Goal: Task Accomplishment & Management: Use online tool/utility

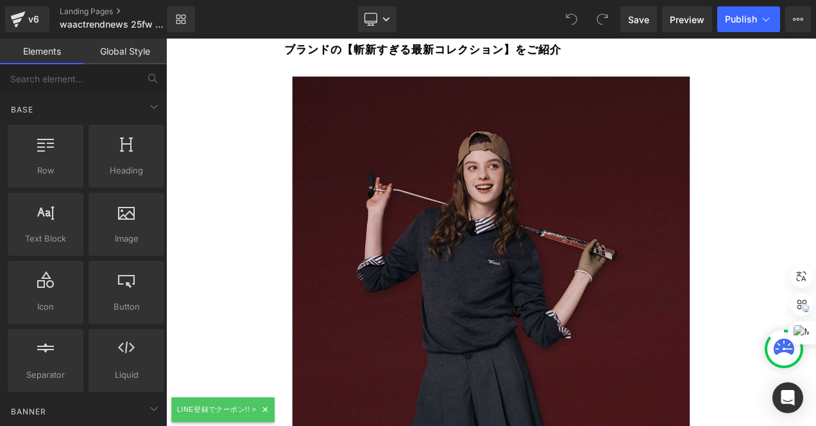
scroll to position [193, 0]
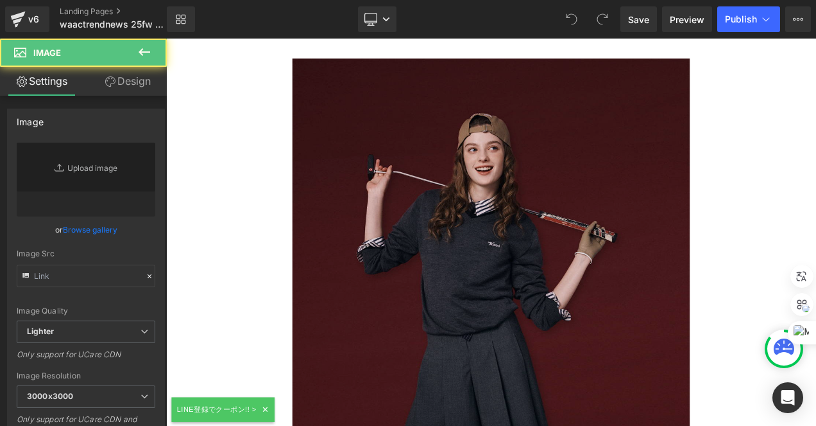
click at [473, 178] on img at bounding box center [554, 359] width 475 height 594
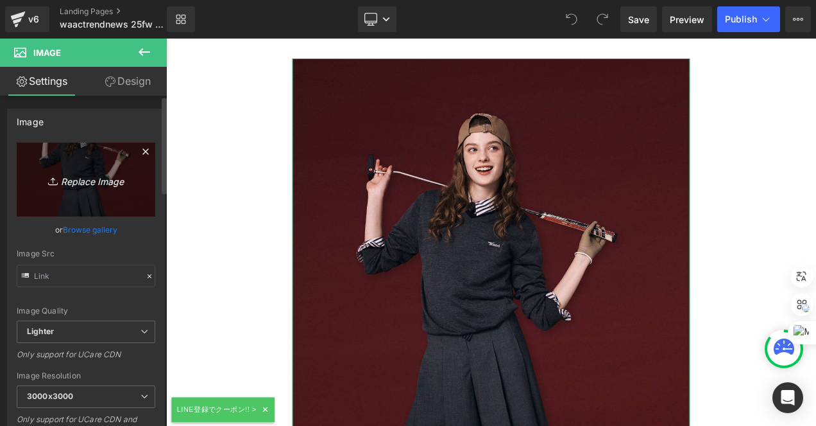
click at [43, 164] on link "Replace Image" at bounding box center [86, 179] width 139 height 74
type input "C:\fakepath\25FW_WAAC_06_4X5.jpg"
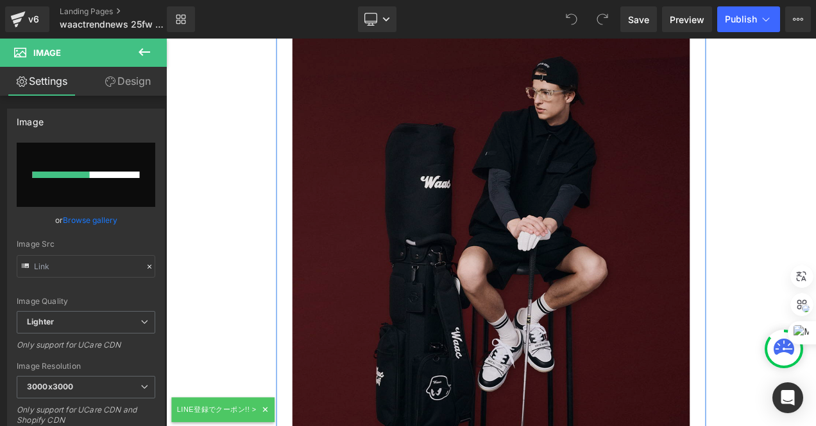
scroll to position [963, 0]
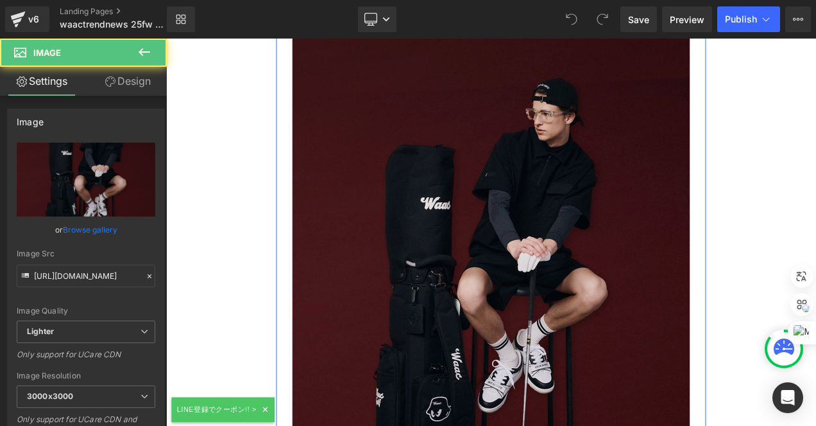
click at [524, 157] on img at bounding box center [554, 327] width 475 height 594
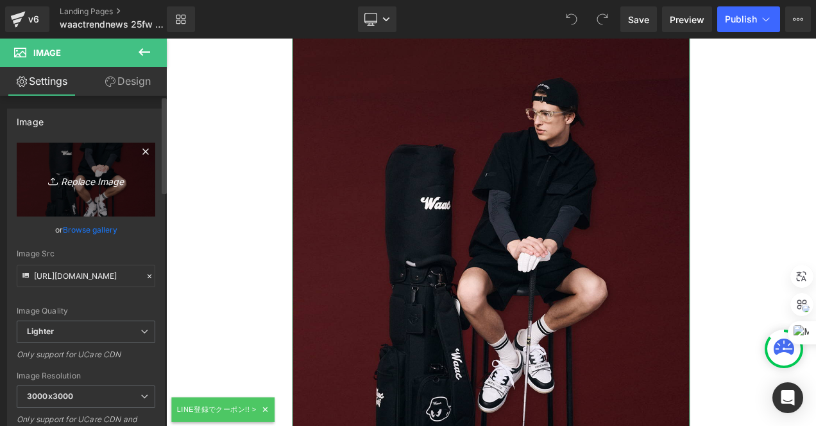
click at [38, 159] on link "Replace Image" at bounding box center [86, 179] width 139 height 74
type input "C:\fakepath\25FW_WAAC_04_4X5.jpg"
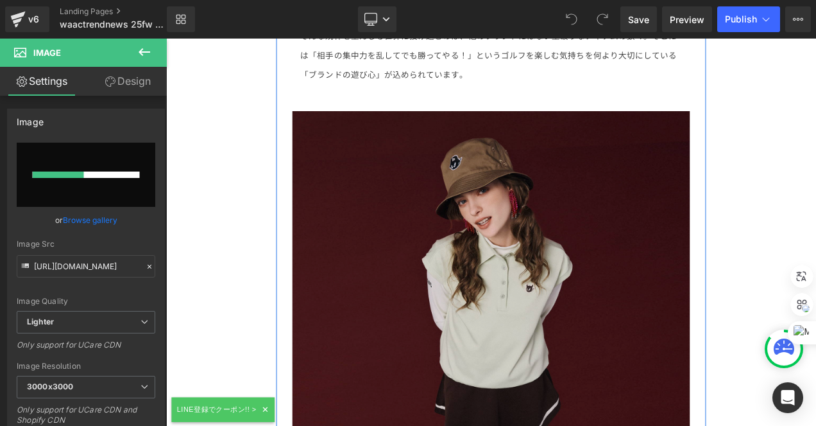
scroll to position [1861, 0]
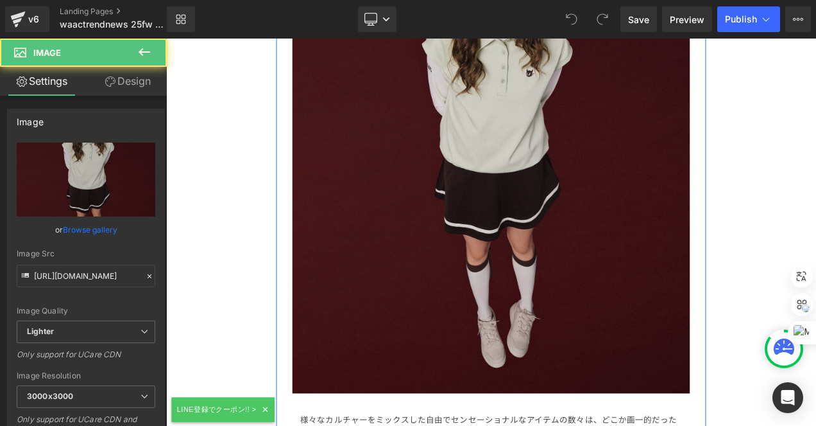
click at [496, 169] on img at bounding box center [554, 165] width 475 height 594
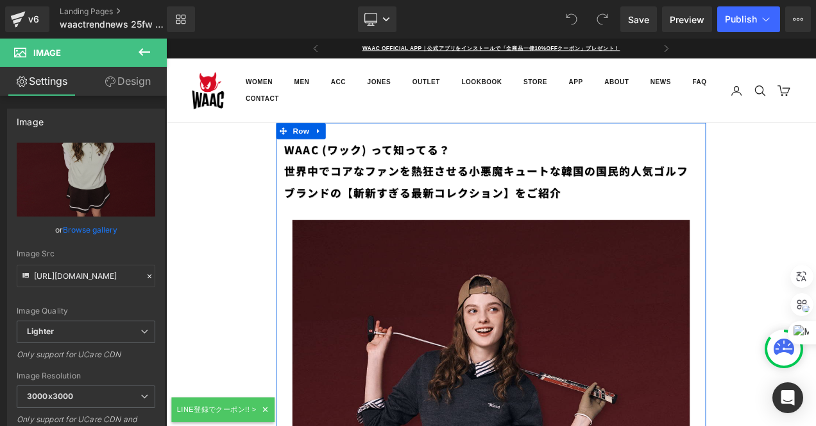
scroll to position [321, 0]
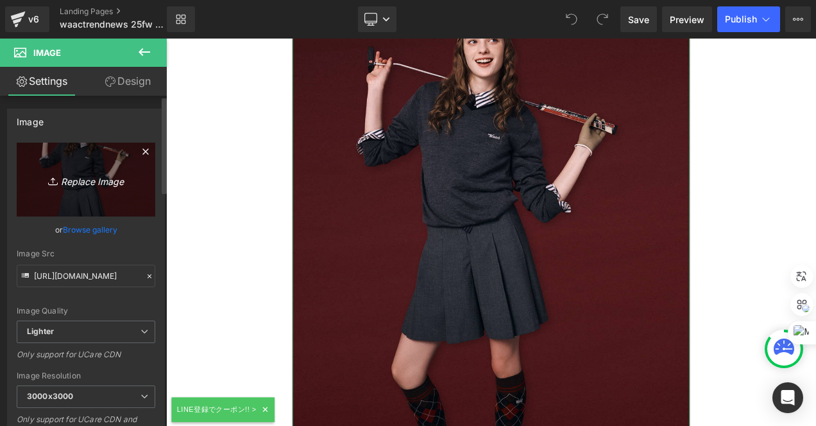
click at [42, 151] on link "Replace Image" at bounding box center [86, 179] width 139 height 74
type input "C:\fakepath\25FW_WAAC_06_1X1.jpg"
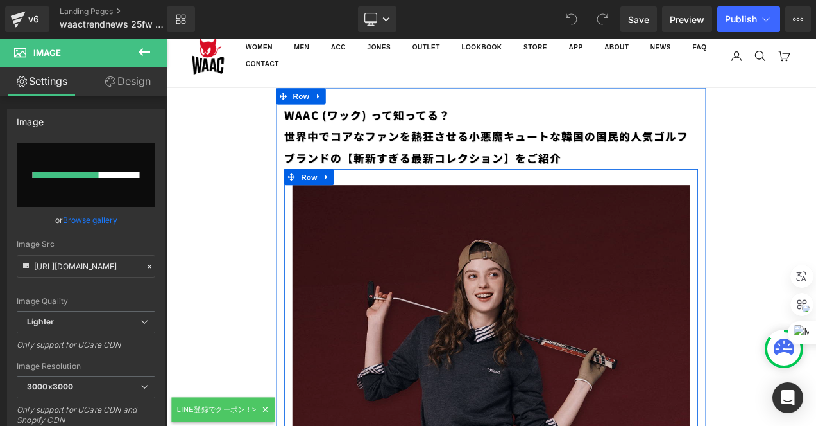
scroll to position [0, 0]
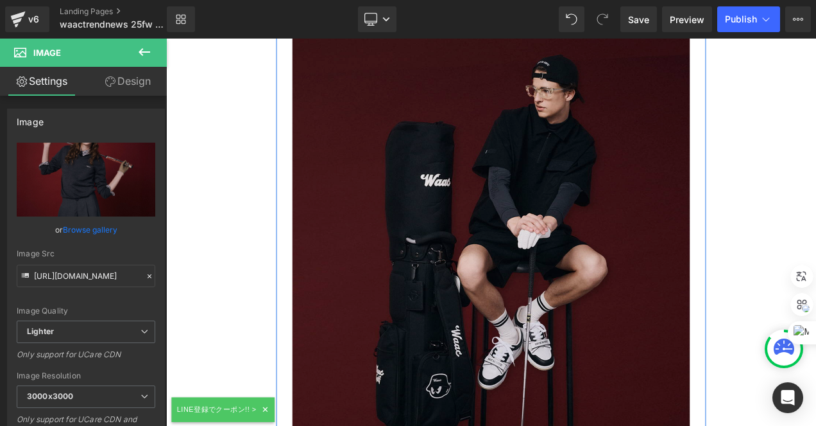
scroll to position [899, 0]
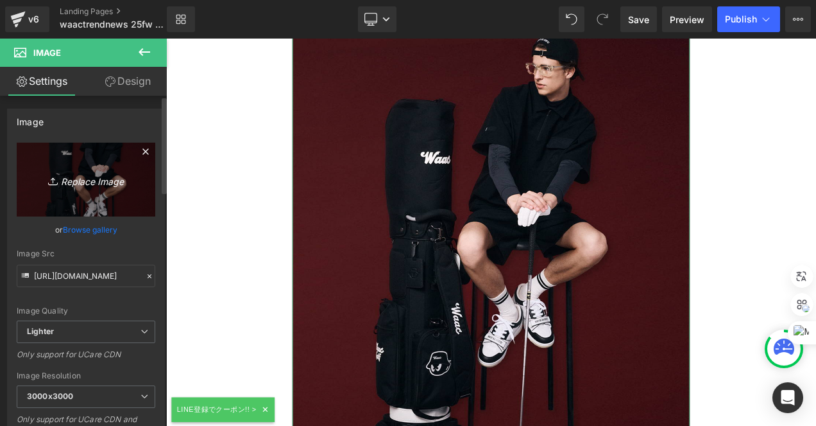
click at [51, 157] on link "Replace Image" at bounding box center [86, 179] width 139 height 74
type input "C:\fakepath\25FW_WAAC_04_1X1.jpg"
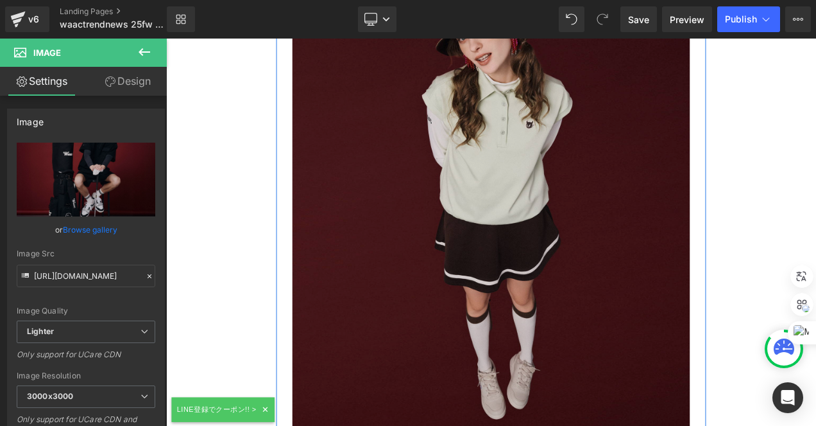
scroll to position [1669, 0]
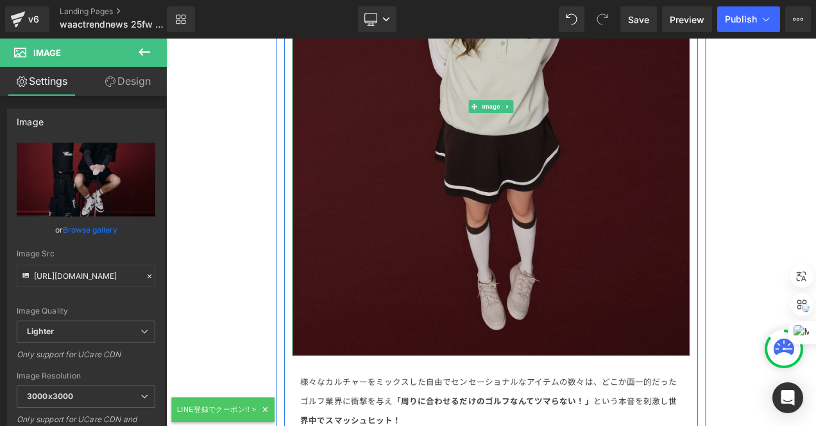
click at [662, 133] on img at bounding box center [554, 120] width 475 height 594
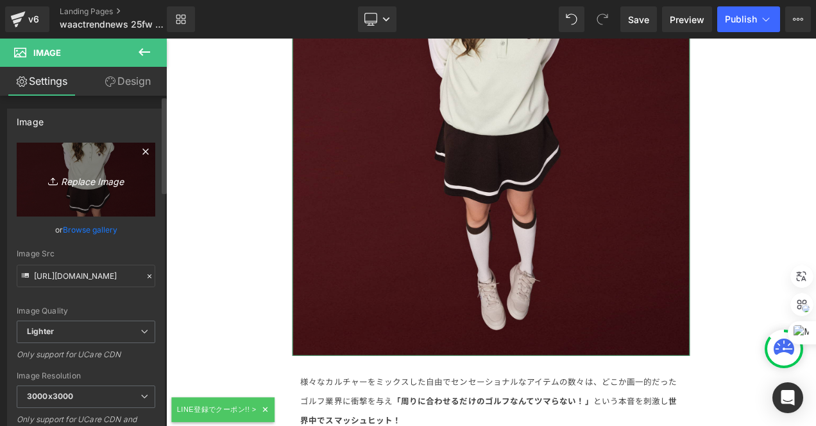
click at [42, 151] on link "Replace Image" at bounding box center [86, 179] width 139 height 74
type input "C:\fakepath\25FW_WAAC_03_1X1.jpg"
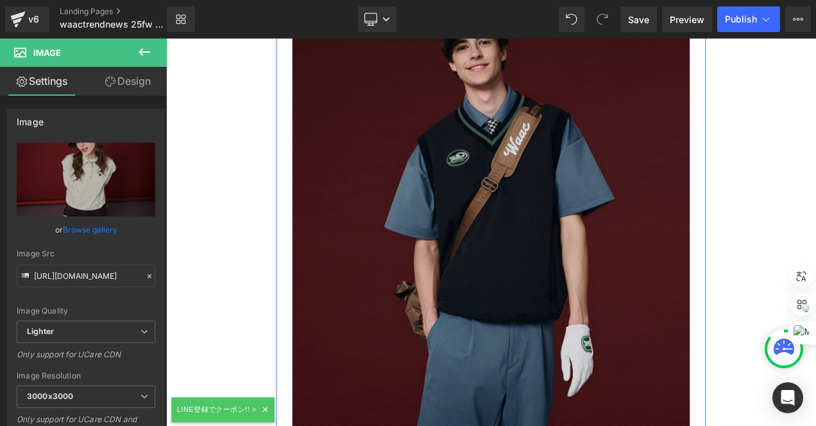
scroll to position [2182, 0]
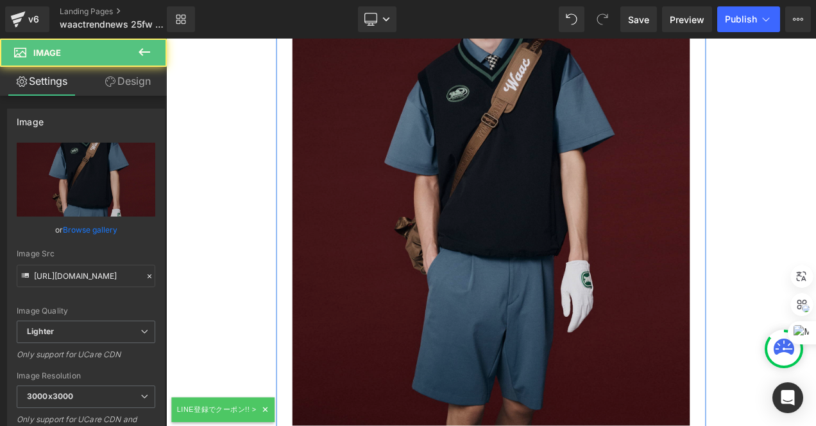
click at [636, 171] on img at bounding box center [554, 203] width 475 height 594
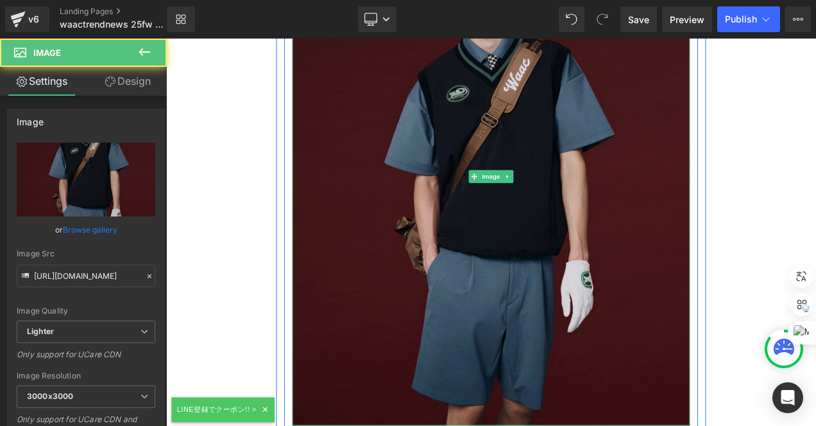
click at [649, 162] on img at bounding box center [554, 203] width 475 height 594
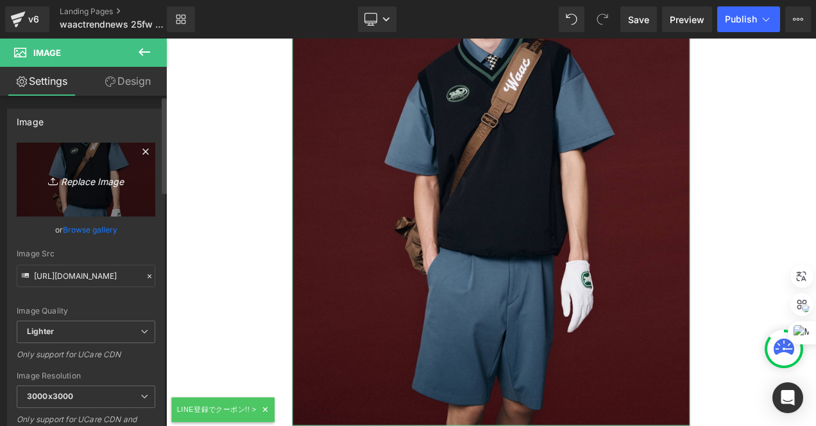
click at [42, 160] on link "Replace Image" at bounding box center [86, 179] width 139 height 74
type input "C:\fakepath\25FW_WAAC_02_1X1.jpg"
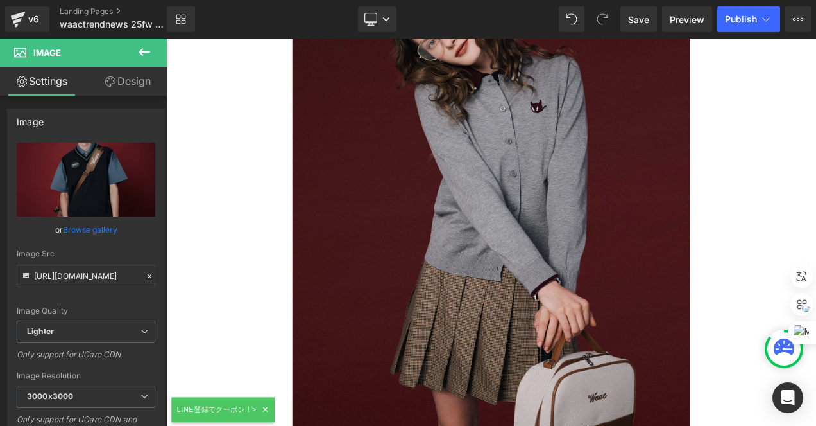
scroll to position [4942, 0]
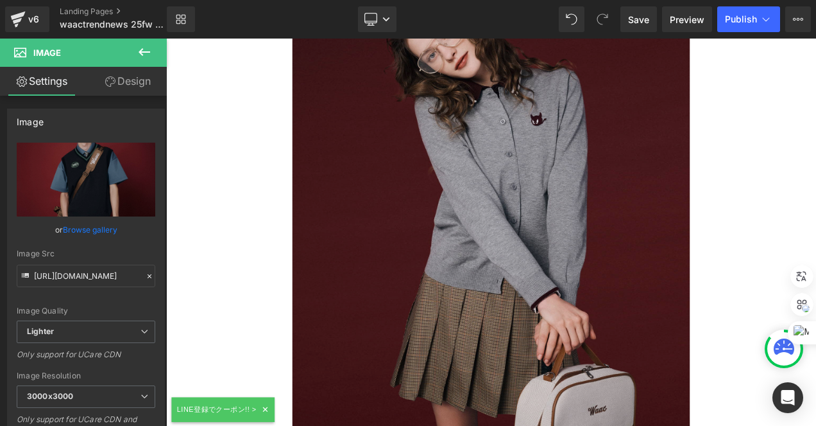
click at [653, 187] on img at bounding box center [554, 244] width 475 height 594
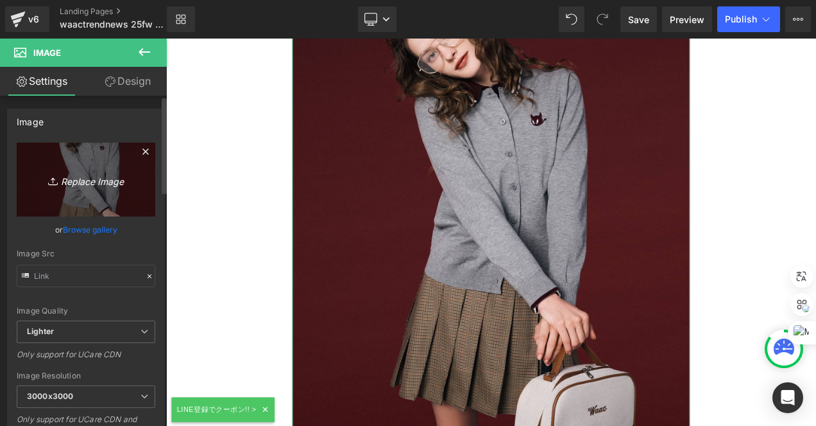
click at [74, 156] on link "Replace Image" at bounding box center [86, 179] width 139 height 74
type input "C:\fakepath\25FW_WAAC_01_1X1.jpg"
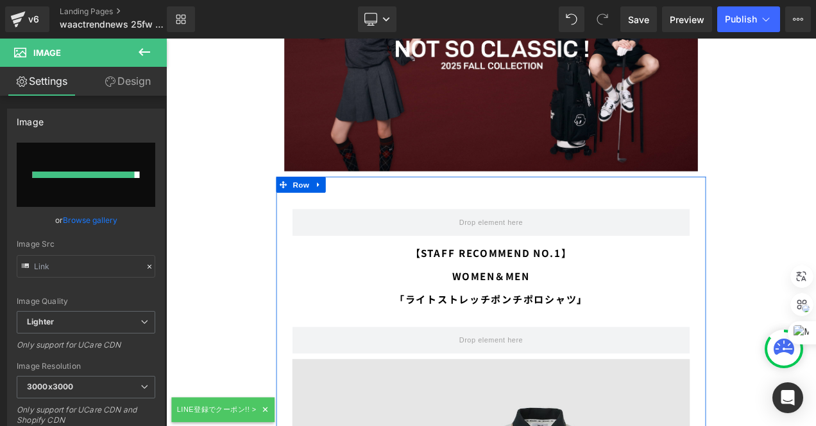
scroll to position [9885, 0]
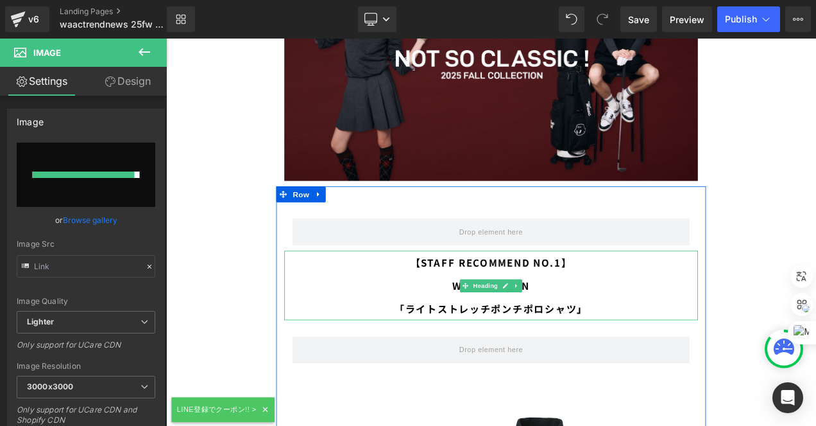
click at [490, 347] on h3 "「ライトストレッチポンチポロシャツ 」" at bounding box center [554, 361] width 494 height 28
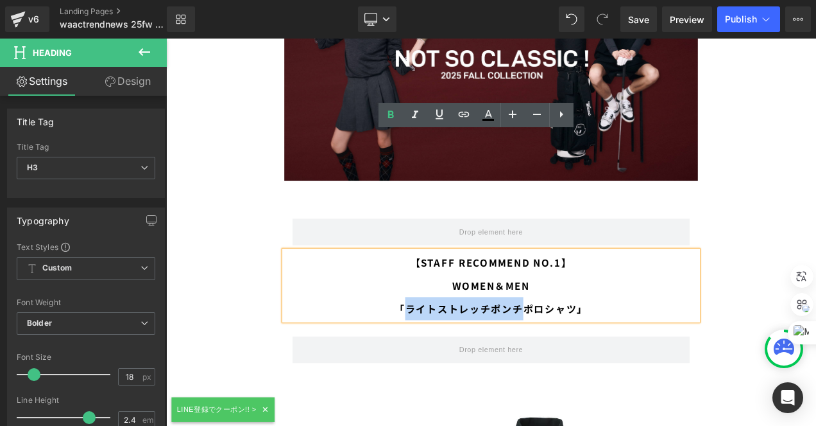
drag, startPoint x: 449, startPoint y: 221, endPoint x: 585, endPoint y: 227, distance: 135.6
click at [585, 347] on h3 "「ライトストレッチポンチポロシャツ 」" at bounding box center [554, 361] width 494 height 28
copy h3 "ライトストレッチポンチ"
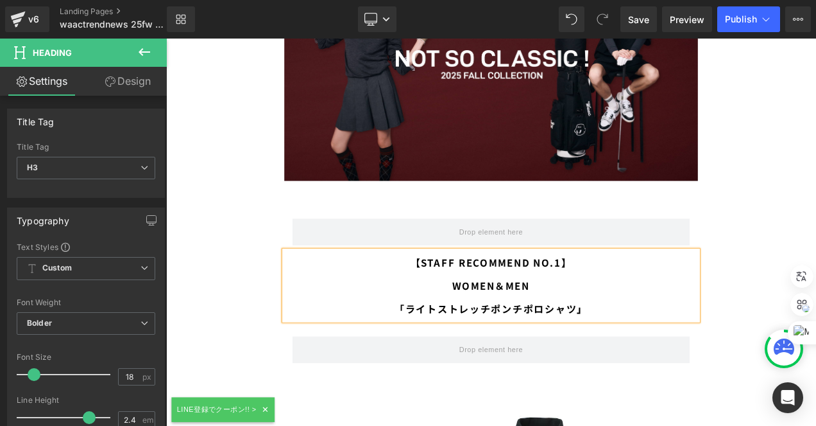
click at [568, 292] on h3 "【STAFF RECOMMEND NO.1】 WOMEN＆MEN" at bounding box center [554, 319] width 494 height 55
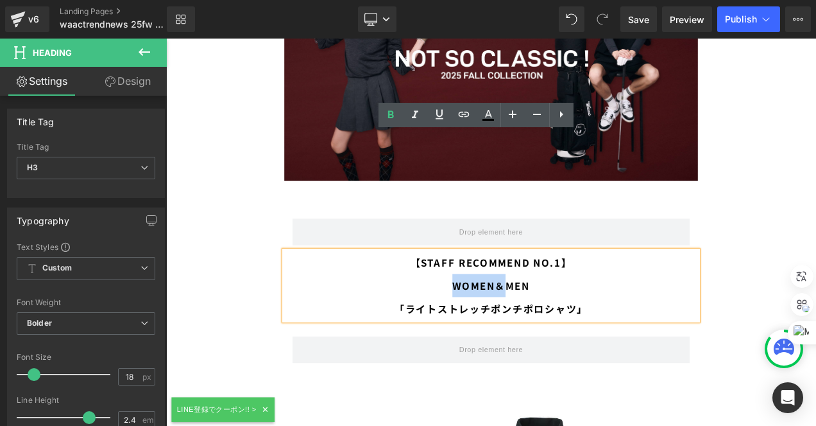
drag, startPoint x: 526, startPoint y: 193, endPoint x: 494, endPoint y: 193, distance: 32.1
click at [494, 292] on h3 "【STAFF RECOMMEND NO.1】 WOMEN＆MEN" at bounding box center [554, 319] width 494 height 55
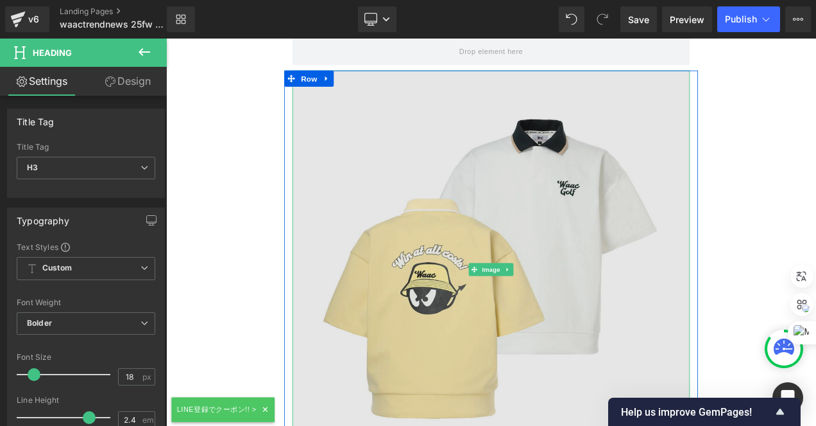
scroll to position [10270, 0]
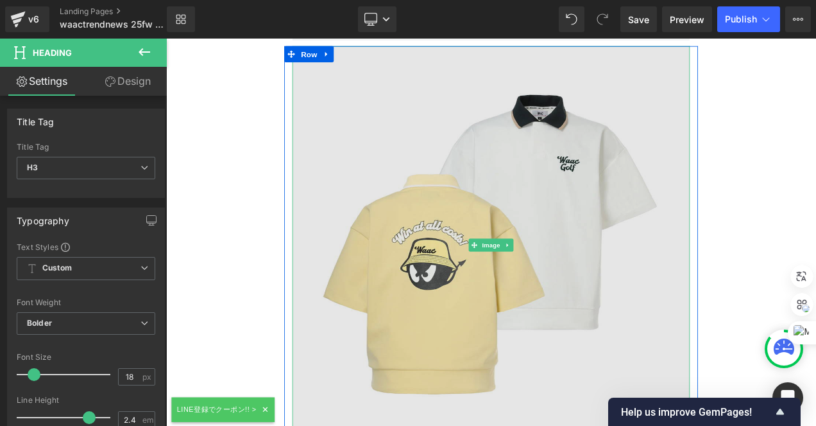
click at [672, 218] on img at bounding box center [554, 284] width 475 height 475
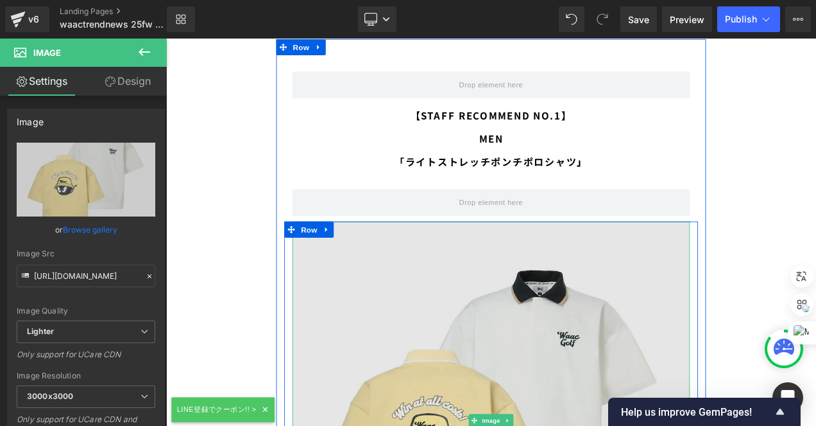
scroll to position [10013, 0]
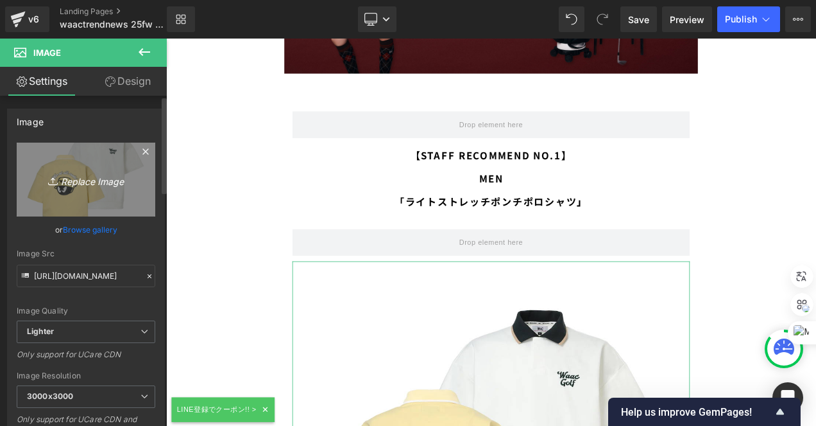
click at [89, 205] on link "Replace Image" at bounding box center [86, 179] width 139 height 74
click at [121, 162] on link "Replace Image" at bounding box center [86, 179] width 139 height 74
type input "C:\fakepath\WAAC1080.jpg"
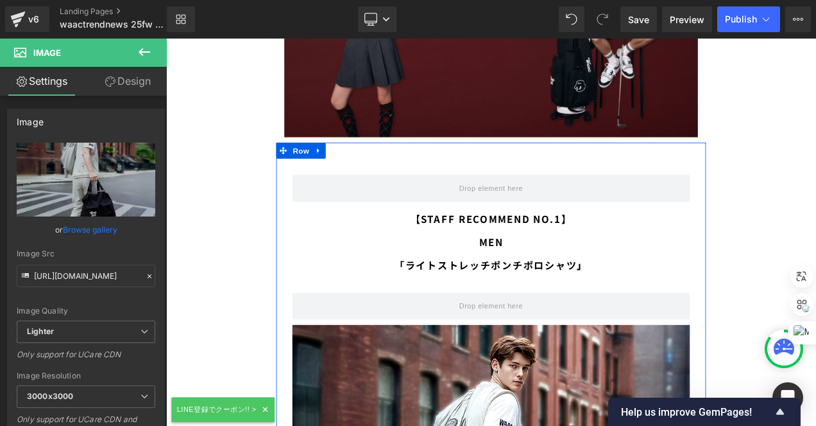
scroll to position [9821, 0]
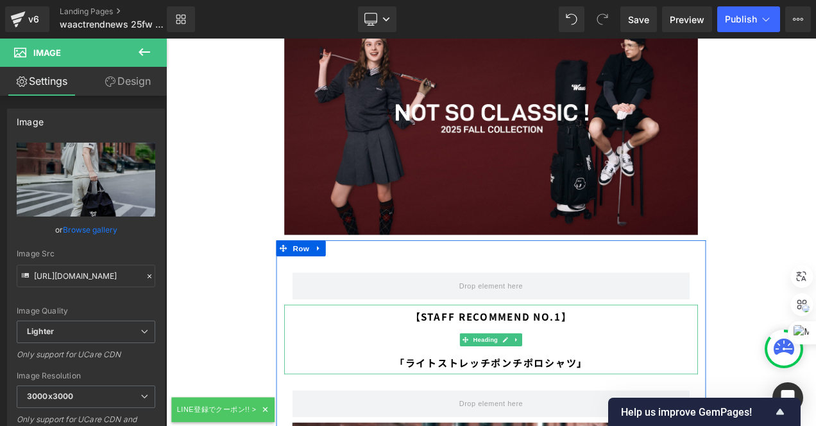
click at [574, 356] on h3 "【STAFF RECOMMEND NO.1】 MEN" at bounding box center [554, 383] width 494 height 55
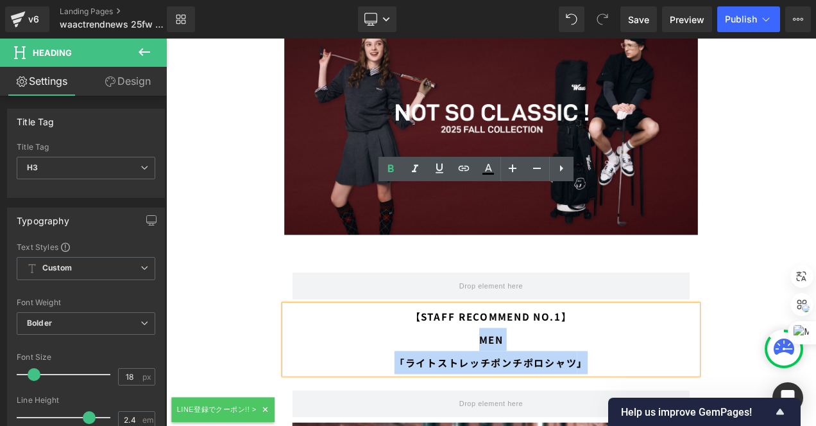
drag, startPoint x: 537, startPoint y: 257, endPoint x: 662, endPoint y: 288, distance: 129.7
click at [664, 356] on div "【STAFF RECOMMEND NO.1】 MEN 「ライトストレッチポンチポロシャツ 」" at bounding box center [554, 397] width 494 height 83
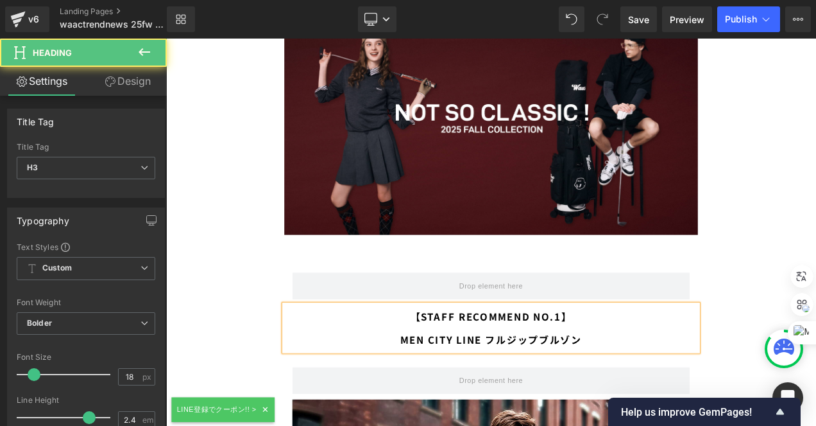
click at [474, 356] on h3 "【STAFF RECOMMEND NO.1】 MEN CITY LINE フルジップブルゾン" at bounding box center [554, 383] width 494 height 55
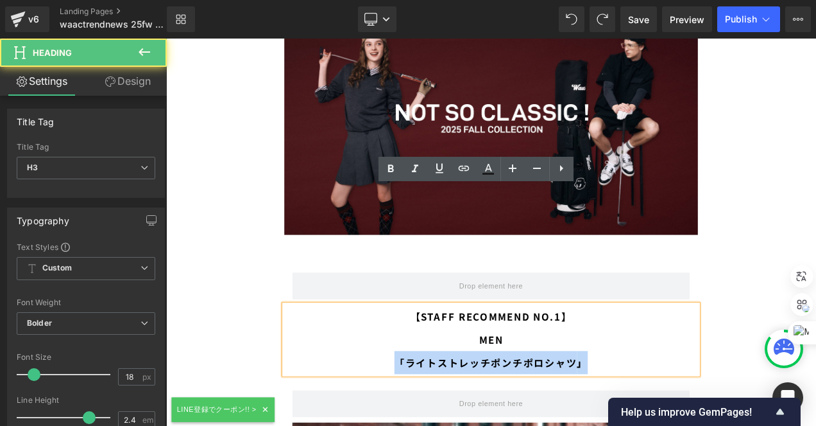
drag, startPoint x: 666, startPoint y: 286, endPoint x: 448, endPoint y: 283, distance: 218.3
click at [418, 411] on h3 "「ライトストレッチポンチポロシャツ 」" at bounding box center [554, 425] width 494 height 28
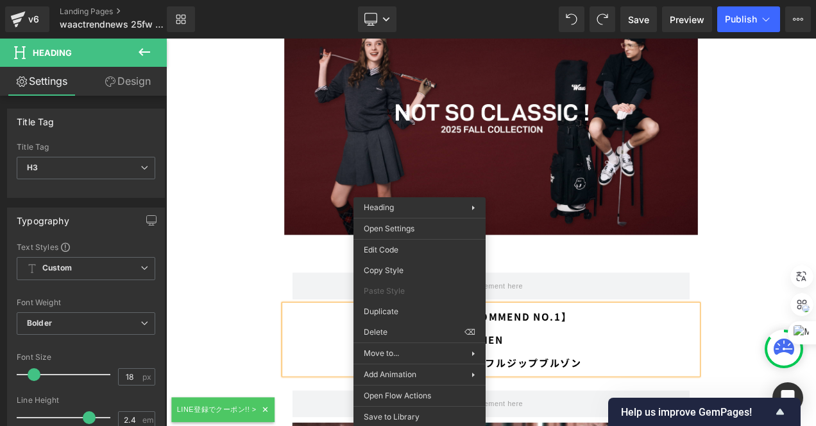
click at [626, 411] on h3 "MEN CITY LINE フルジップブルゾン" at bounding box center [554, 425] width 494 height 28
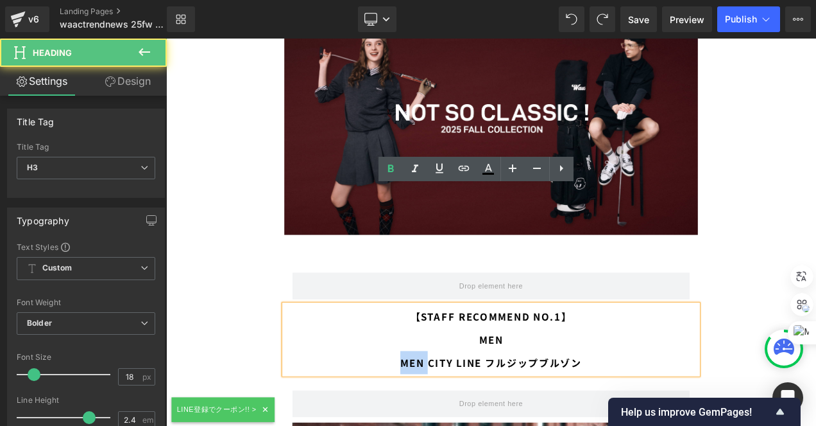
drag, startPoint x: 473, startPoint y: 283, endPoint x: 408, endPoint y: 286, distance: 64.9
click at [408, 411] on h3 "MEN CITY LINE フルジップブルゾン" at bounding box center [554, 425] width 494 height 28
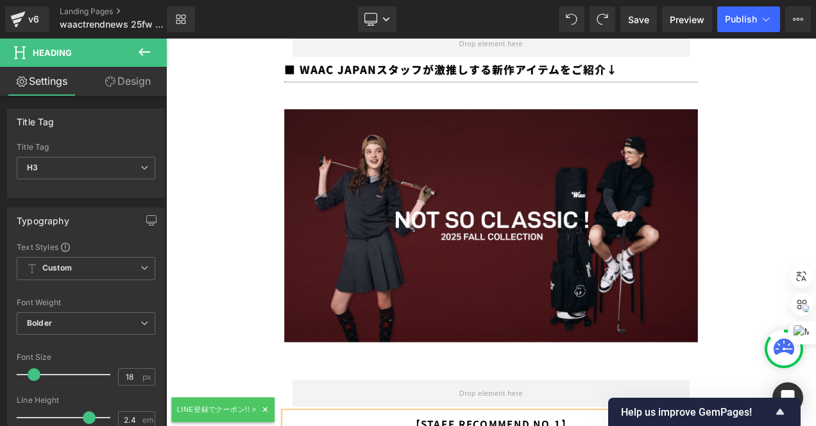
scroll to position [9692, 0]
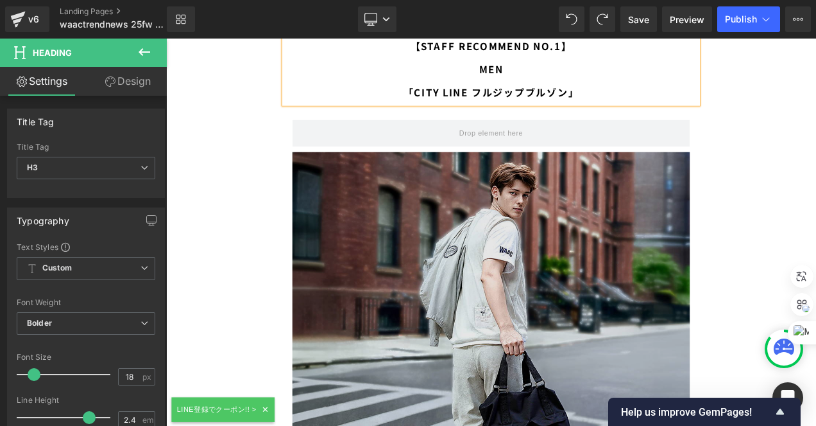
scroll to position [10334, 0]
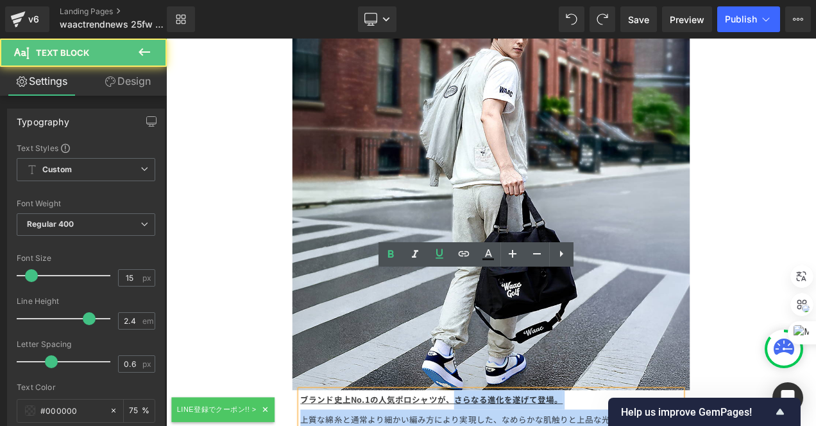
drag, startPoint x: 504, startPoint y: 330, endPoint x: 324, endPoint y: 335, distance: 179.8
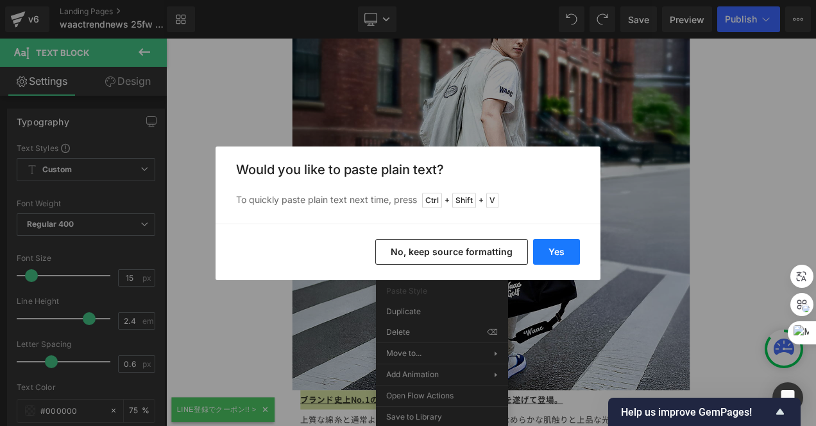
click at [558, 252] on button "Yes" at bounding box center [556, 252] width 47 height 26
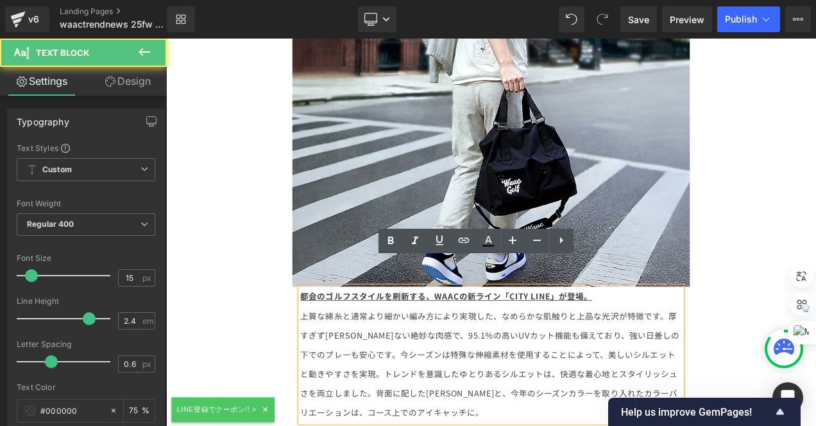
scroll to position [10463, 0]
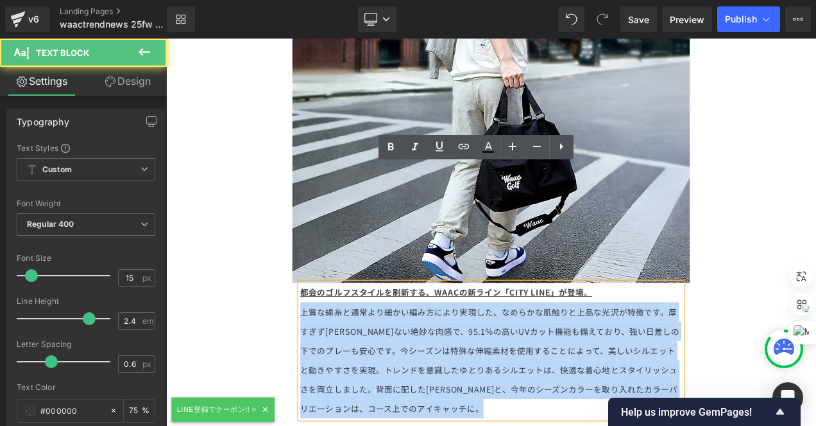
drag, startPoint x: 418, startPoint y: 330, endPoint x: 300, endPoint y: 228, distance: 155.6
click at [300, 228] on div "Row 【STAFF RECOMMEND NO.1】 MEN 「CITY LINE フルジップブルゾン」 Heading Row Image 都会のゴルフスタ…" at bounding box center [555, 198] width 514 height 1083
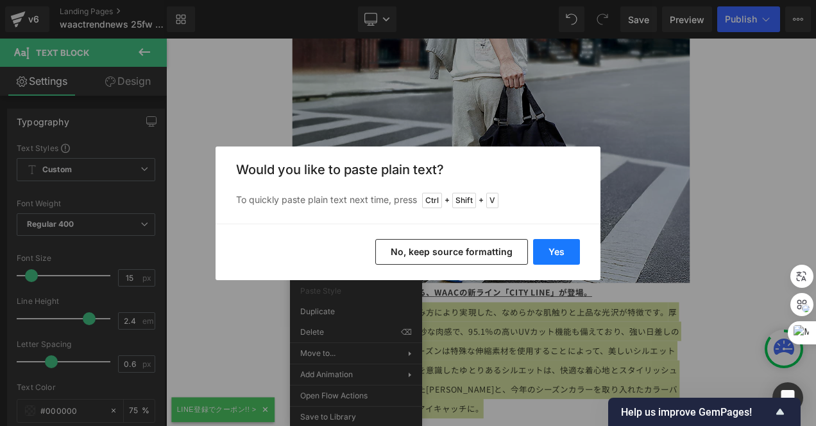
click at [551, 248] on button "Yes" at bounding box center [556, 252] width 47 height 26
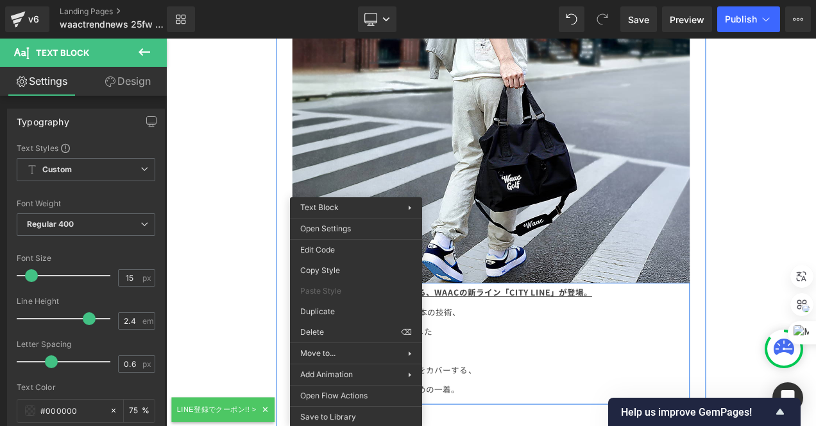
click at [727, 422] on p "ゴルフの行き帰りから日常までをカバーする、" at bounding box center [555, 433] width 456 height 23
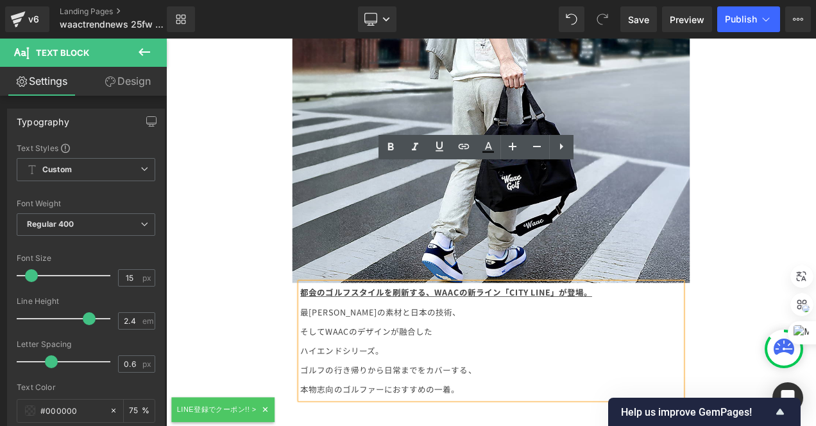
click at [327, 376] on p "そしてWAACのデザインが融合した" at bounding box center [555, 387] width 456 height 23
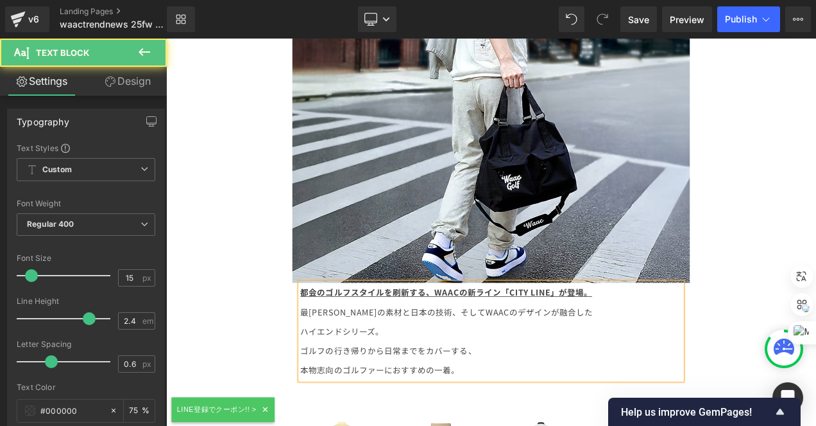
click at [327, 376] on p "ハイエンドシリーズ。" at bounding box center [555, 387] width 456 height 23
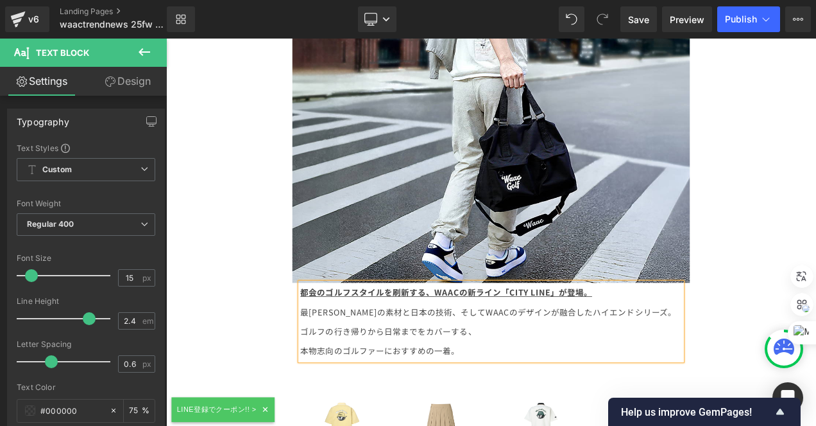
click at [327, 376] on p "ゴルフの行き帰りから日常までをカバーする、" at bounding box center [555, 387] width 456 height 23
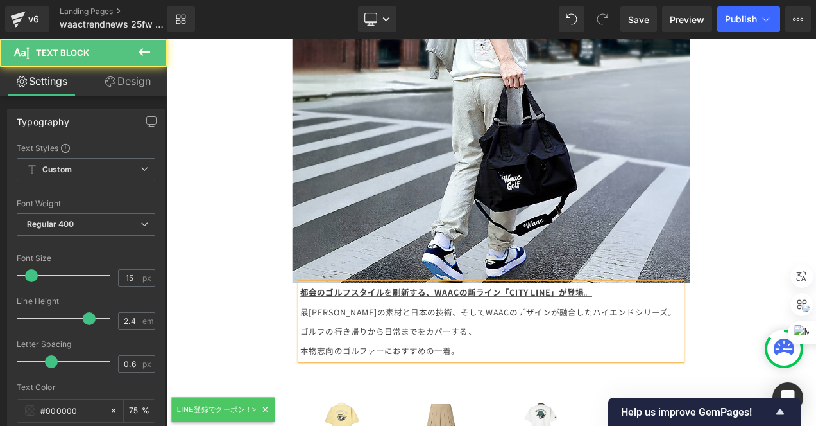
click at [327, 399] on p "本物志向のゴルファーにおすすめの一着。" at bounding box center [555, 410] width 456 height 23
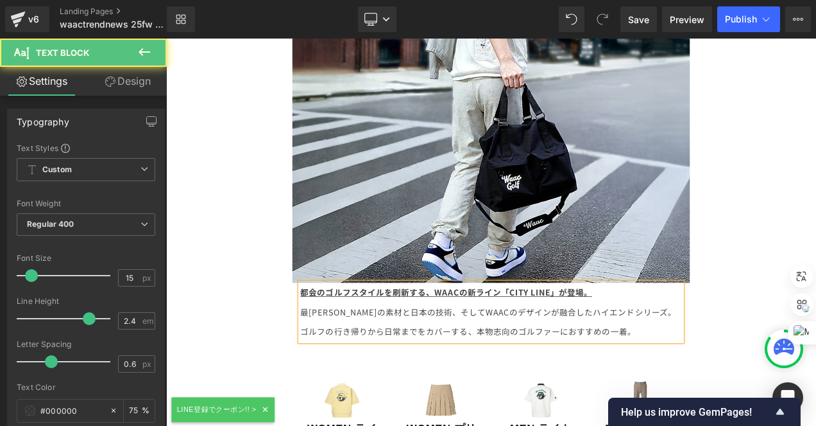
click at [651, 381] on span "本物志向のゴルファーにおすすめの一着。" at bounding box center [632, 387] width 190 height 13
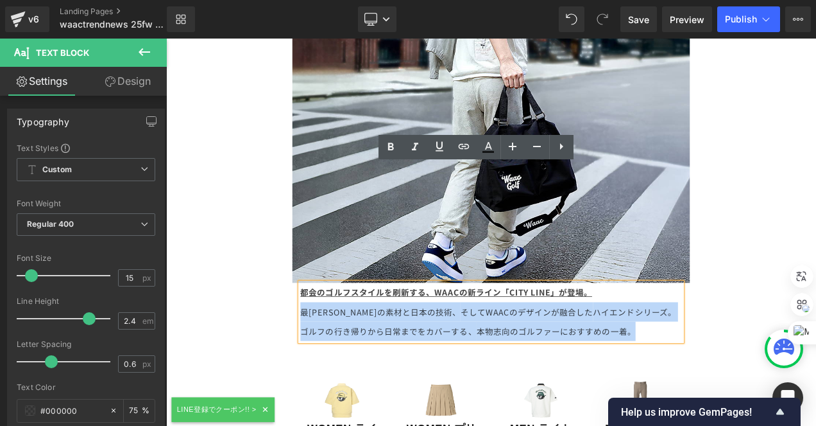
drag, startPoint x: 687, startPoint y: 248, endPoint x: 318, endPoint y: 218, distance: 370.3
click at [318, 330] on div "都会のゴルフスタイルを刷新する、 WAACの新ライン「CITY LINE」が登場。 最高峰の素材と日本の技術、 そしてWAACのデザインが融合した ハイエンド…" at bounding box center [554, 364] width 475 height 69
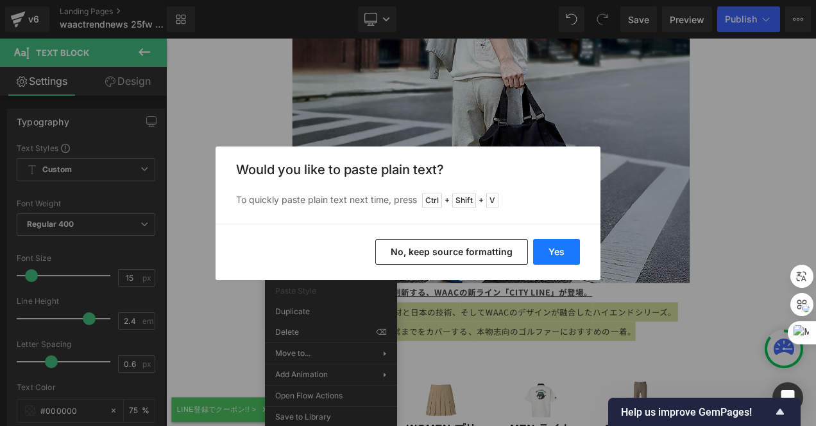
click at [558, 245] on button "Yes" at bounding box center [556, 252] width 47 height 26
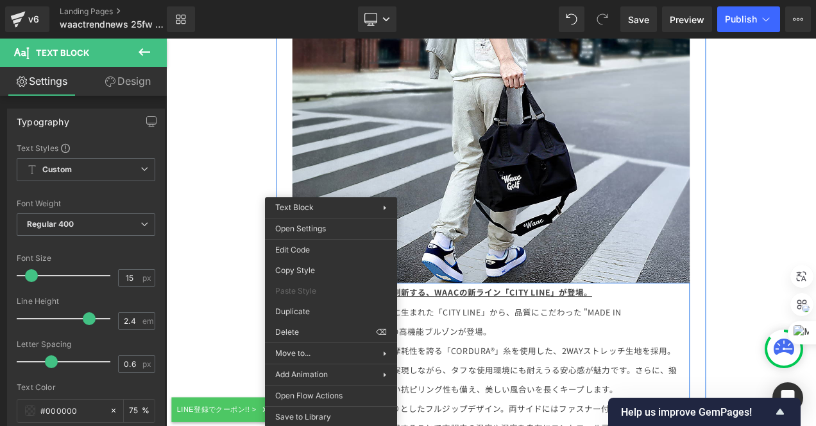
click at [712, 399] on p "素材には、優れた強度と摩耗性を誇る「CORDURA®」糸を使用した、2WAYストレッチ生地を採用。しなやかな動きやすさを実現しながら、タフな使用環境にも耐えう…" at bounding box center [555, 433] width 456 height 69
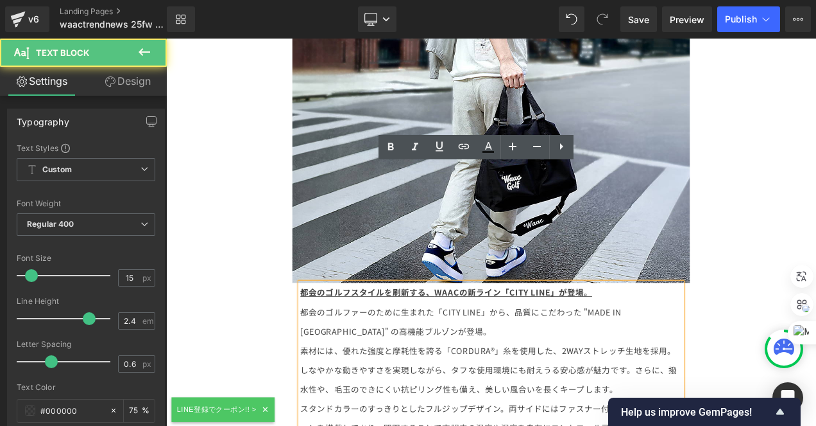
click at [516, 353] on p "都会のゴルファーのために生まれた「CITY LINE」から、品質にこだわった "MADE IN JAPAN" の高機能ブルゾンが登場。" at bounding box center [555, 376] width 456 height 46
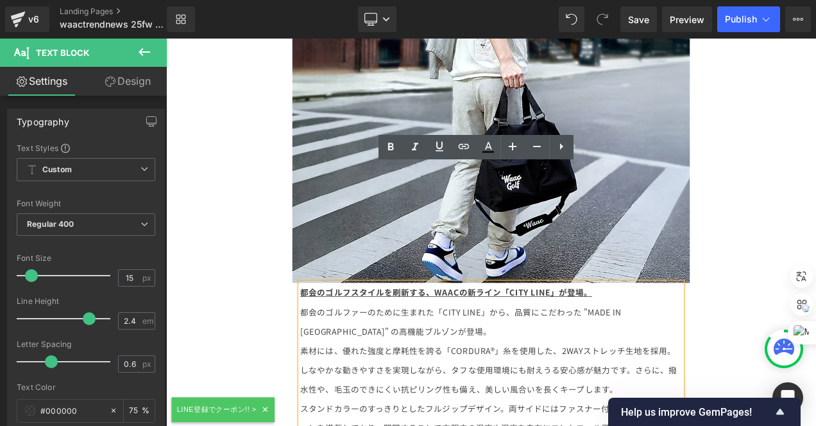
drag, startPoint x: 576, startPoint y: 225, endPoint x: 612, endPoint y: 230, distance: 36.2
click at [576, 353] on p "都会のゴルファーのために生まれた「CITY LINE」から、品質にこだわった "MADE IN JAPAN" の高機能ブルゾンが登場。" at bounding box center [555, 376] width 456 height 46
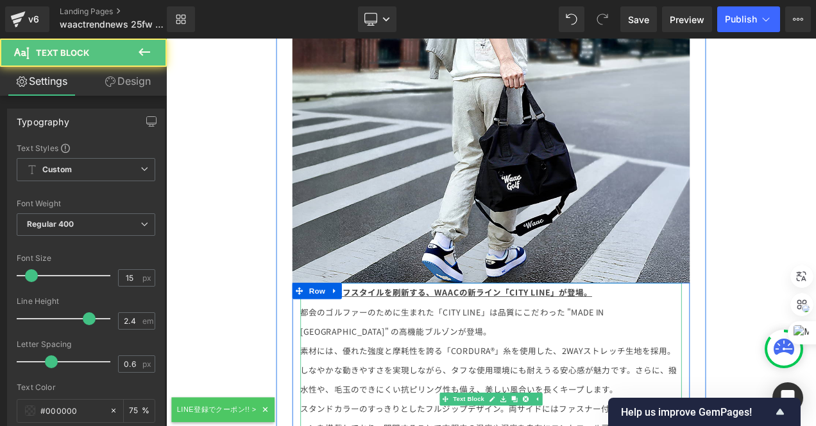
click at [338, 399] on p "素材には、優れた強度と摩耗性を誇る「CORDURA®」糸を使用した、2WAYストレッチ生地を採用。しなやかな動きやすさを実現しながら、タフな使用環境にも耐えう…" at bounding box center [555, 433] width 456 height 69
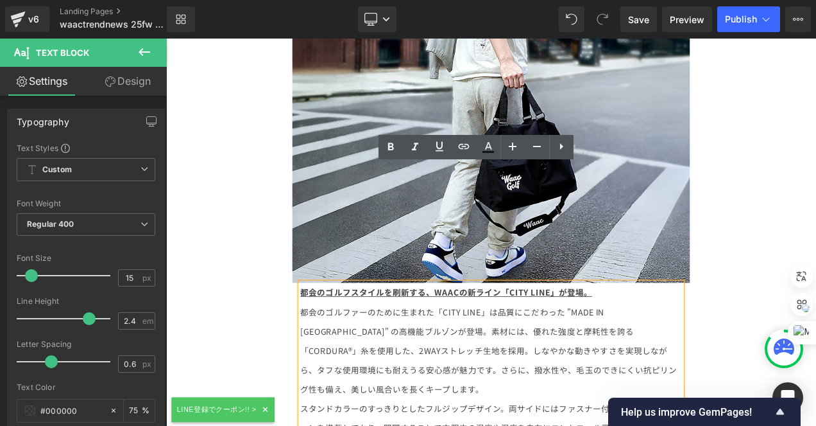
drag, startPoint x: 718, startPoint y: 436, endPoint x: 310, endPoint y: 411, distance: 409.0
click at [310, 411] on div "Image 都会のゴルフスタイルを刷新する、 WAACの新ライン「CITY LINE」が登場。 都会のゴルファーのために生まれた「CITY LINE」は品質に…" at bounding box center [554, 351] width 494 height 993
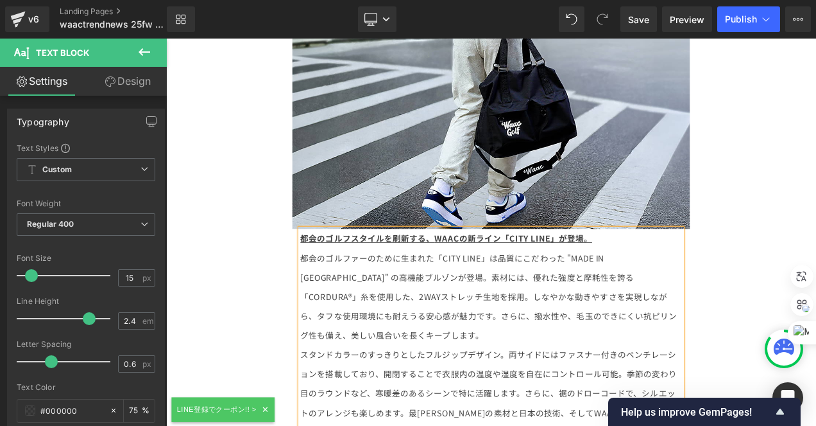
scroll to position [10719, 0]
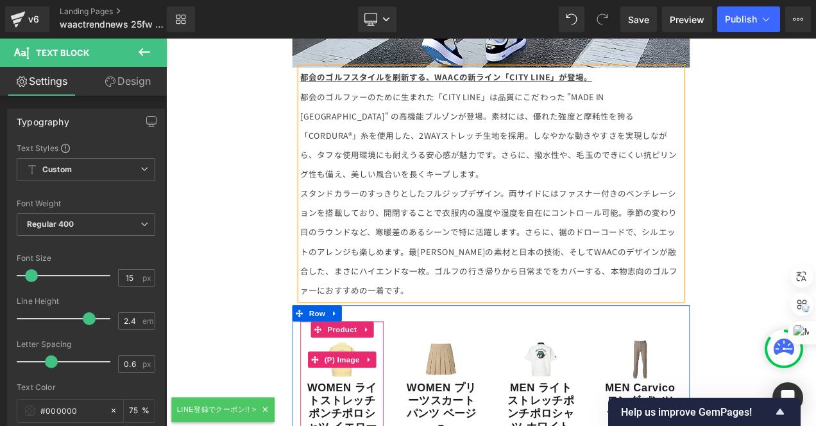
click at [368, 395] on img at bounding box center [376, 421] width 52 height 52
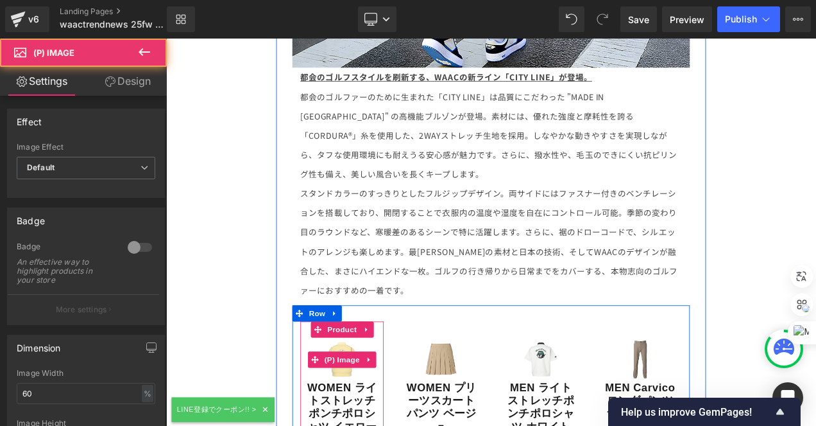
click at [404, 395] on div "Sale Off" at bounding box center [376, 421] width 87 height 52
click at [367, 377] on span "Product" at bounding box center [377, 386] width 42 height 19
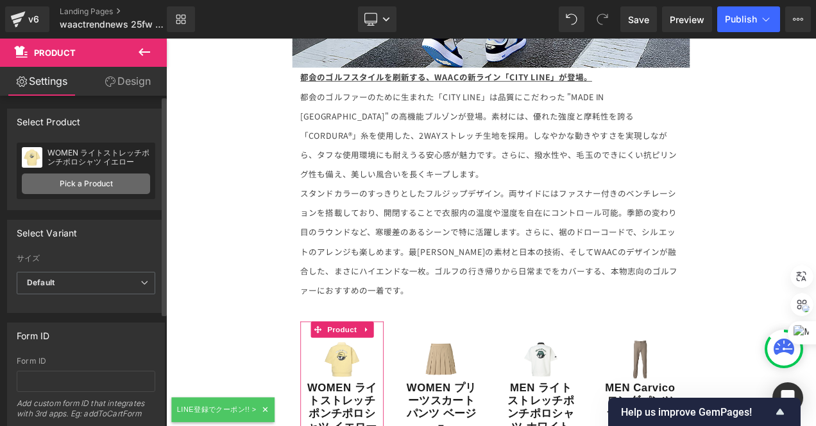
click at [79, 184] on link "Pick a Product" at bounding box center [86, 183] width 128 height 21
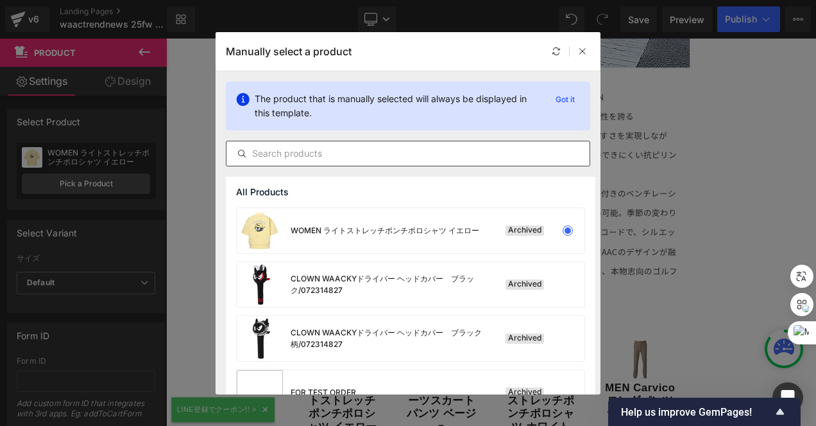
click at [299, 148] on input "text" at bounding box center [408, 153] width 363 height 15
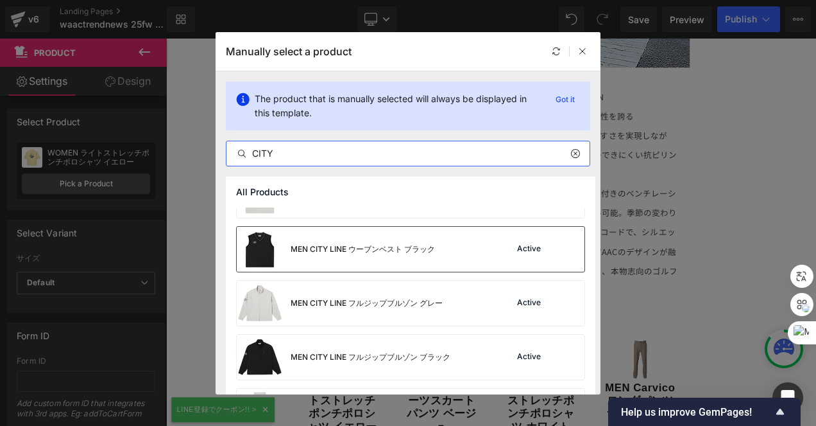
scroll to position [64, 0]
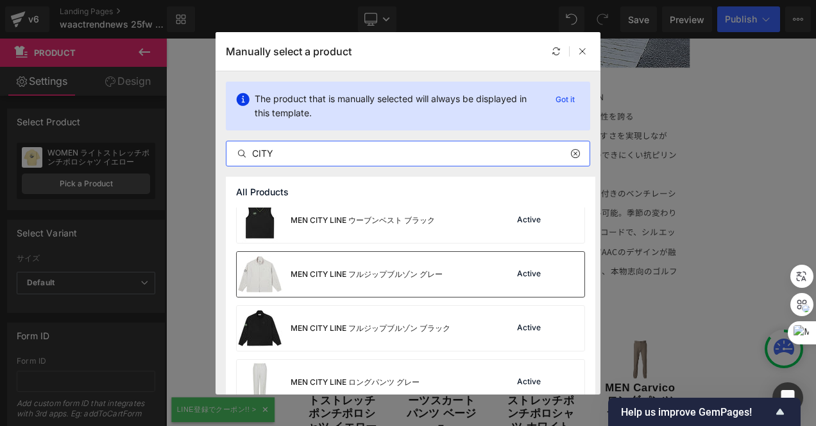
type input "CITY"
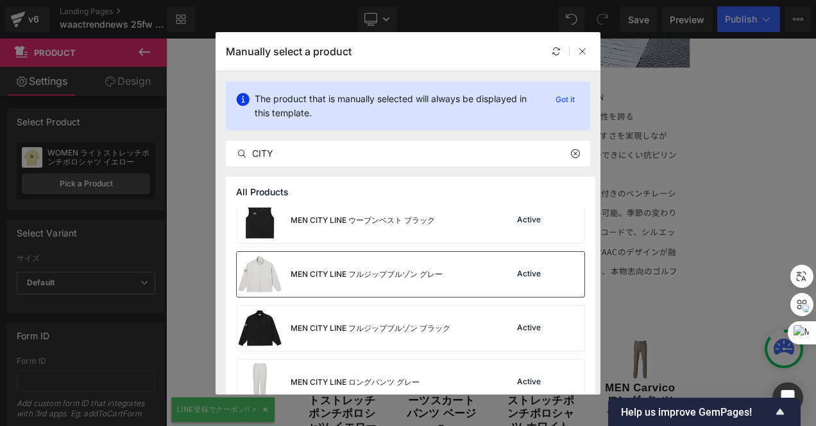
click at [533, 277] on div "Active" at bounding box center [529, 274] width 29 height 10
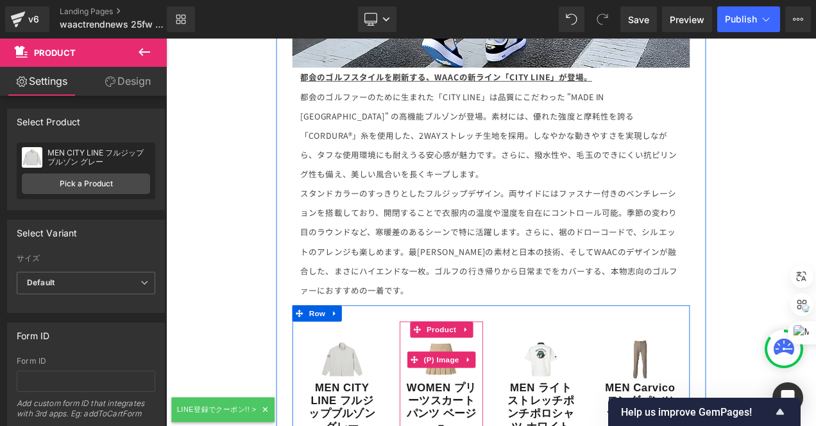
click at [503, 395] on img at bounding box center [495, 421] width 52 height 52
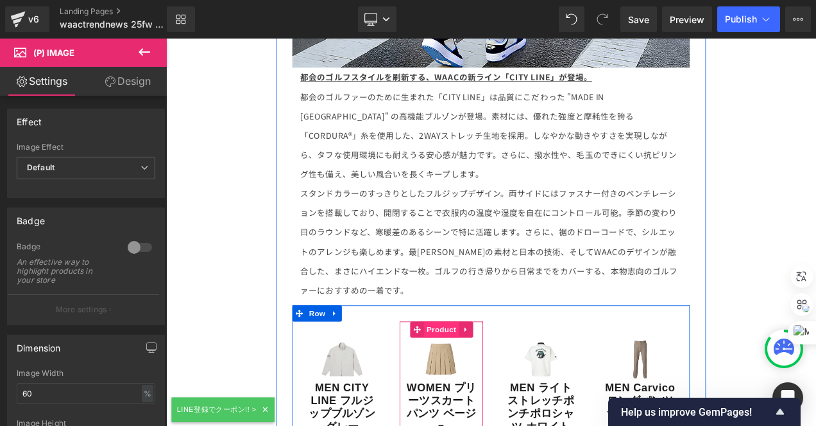
click at [489, 376] on span "Product" at bounding box center [495, 385] width 42 height 19
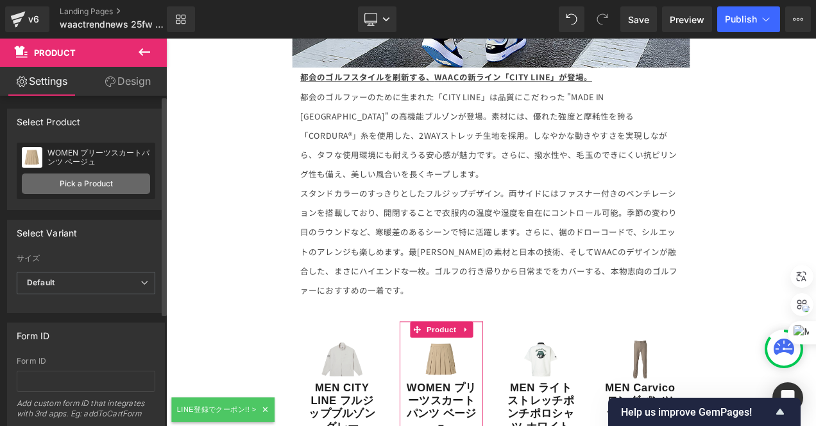
click at [100, 179] on link "Pick a Product" at bounding box center [86, 183] width 128 height 21
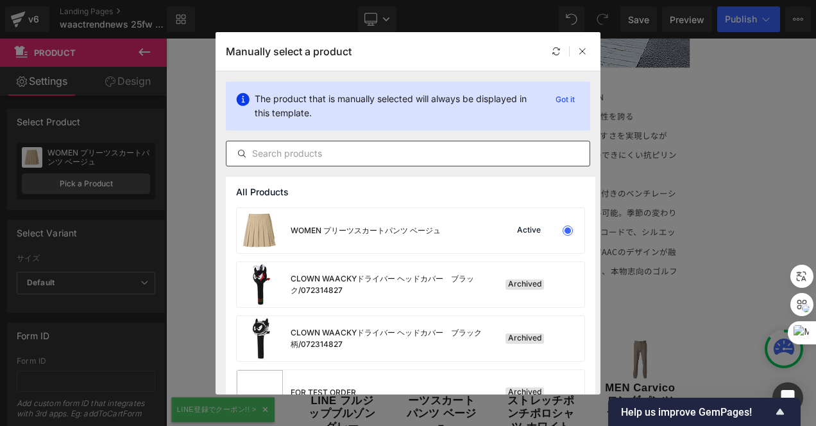
click at [307, 161] on div at bounding box center [408, 154] width 365 height 26
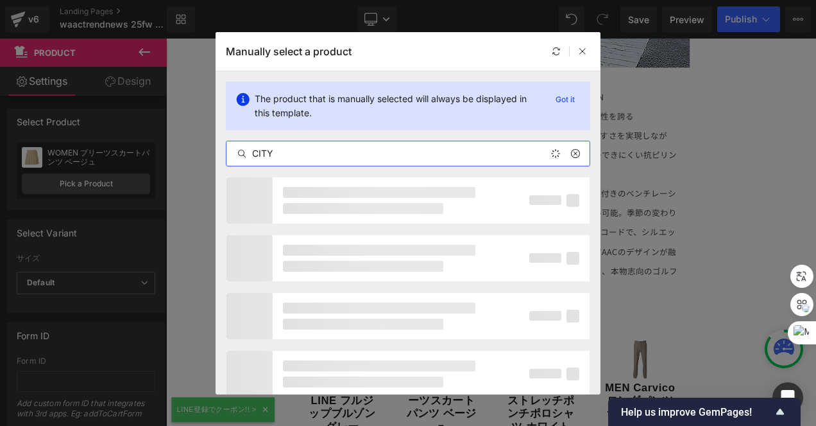
type input "CITY"
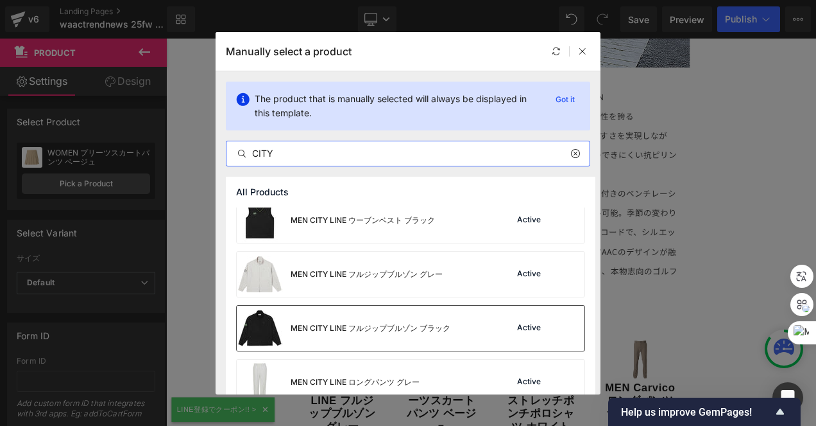
click at [353, 321] on div "MEN CITY LINE フルジップブルゾン ブラック" at bounding box center [344, 328] width 214 height 45
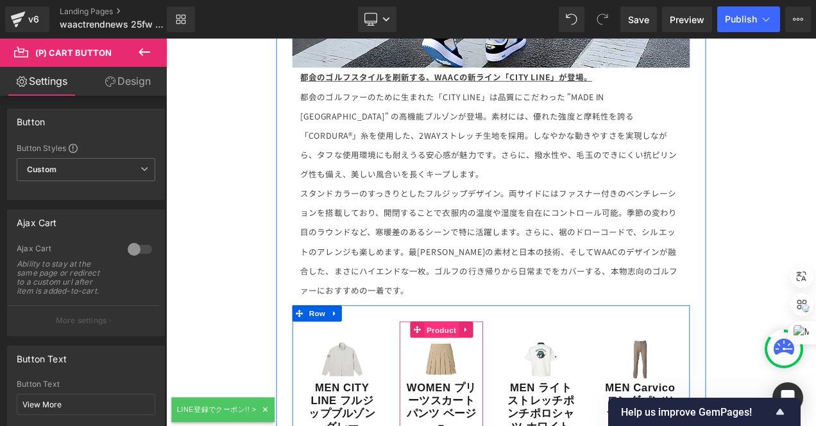
click at [494, 377] on span "Product" at bounding box center [495, 386] width 42 height 19
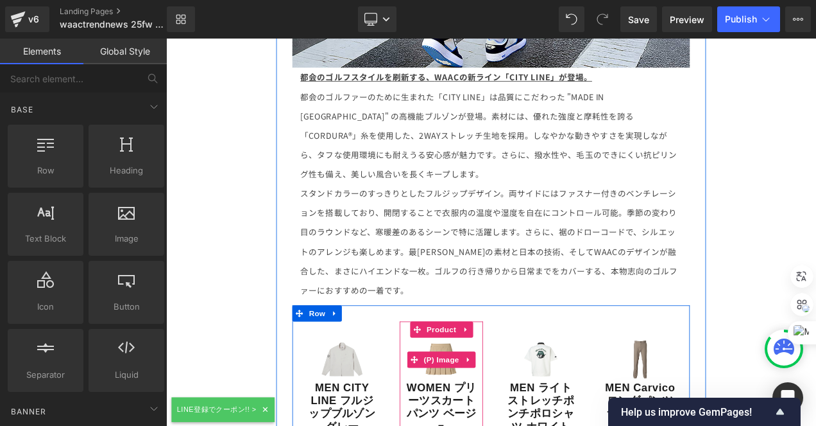
click at [506, 395] on img at bounding box center [495, 421] width 52 height 52
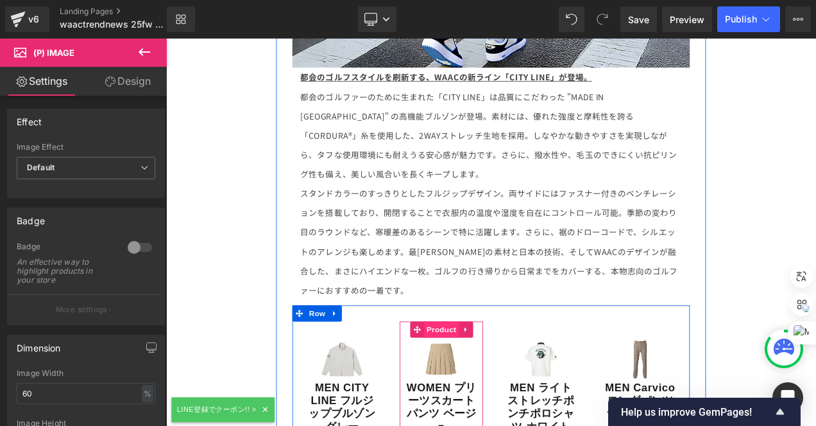
click at [494, 376] on span "Product" at bounding box center [495, 385] width 42 height 19
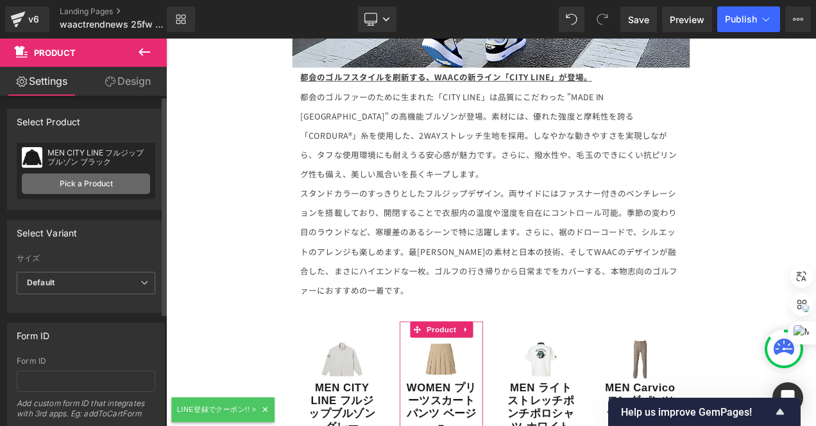
click at [80, 182] on link "Pick a Product" at bounding box center [86, 183] width 128 height 21
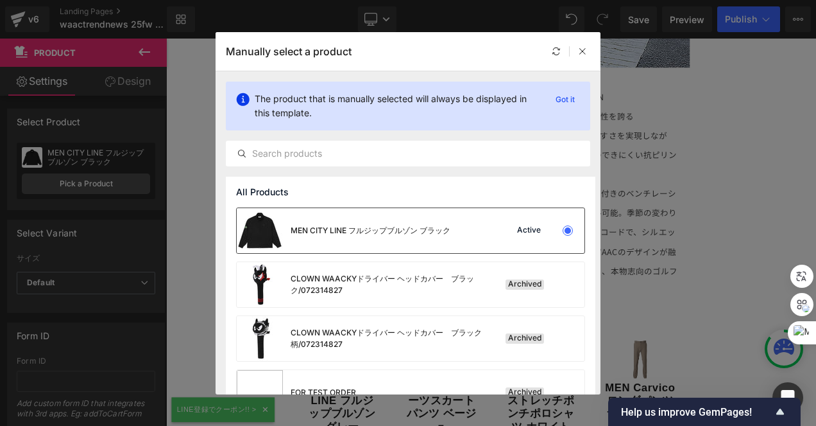
click at [444, 232] on div "MEN CITY LINE フルジップブルゾン ブラック" at bounding box center [371, 231] width 160 height 12
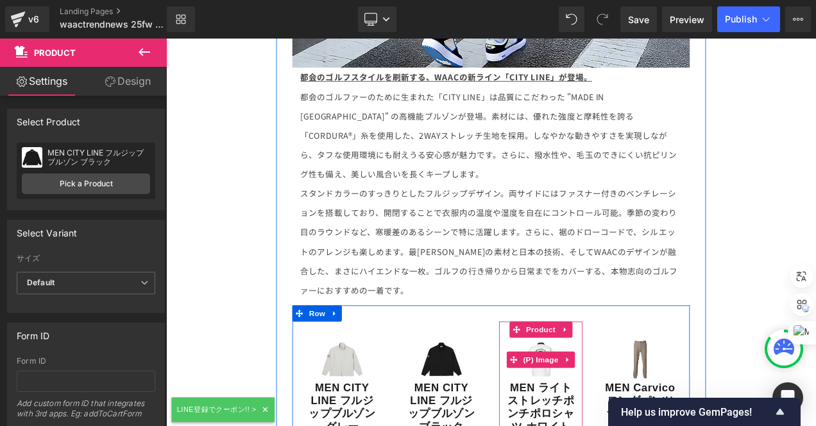
click at [642, 395] on div "Sale Off" at bounding box center [614, 421] width 87 height 52
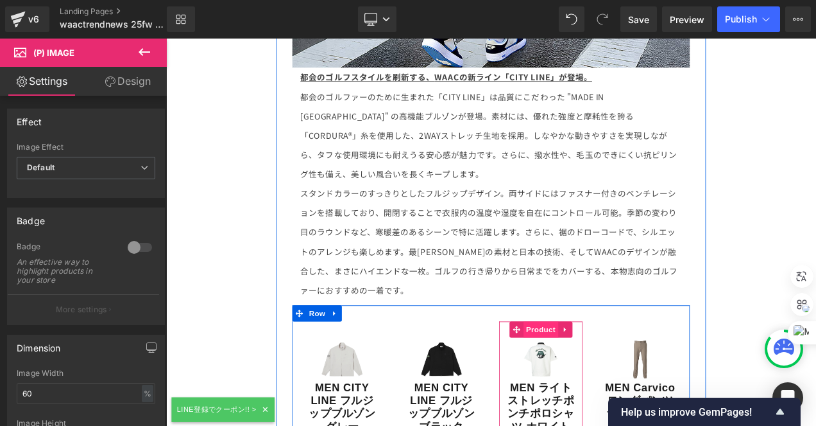
click at [609, 376] on span "Product" at bounding box center [614, 385] width 42 height 19
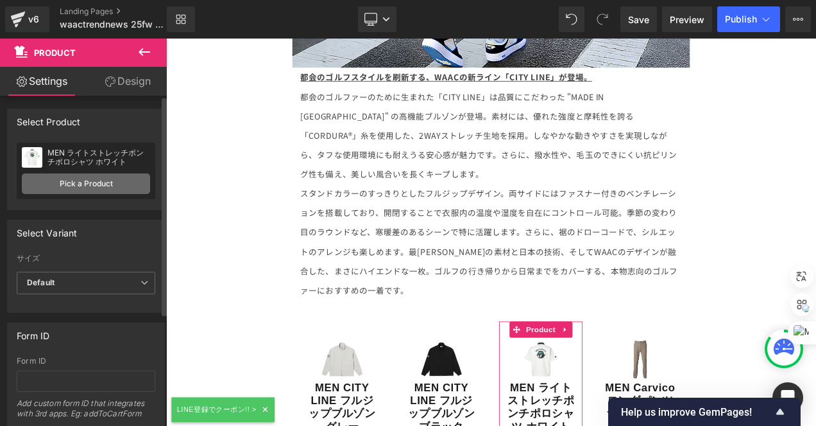
click at [79, 184] on link "Pick a Product" at bounding box center [86, 183] width 128 height 21
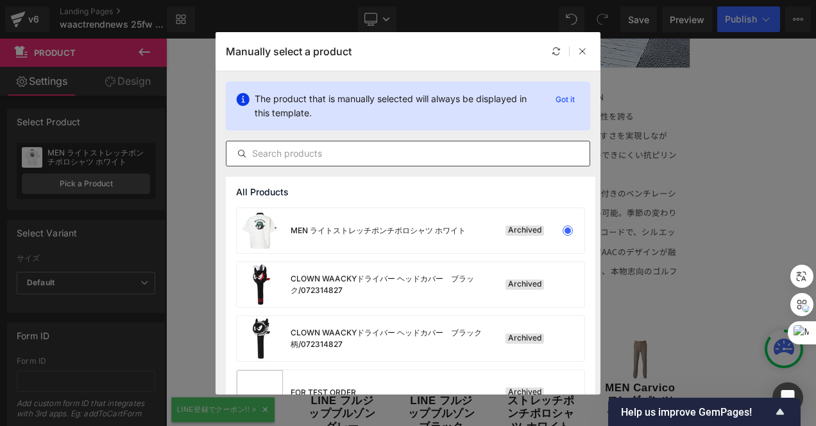
click at [324, 148] on input "text" at bounding box center [408, 153] width 363 height 15
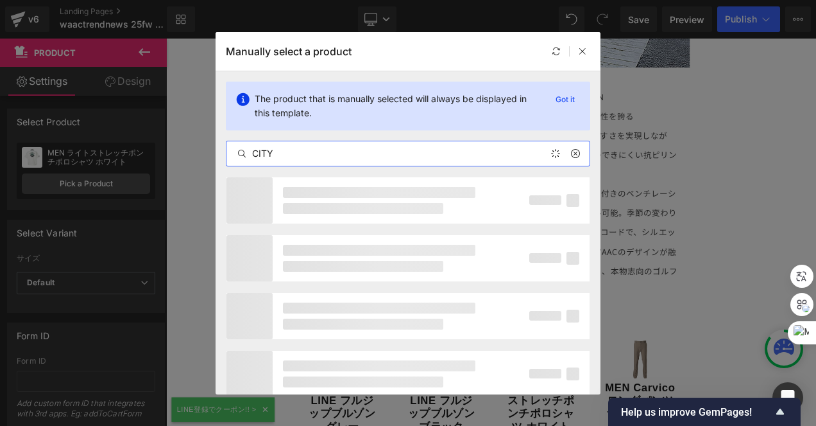
type input "CITY"
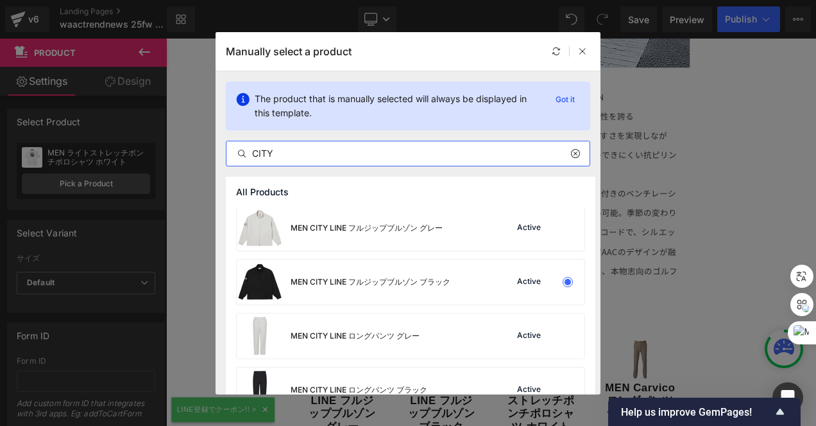
scroll to position [128, 0]
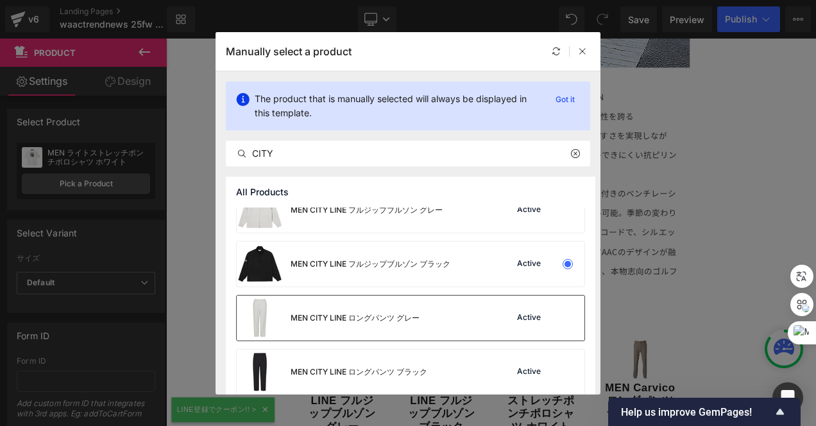
click at [463, 320] on div "MEN CITY LINE ロングパンツ グレー Active" at bounding box center [411, 317] width 348 height 45
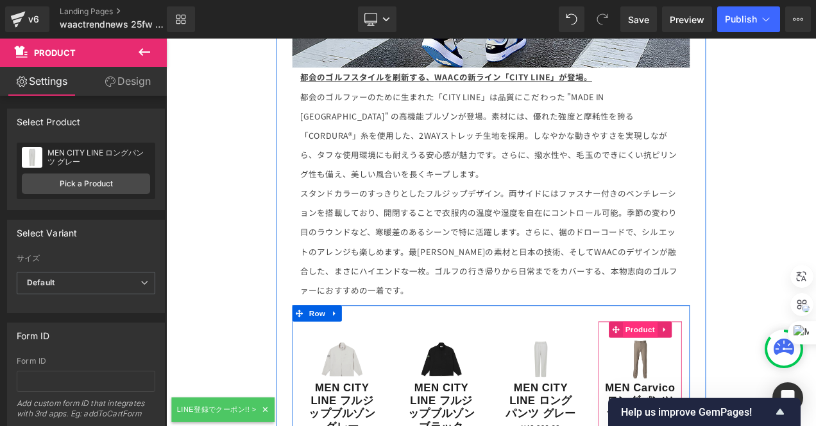
click at [732, 376] on span "Product" at bounding box center [733, 385] width 42 height 19
click at [727, 377] on span "Product" at bounding box center [733, 386] width 42 height 19
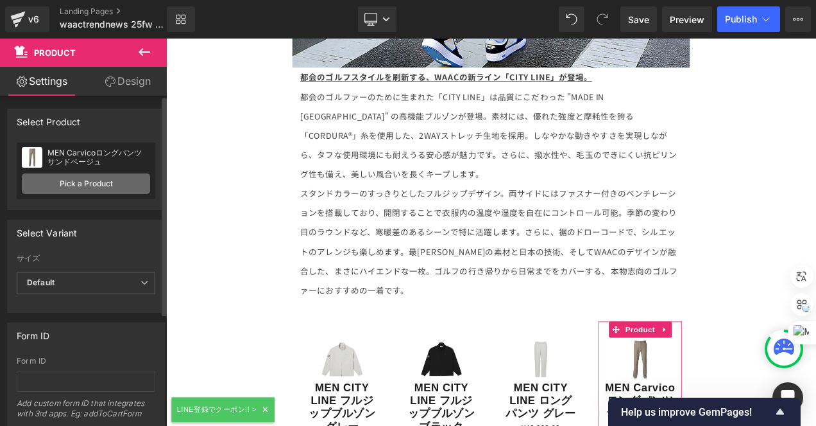
click at [90, 186] on link "Pick a Product" at bounding box center [86, 183] width 128 height 21
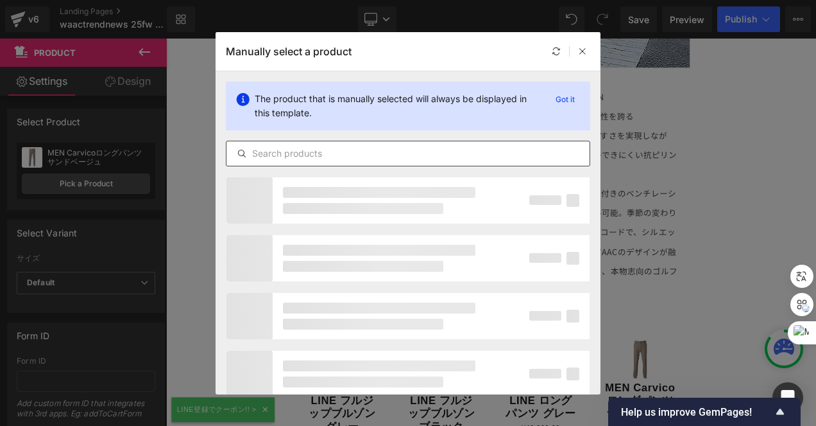
click at [297, 154] on input "text" at bounding box center [408, 153] width 363 height 15
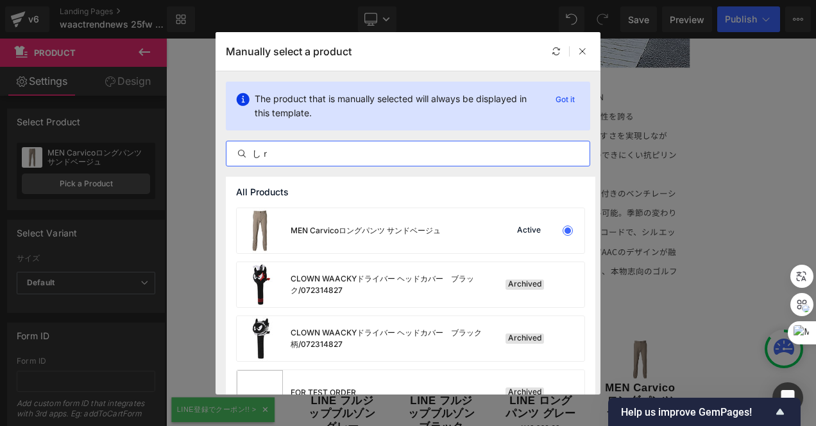
type input "し"
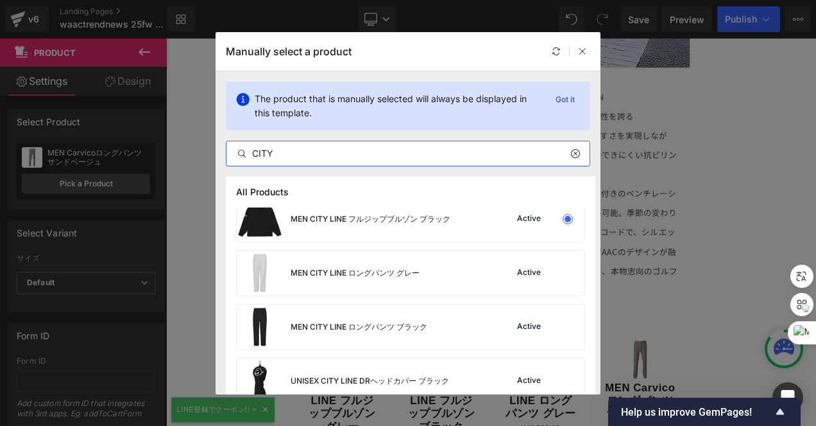
scroll to position [193, 0]
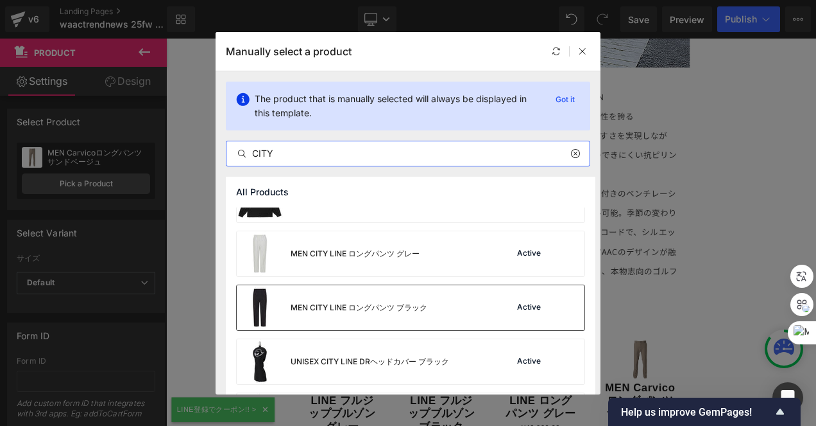
type input "CITY"
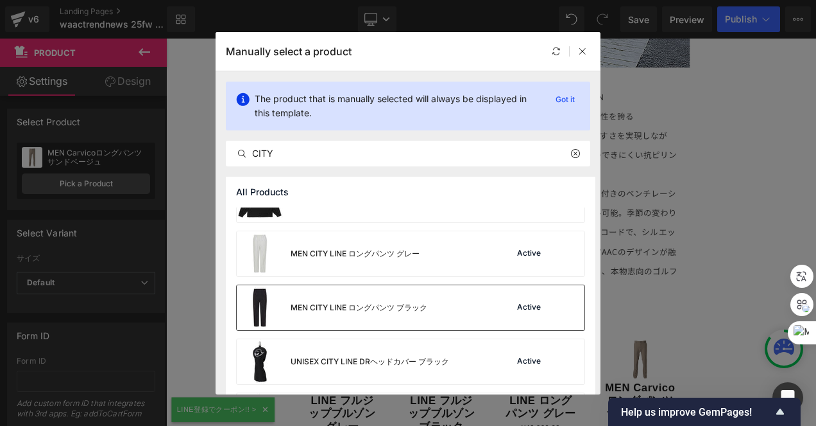
click at [368, 300] on div "MEN CITY LINE ロングパンツ ブラック" at bounding box center [332, 307] width 191 height 45
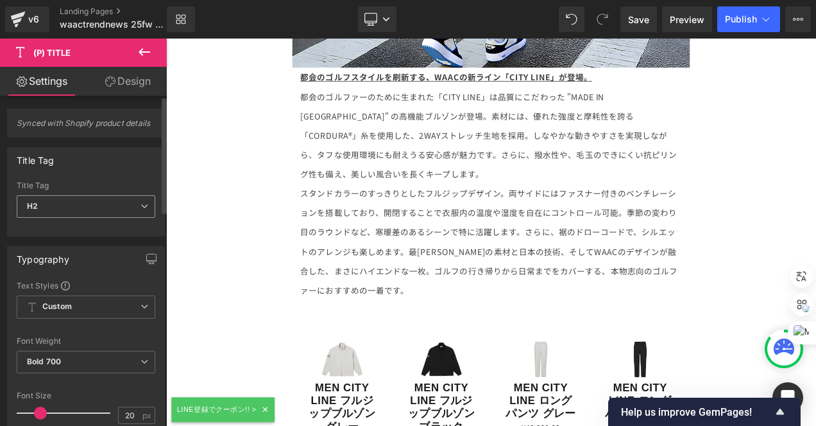
click at [142, 203] on icon at bounding box center [145, 206] width 8 height 8
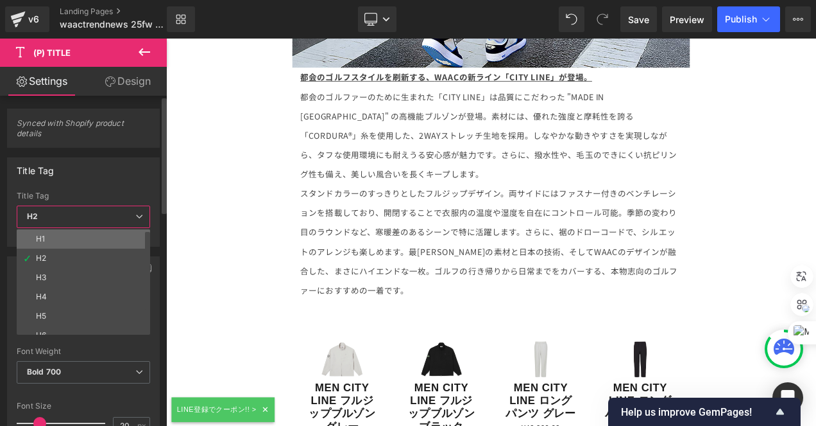
click at [100, 229] on li "H1" at bounding box center [86, 238] width 139 height 19
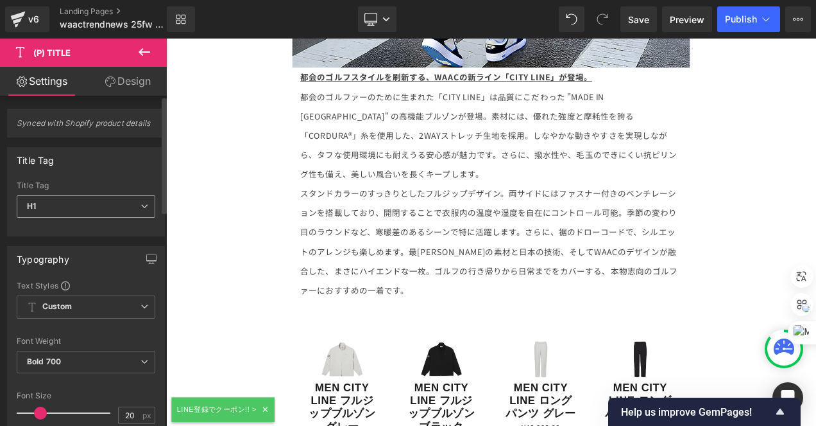
click at [141, 202] on icon at bounding box center [145, 206] width 8 height 8
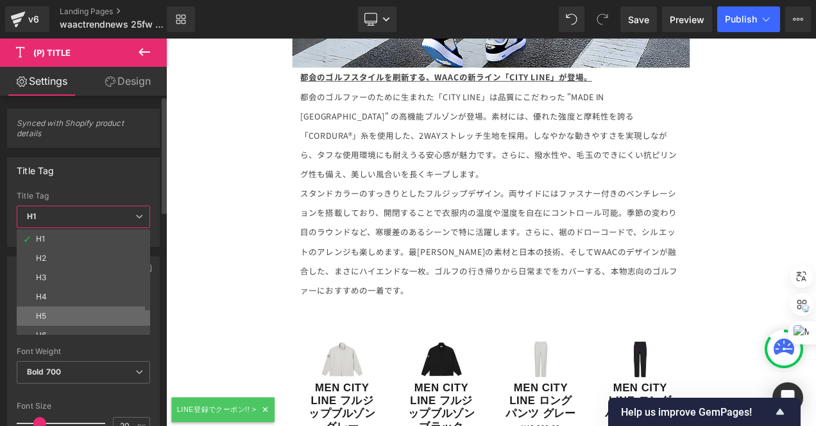
click at [51, 306] on li "H5" at bounding box center [86, 315] width 139 height 19
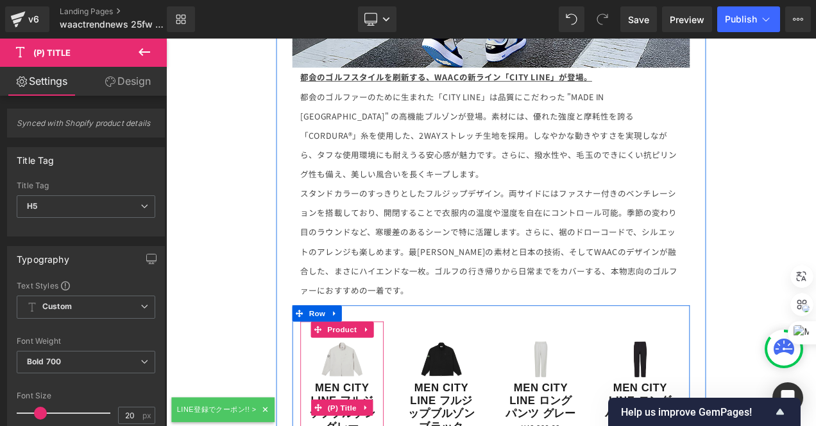
click at [371, 412] on span "(P) Image" at bounding box center [376, 421] width 49 height 19
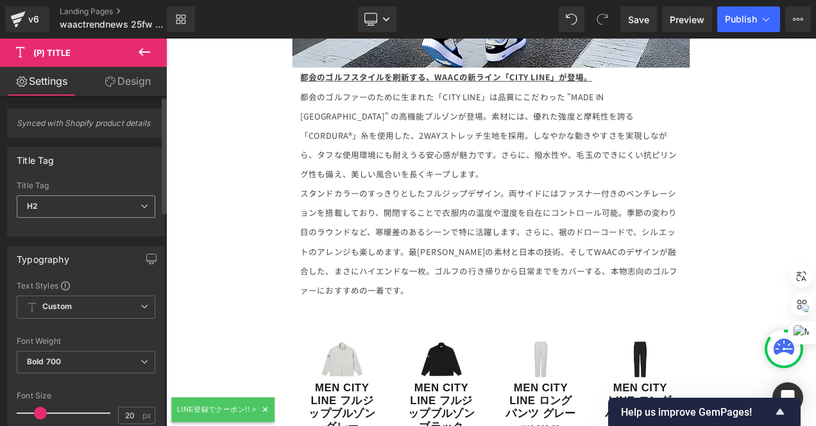
click at [95, 202] on span "H2" at bounding box center [86, 206] width 139 height 22
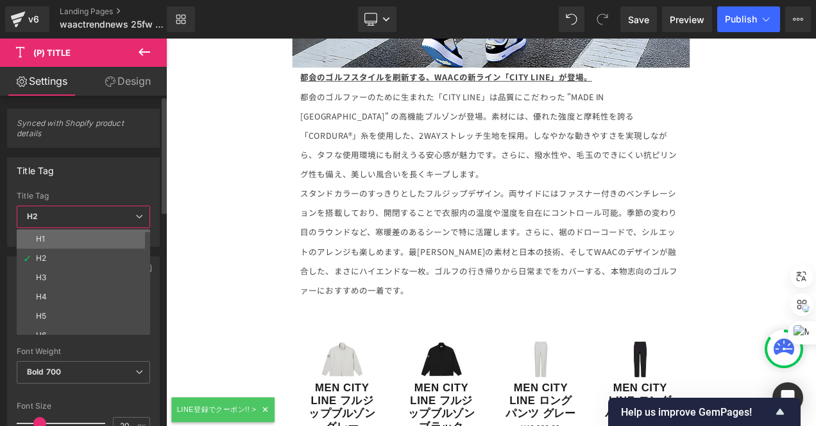
click at [49, 229] on li "H1" at bounding box center [86, 238] width 139 height 19
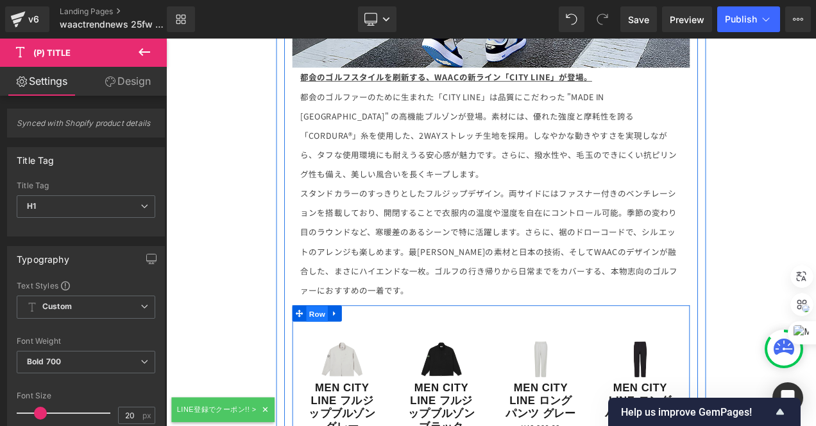
click at [343, 358] on span "Row" at bounding box center [347, 367] width 26 height 19
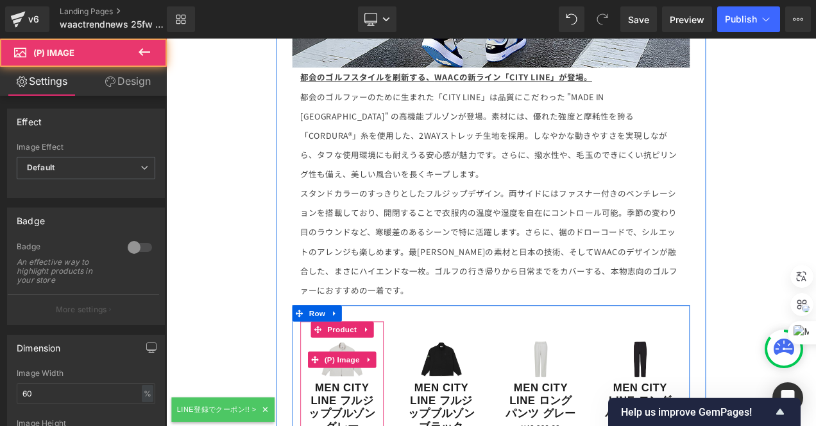
click at [397, 395] on div "Sale Off" at bounding box center [376, 421] width 87 height 52
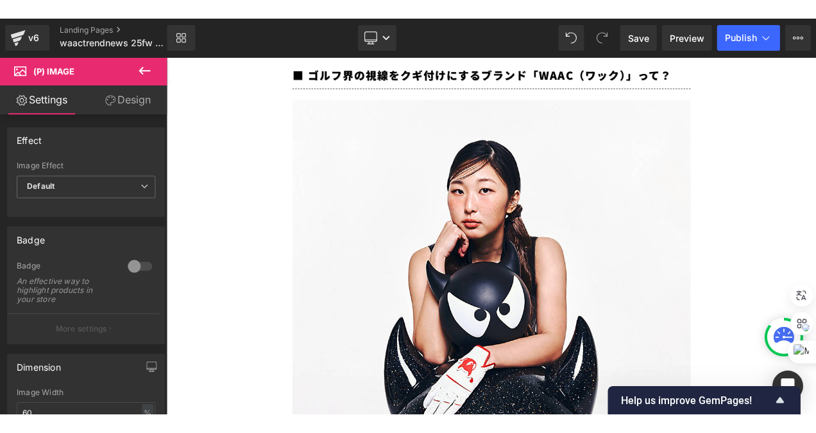
scroll to position [5584, 0]
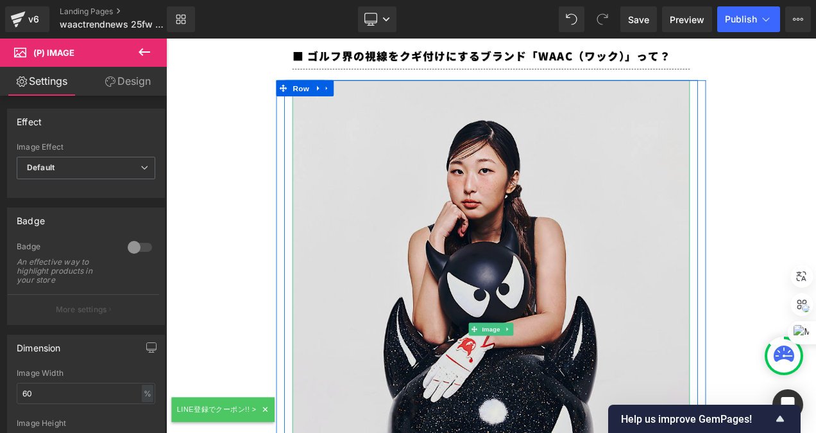
click at [567, 242] on img at bounding box center [554, 386] width 475 height 594
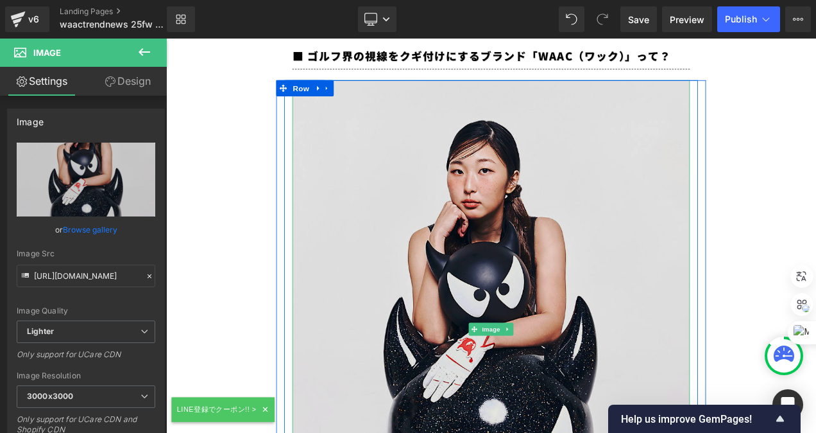
click at [648, 186] on img at bounding box center [554, 386] width 475 height 594
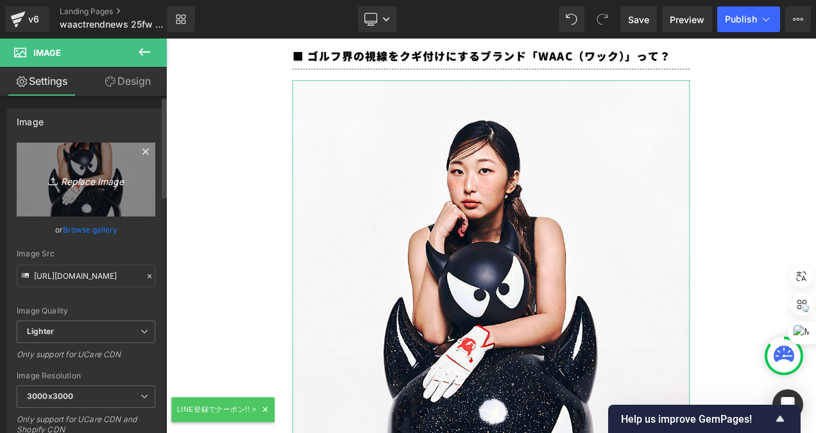
click at [55, 164] on link "Replace Image" at bounding box center [86, 179] width 139 height 74
type input "C:\fakepath\250717 WAAC 1995.jpg"
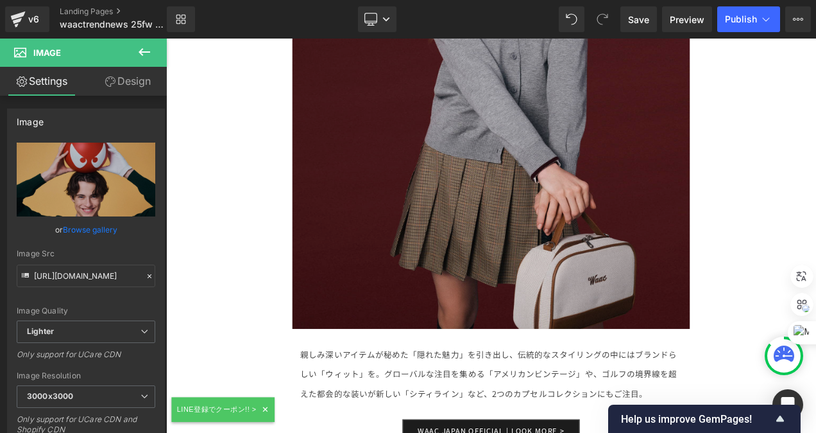
scroll to position [4942, 0]
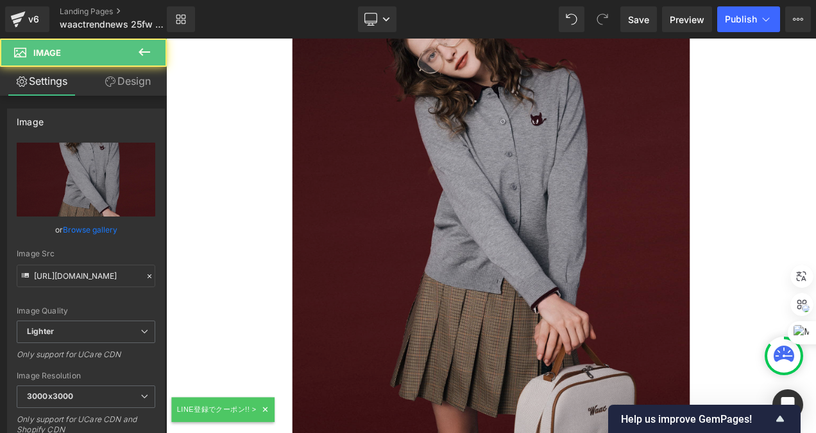
click at [617, 200] on img at bounding box center [554, 244] width 475 height 594
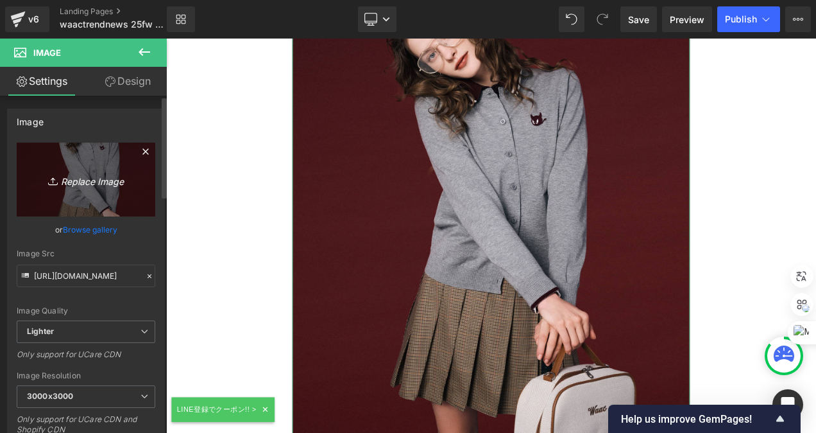
click at [39, 154] on link "Replace Image" at bounding box center [86, 179] width 139 height 74
type input "C:\fakepath\25FW_WAAC_01_1X1.jpg"
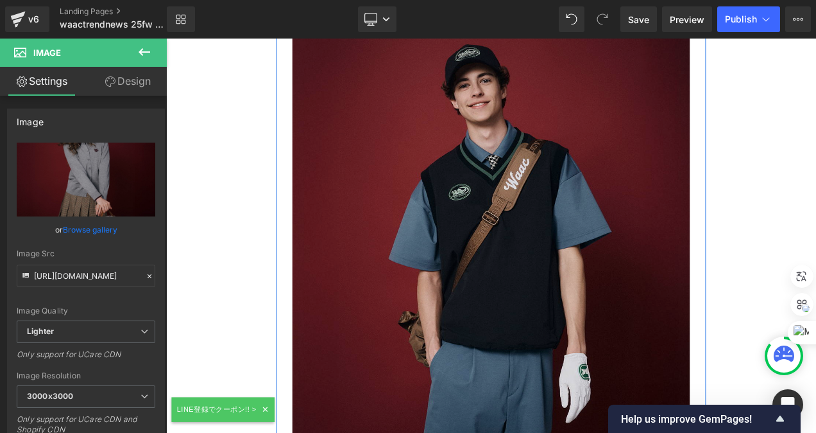
scroll to position [1990, 0]
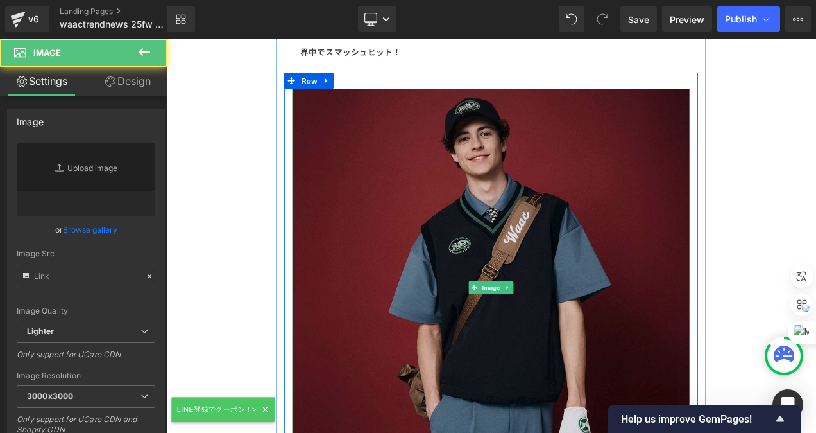
click at [704, 307] on img at bounding box center [554, 335] width 475 height 475
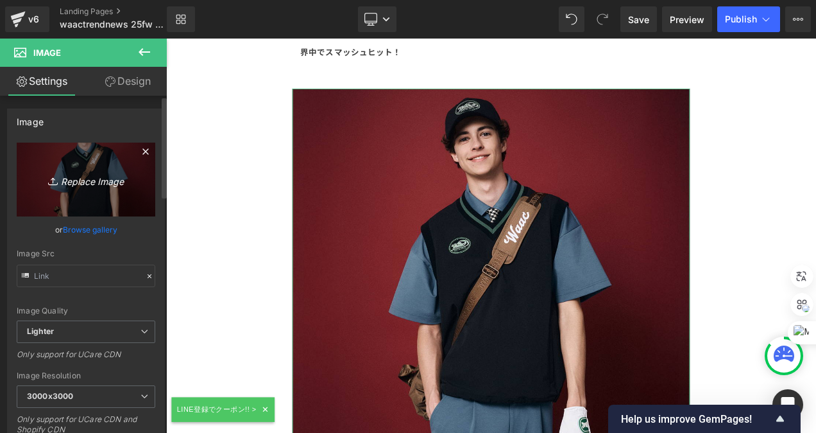
click at [28, 153] on link "Replace Image" at bounding box center [86, 179] width 139 height 74
type input "C:\fakepath\25FW_WAAC_02_1X1.jpg"
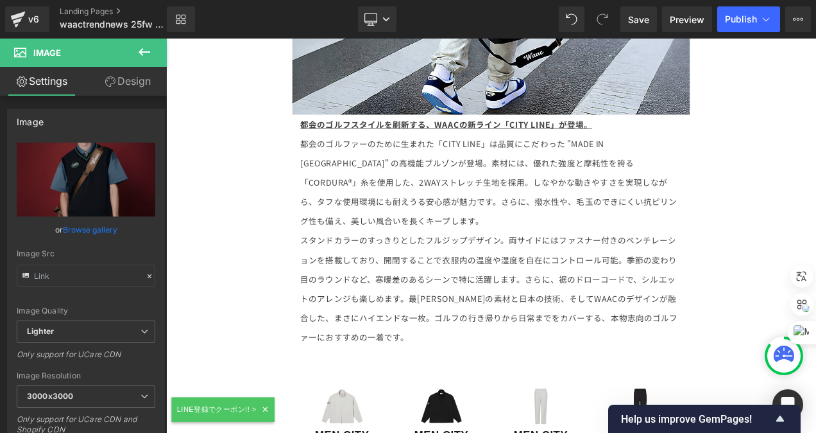
scroll to position [10270, 0]
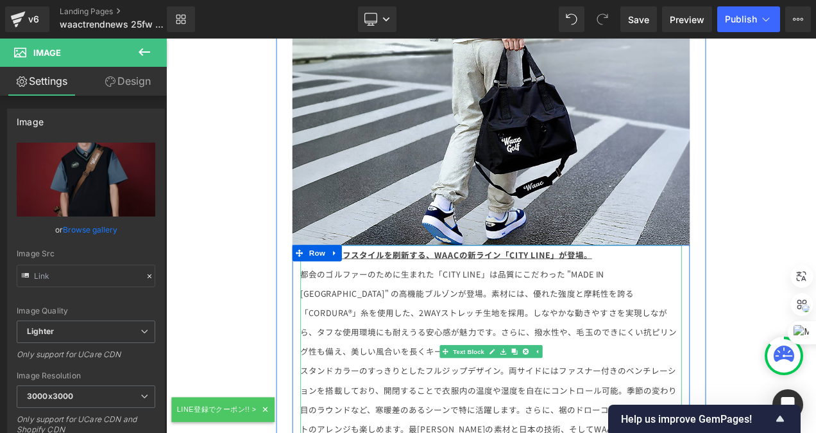
drag, startPoint x: 739, startPoint y: 178, endPoint x: 763, endPoint y: 194, distance: 28.3
click at [738, 308] on p "都会のゴルファーのために生まれた「CITY LINE」は品質にこだわった "MADE IN JAPAN" の高機能ブルゾンが登場。 素材には、優れた強度と摩耗…" at bounding box center [555, 366] width 456 height 116
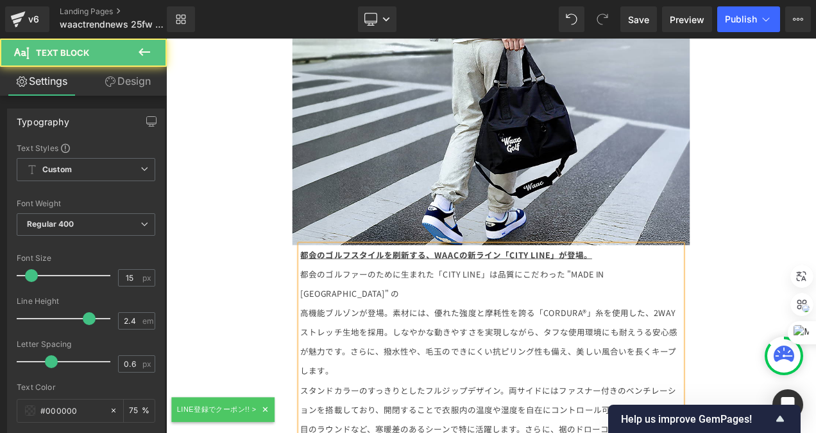
click at [742, 359] on span "素材には、優れた強度と摩耗性を誇る「CORDURA®」糸を使用した、2WAYストレッチ生地を採用。しなやかな動きやすさを実現しながら、タフな使用環境にも耐えう…" at bounding box center [552, 400] width 451 height 83
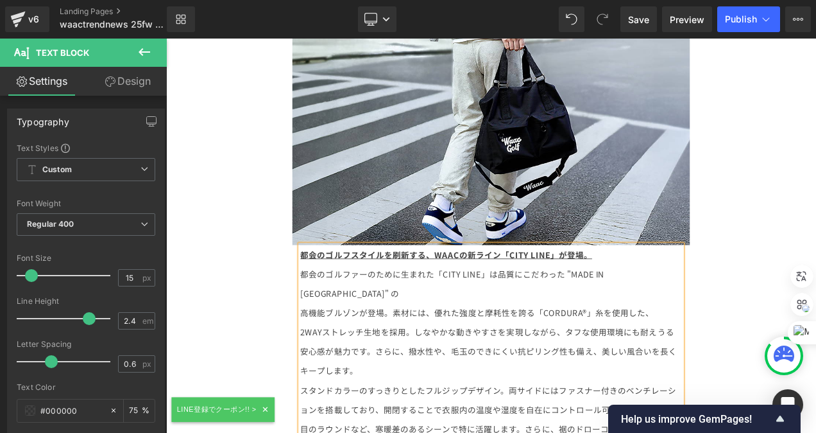
click at [729, 359] on span "素材には、優れた強度と摩耗性を誇る「CORDURA®」糸を使用した、 2WAYストレッチ生地を採用。しなやかな動きやすさを実現しながら、タフな使用環境にも耐え…" at bounding box center [552, 400] width 450 height 83
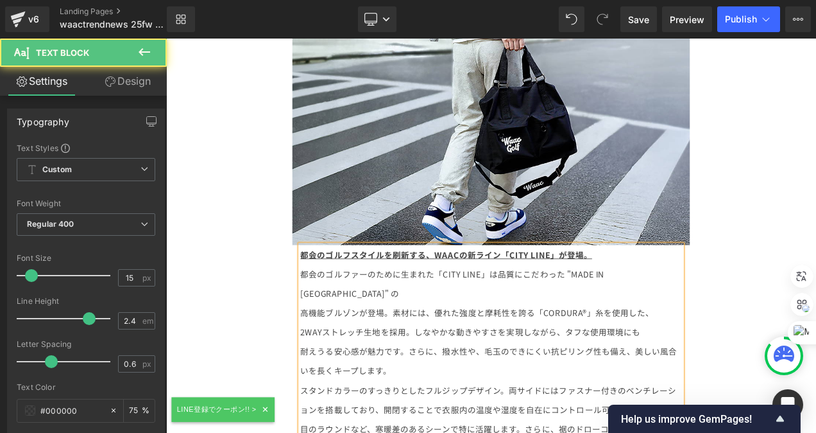
click at [721, 359] on span "素材には、優れた強度と摩耗性を誇る「CORDURA®」糸を使用した、 2WAYストレッチ生地を採用。しなやかな動きやすさを実現しながら、タフな使用環境にも 耐…" at bounding box center [552, 400] width 450 height 83
click at [483, 308] on p "都会のゴルファーのために生まれた「CITY LINE」は品質にこだわった "MADE IN JAPAN" の 高機能ブルゾンが登場。 素材には、優れた強度と摩…" at bounding box center [555, 377] width 456 height 139
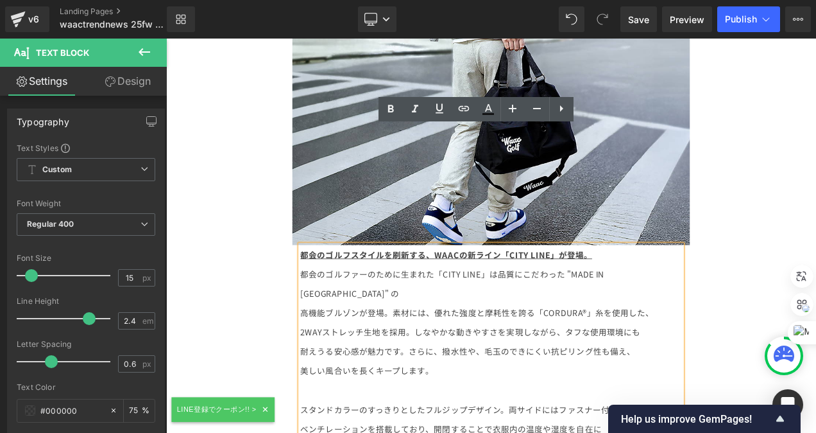
click at [508, 308] on p "都会のゴルファーのために生まれた「CITY LINE」は品質にこだわった "MADE IN JAPAN" の 高機能ブルゾンが登場。 素材には、優れた強度と摩…" at bounding box center [555, 389] width 456 height 162
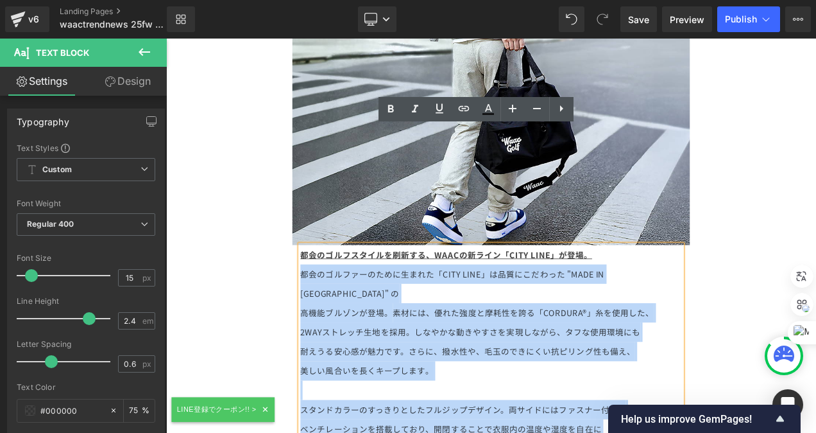
drag, startPoint x: 551, startPoint y: 417, endPoint x: 325, endPoint y: 180, distance: 326.9
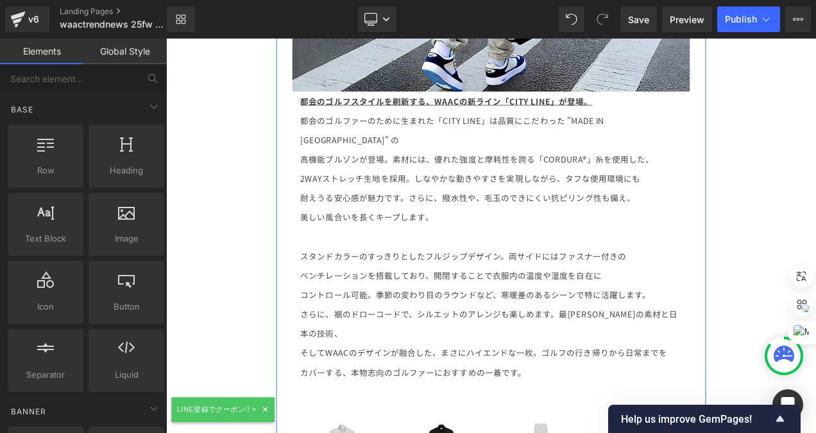
scroll to position [10591, 0]
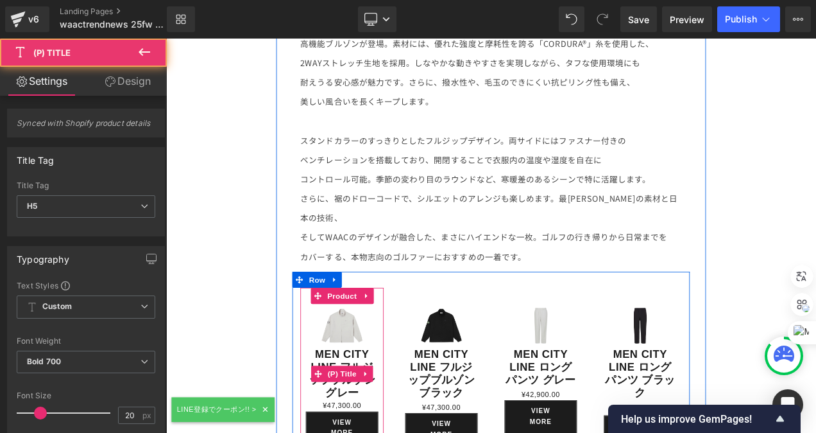
click at [363, 408] on link "MEN CITY LINE フルジップブルゾン グレー" at bounding box center [376, 439] width 87 height 62
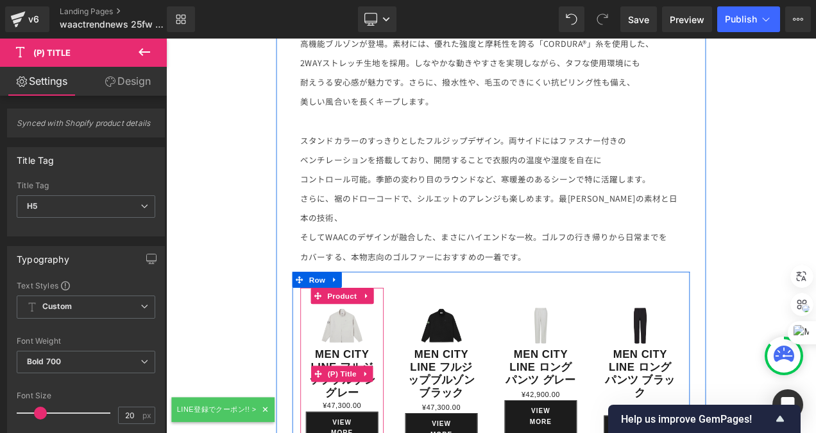
click at [368, 408] on link "MEN CITY LINE フルジップブルゾン グレー" at bounding box center [376, 439] width 87 height 62
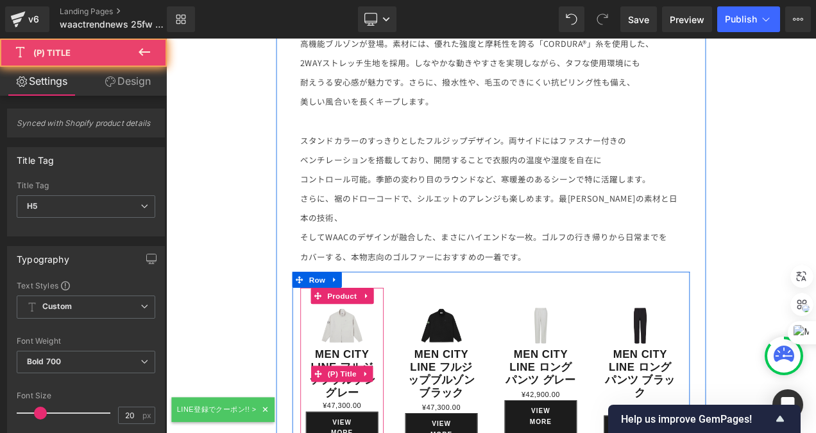
click at [373, 408] on link "MEN CITY LINE フルジップブルゾン グレー" at bounding box center [376, 439] width 87 height 62
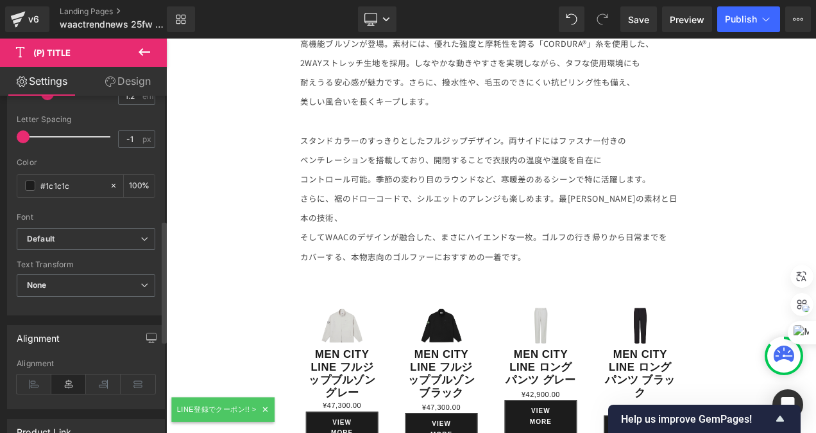
scroll to position [344, 0]
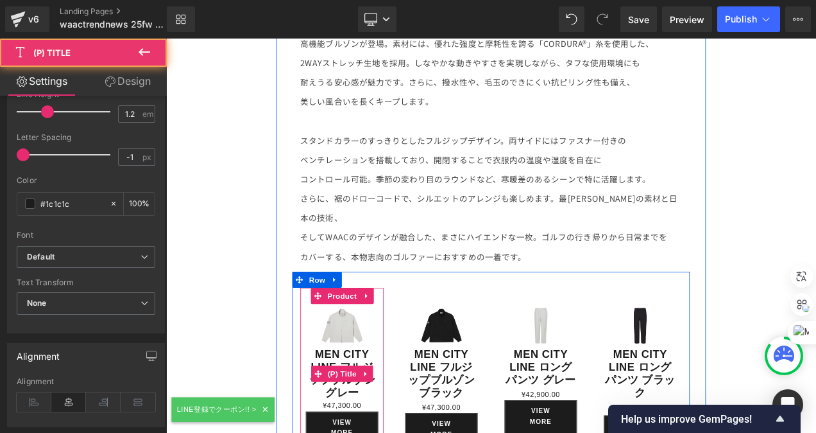
click at [370, 408] on link "MEN CITY LINE フルジップブルゾン グレー" at bounding box center [376, 439] width 87 height 62
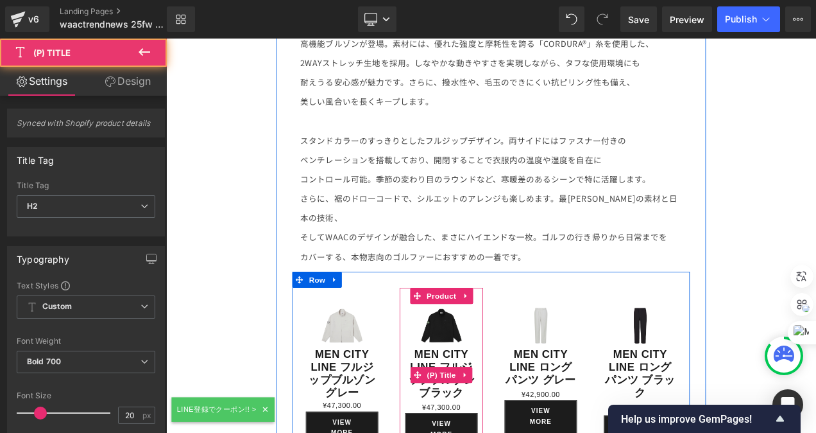
click at [496, 408] on link "MEN CITY LINE フルジップブルゾン ブラック" at bounding box center [495, 439] width 87 height 62
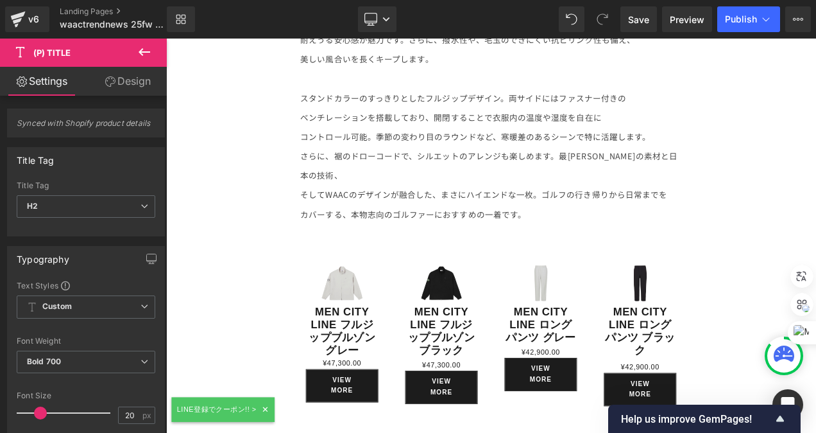
scroll to position [10719, 0]
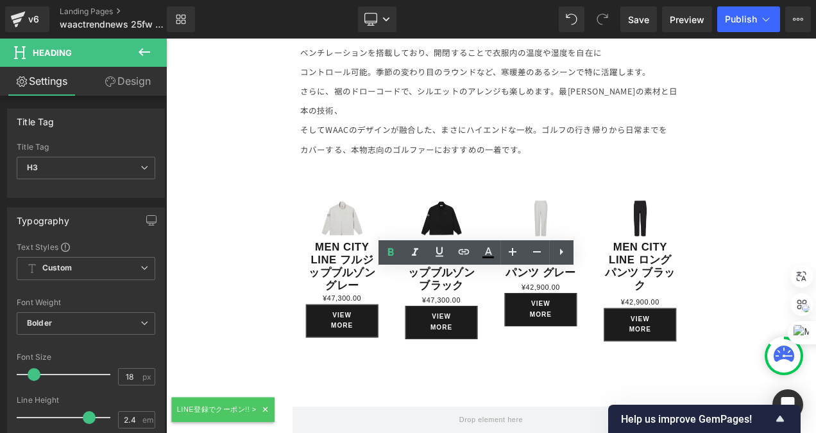
drag, startPoint x: 656, startPoint y: 384, endPoint x: 444, endPoint y: 388, distance: 211.8
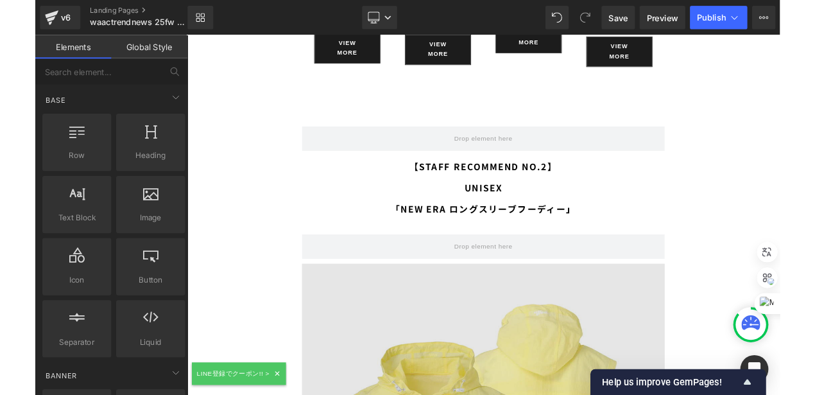
scroll to position [11040, 0]
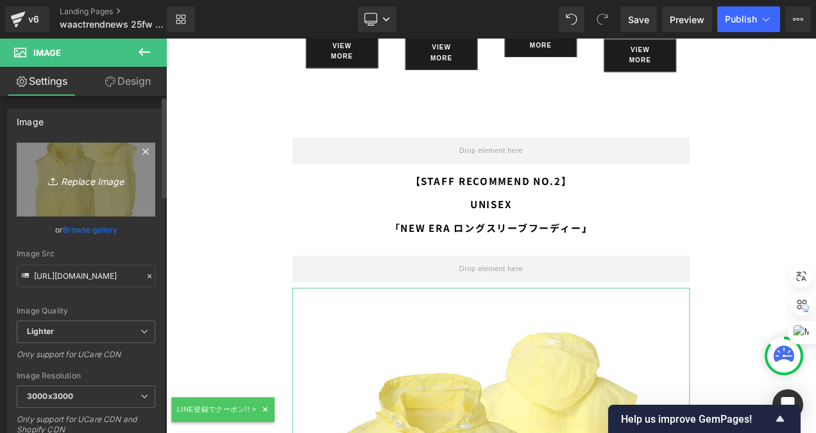
click at [48, 196] on link "Replace Image" at bounding box center [86, 179] width 139 height 74
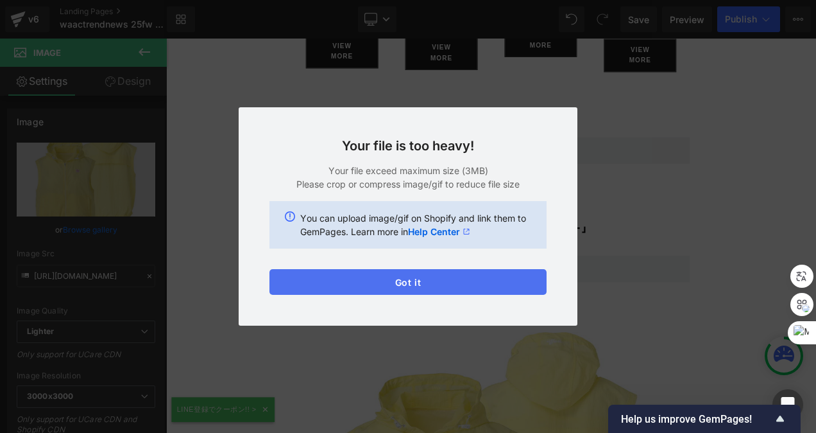
click at [408, 283] on button "Got it" at bounding box center [408, 282] width 277 height 26
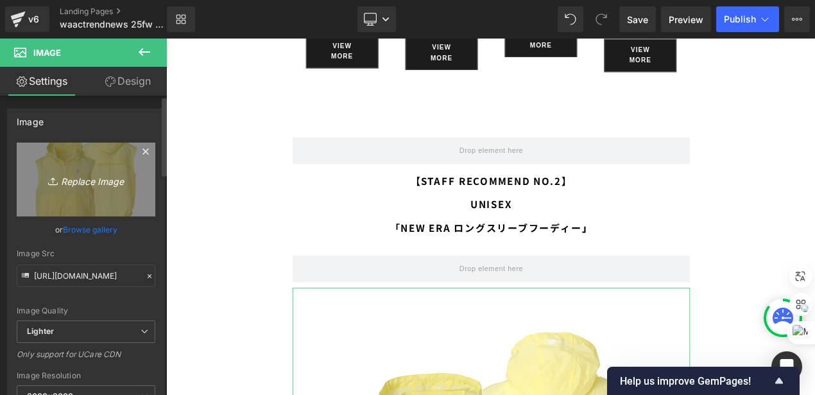
click at [60, 158] on link "Replace Image" at bounding box center [86, 179] width 139 height 74
type input "C:\fakepath\20250901_6_1X1.jpg"
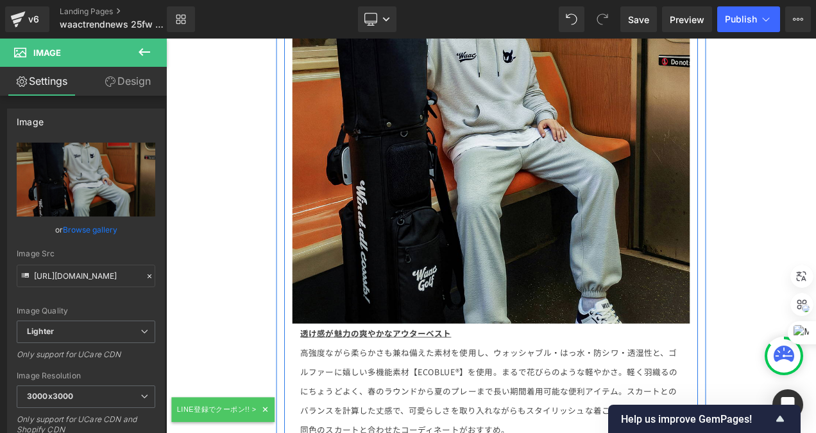
scroll to position [11490, 0]
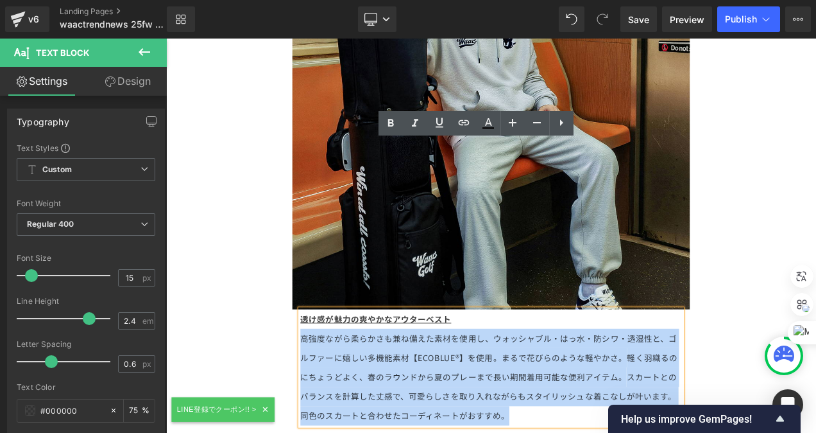
drag, startPoint x: 585, startPoint y: 290, endPoint x: 286, endPoint y: 198, distance: 312.3
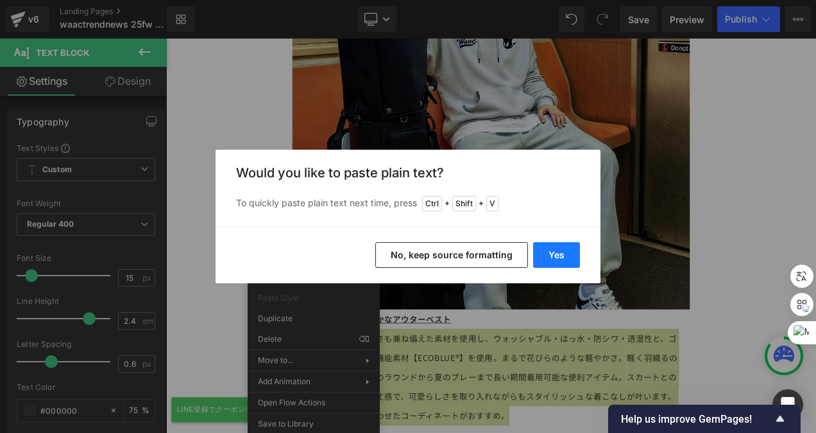
click at [569, 252] on button "Yes" at bounding box center [556, 255] width 47 height 26
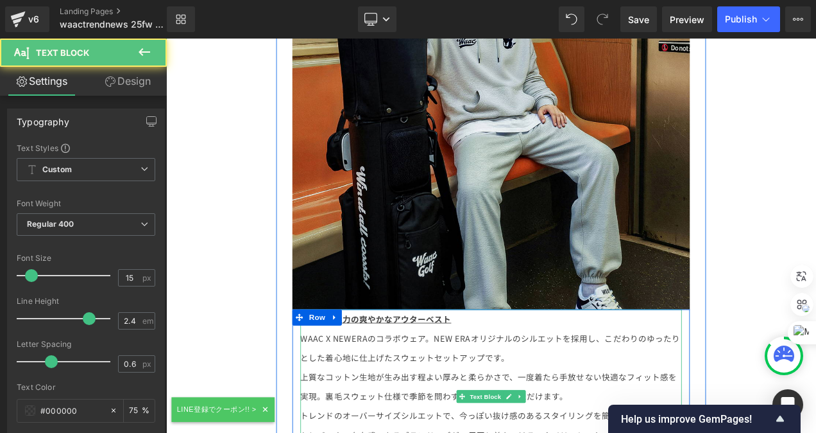
click at [471, 385] on p "WAAC X NEWERAのコラボウェア。NEW ERAオリジナルのシルエットを採用し、こだわりのゆったりとした着心地に仕上げたスウェットセットアップです。" at bounding box center [555, 408] width 456 height 46
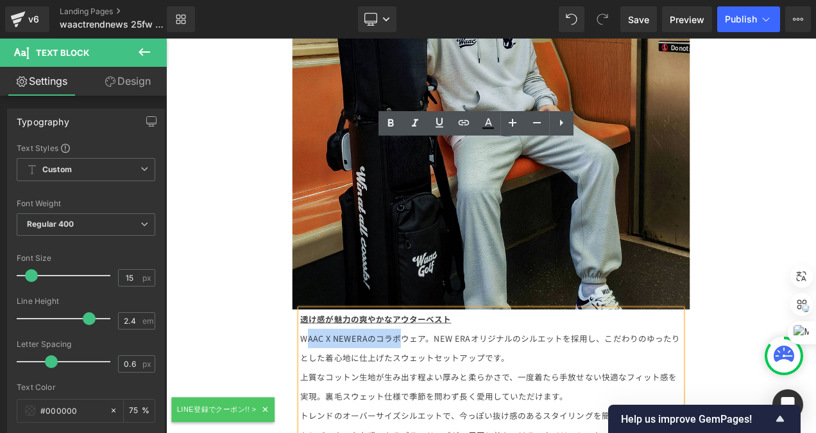
drag, startPoint x: 440, startPoint y: 198, endPoint x: 326, endPoint y: 196, distance: 114.3
click at [327, 385] on p "WAAC X NEWERAのコラボウェア。NEW ERAオリジナルのシルエットを採用し、こだわりのゆったりとした着心地に仕上げたスウェットセットアップです。" at bounding box center [555, 408] width 456 height 46
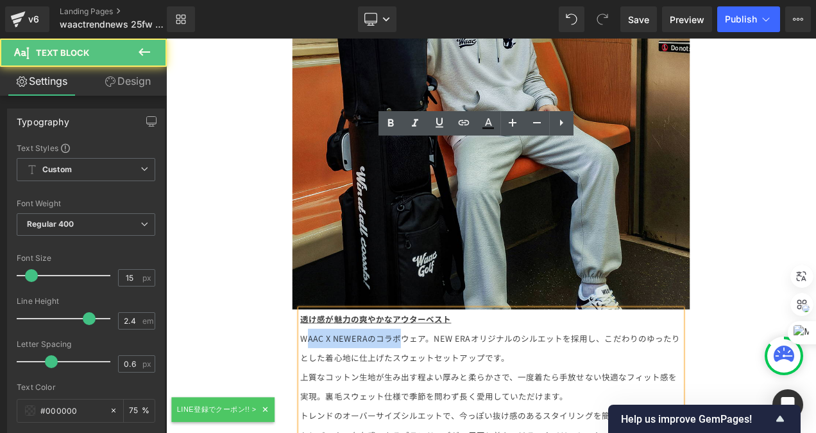
click at [404, 385] on p "WAAC X NEWERAのコラボウェア。NEW ERAオリジナルのシルエットを採用し、こだわりのゆったりとした着心地に仕上げたスウェットセットアップです。" at bounding box center [555, 408] width 456 height 46
click at [468, 385] on p "WAAC X NEWERAのコラボウェア。NEW ERAオリジナルのシルエットを採用し、こだわりのゆったりとした着心地に仕上げたスウェットセットアップです。" at bounding box center [555, 408] width 456 height 46
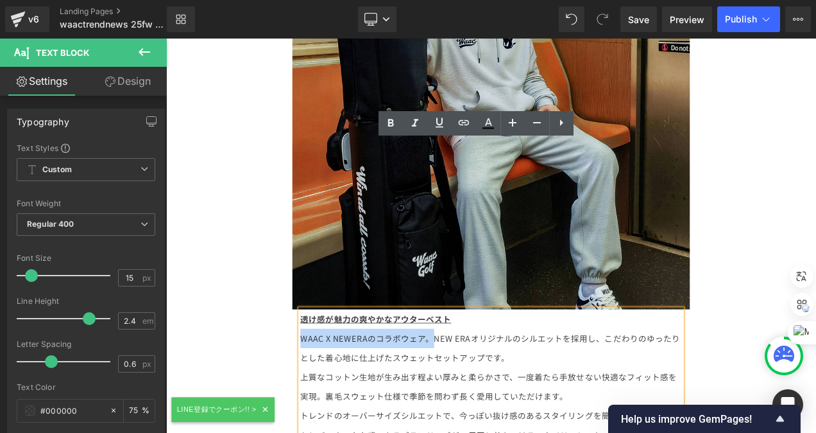
drag, startPoint x: 478, startPoint y: 196, endPoint x: 316, endPoint y: 194, distance: 161.8
copy p "WAAC X NEWERAのコラボウェア。"
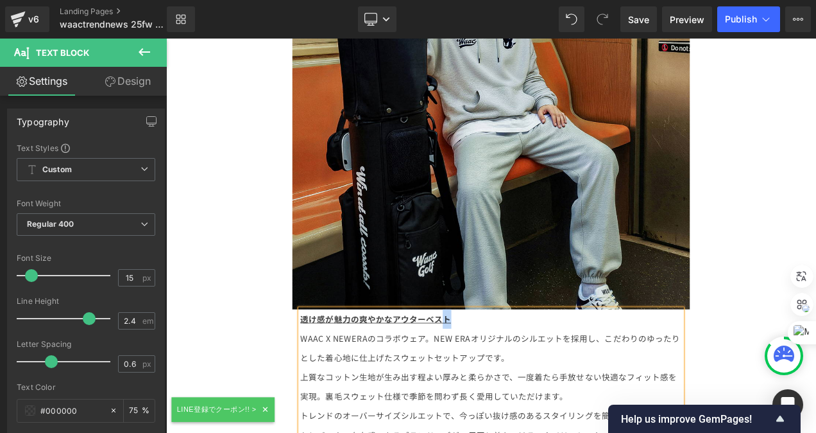
click at [496, 367] on u "透け感が魅力の爽やかなアウターベスト" at bounding box center [417, 373] width 180 height 13
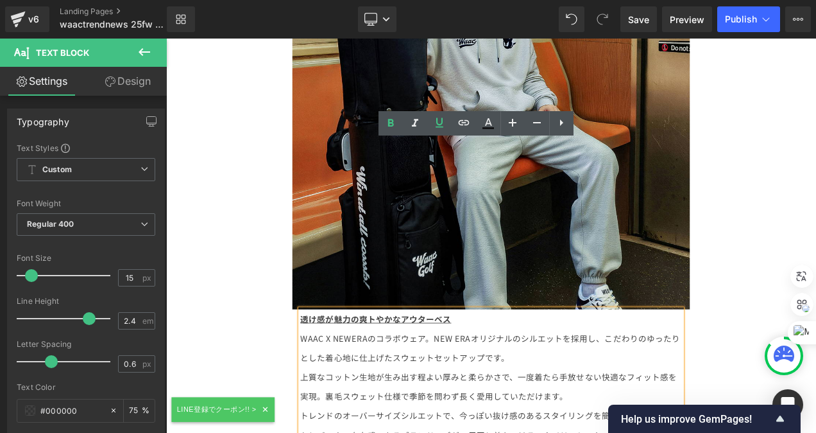
click at [488, 367] on u "やかなアウターベス" at bounding box center [462, 373] width 90 height 13
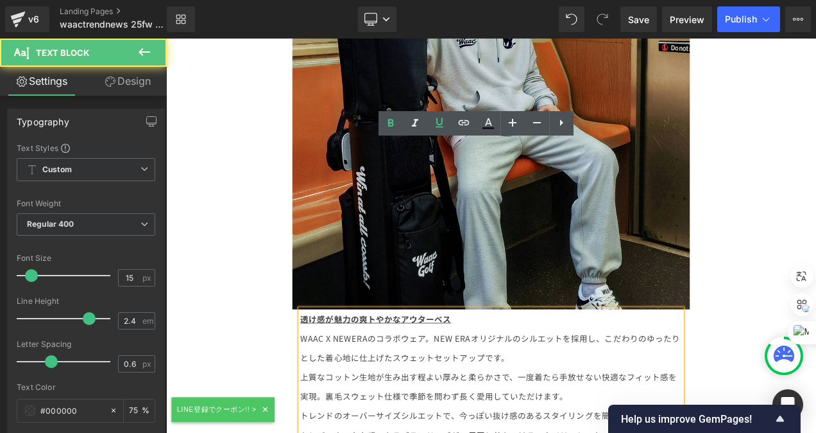
click at [508, 362] on p "透け感が魅力の爽 ト やかなアウターベス" at bounding box center [555, 373] width 456 height 23
click at [518, 362] on p "透け感が魅力の爽 ト やかなアウターベス" at bounding box center [555, 373] width 456 height 23
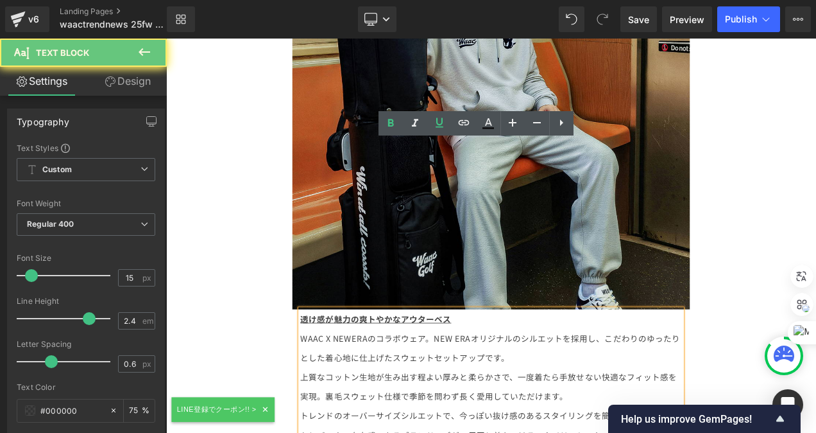
click at [518, 362] on p "透け感が魅力の爽 ト やかなアウターベス" at bounding box center [555, 373] width 456 height 23
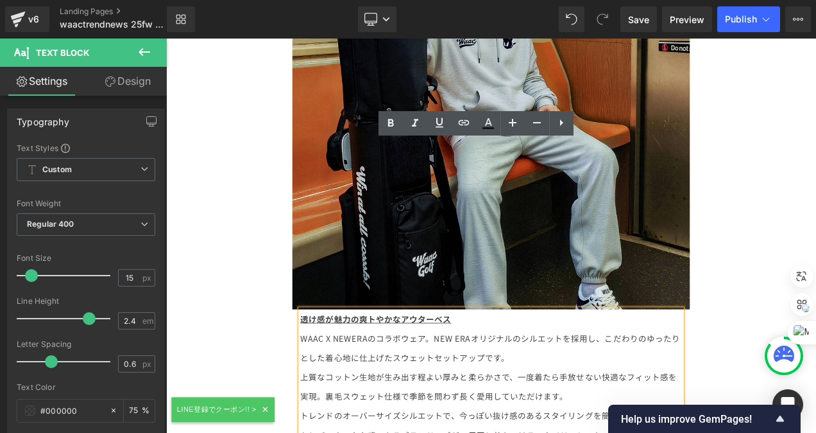
click at [520, 362] on p "透け感が魅力の爽 ト やかなアウターベス" at bounding box center [555, 373] width 456 height 23
drag, startPoint x: 519, startPoint y: 171, endPoint x: 321, endPoint y: 175, distance: 198.4
click at [327, 362] on p "透け感が魅力の爽 ト やかなアウターベス" at bounding box center [555, 373] width 456 height 23
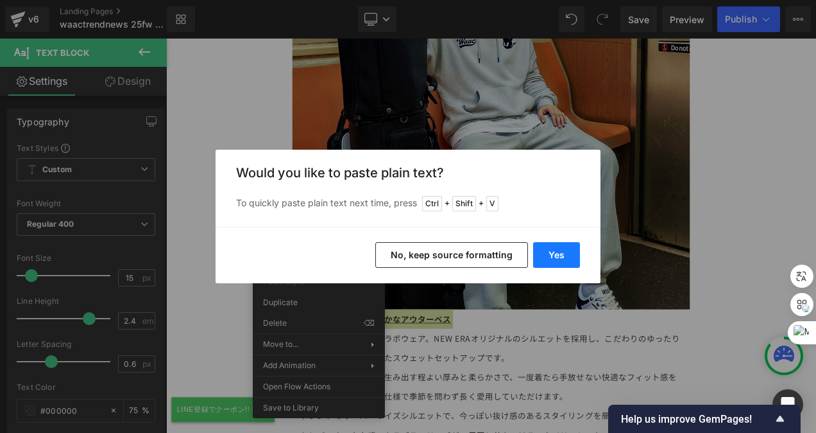
click at [566, 255] on button "Yes" at bounding box center [556, 255] width 47 height 26
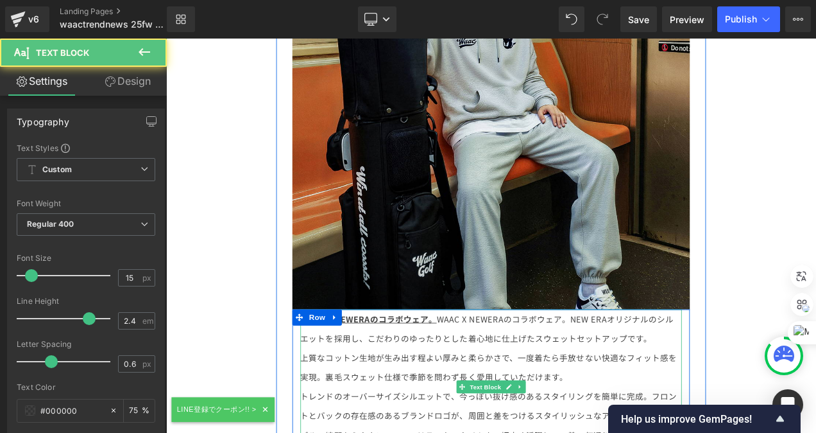
click at [486, 367] on span "WAAC X NEWERAのコラボウェア。 WAAC X NEWERAのコラボウェア。NEW ERAオリジナルのシルエットを採用し、こだわりのゆったりとした着…" at bounding box center [550, 385] width 446 height 37
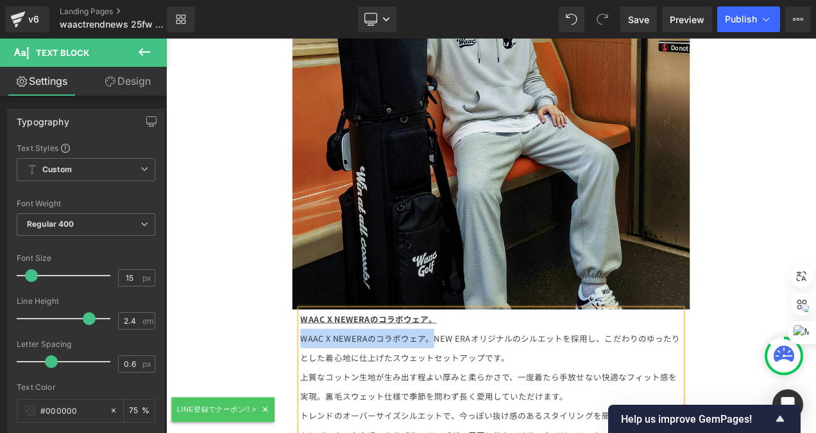
drag, startPoint x: 481, startPoint y: 196, endPoint x: 317, endPoint y: 204, distance: 163.9
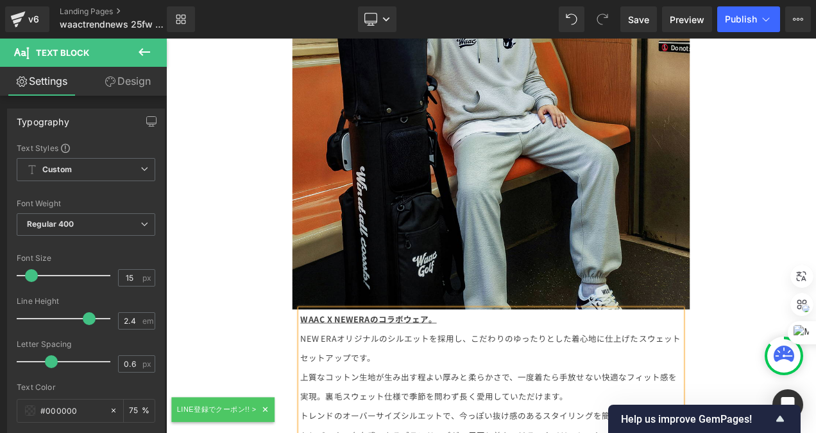
drag, startPoint x: 404, startPoint y: 227, endPoint x: 415, endPoint y: 225, distance: 11.7
click at [404, 367] on span "WAAC X NEWERAのコラボウェア。 NEW ERAオリジナルのシルエットを採用し、こだわりのゆったりとした着心地に仕上げたスウェットセットアップです。" at bounding box center [554, 397] width 454 height 60
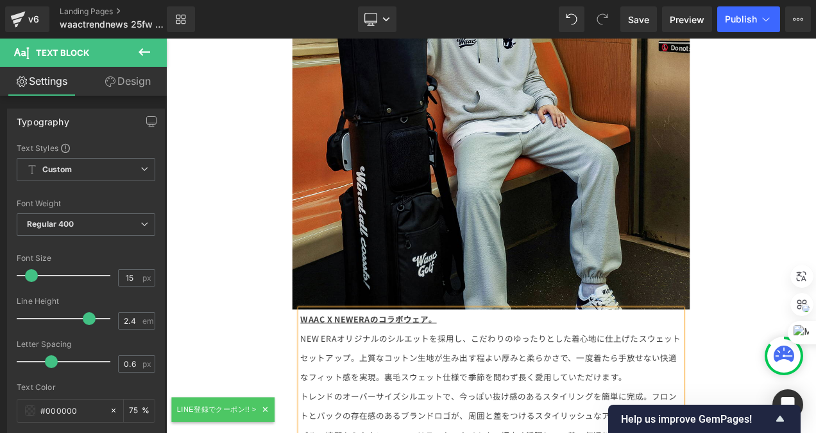
click at [699, 413] on span "上質なコットン生地が生み出す程よい厚みと柔らかさで、一度着たら手放せない快適なフィット感を実現。裏毛スウェット仕様で季節を問わず長く愛用していただけます。" at bounding box center [552, 431] width 450 height 37
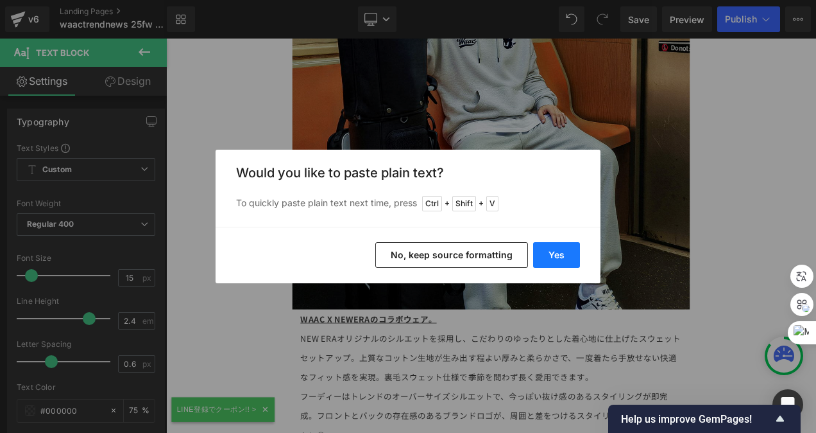
click at [549, 252] on button "Yes" at bounding box center [556, 255] width 47 height 26
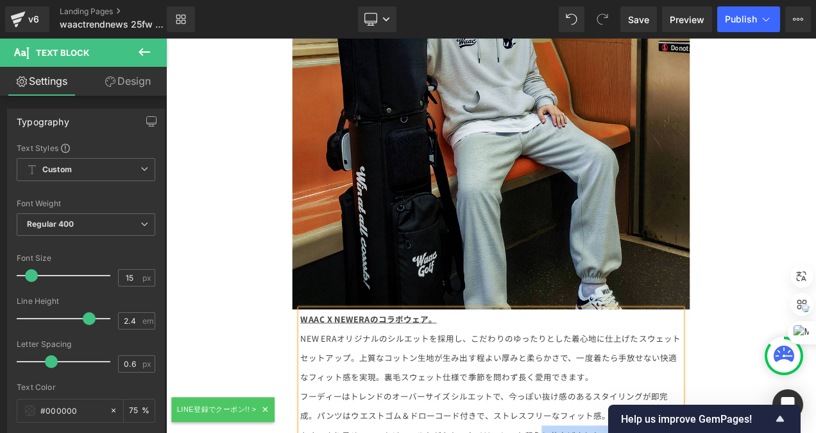
drag, startPoint x: 610, startPoint y: 313, endPoint x: 623, endPoint y: 352, distance: 41.4
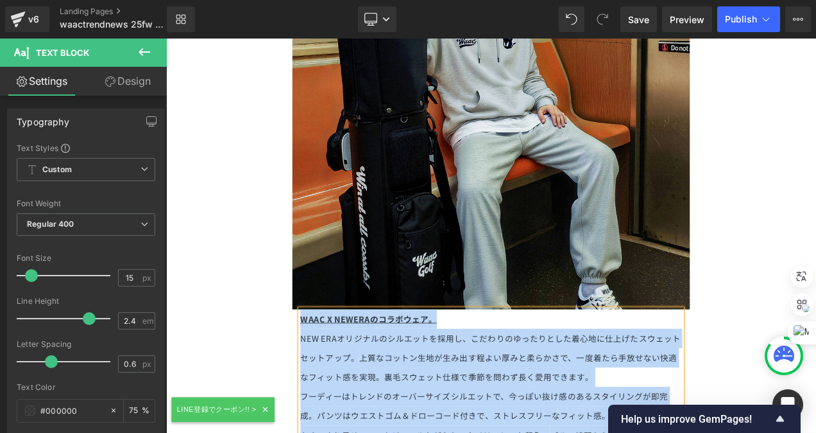
drag, startPoint x: 744, startPoint y: 338, endPoint x: 324, endPoint y: 178, distance: 449.2
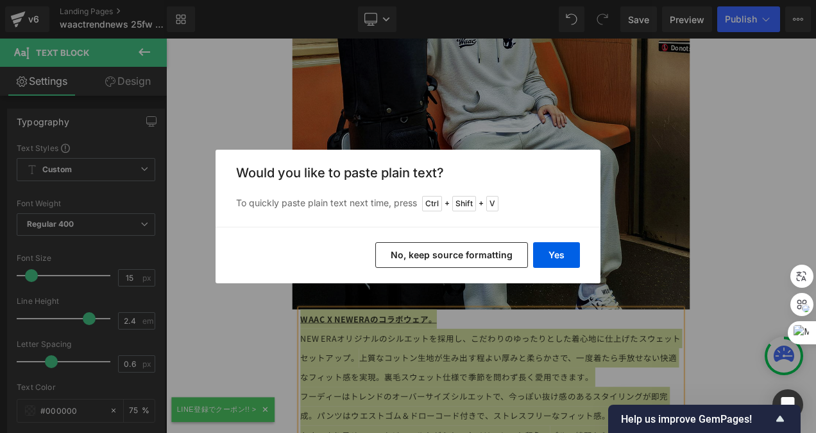
click at [716, 242] on div "Back to Library Insert Would you like to paste plain text? To quickly paste pla…" at bounding box center [408, 216] width 816 height 433
click at [720, 239] on div "Back to Library Insert Would you like to paste plain text? To quickly paste pla…" at bounding box center [408, 216] width 816 height 433
click at [435, 256] on button "No, keep source formatting" at bounding box center [452, 255] width 153 height 26
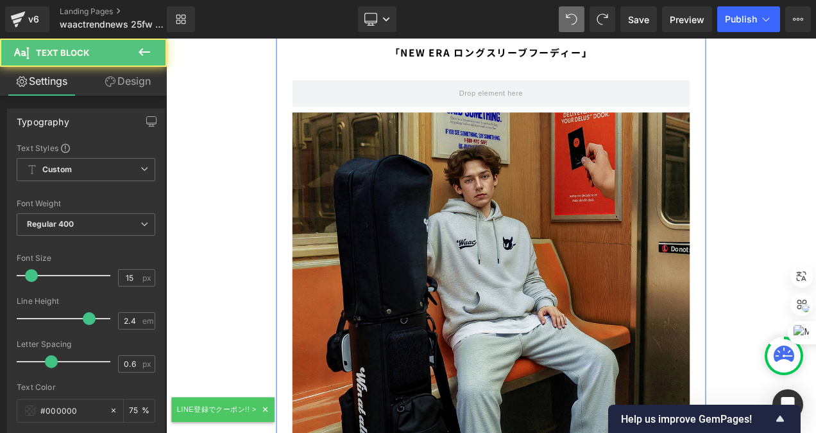
scroll to position [11239, 0]
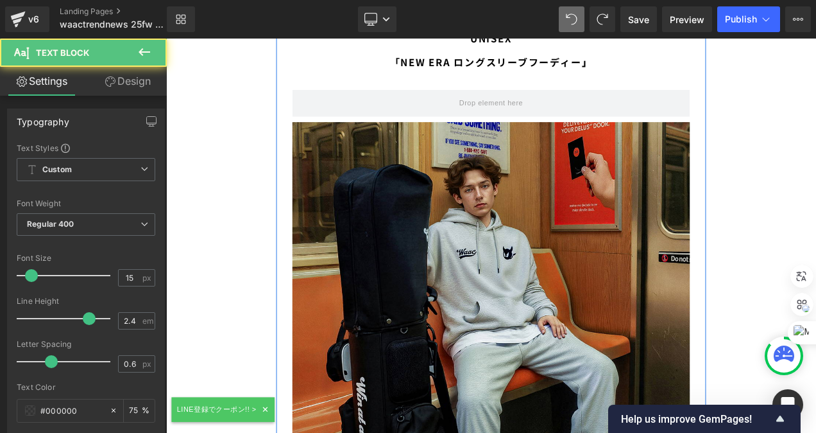
drag, startPoint x: 745, startPoint y: 274, endPoint x: 297, endPoint y: 182, distance: 456.7
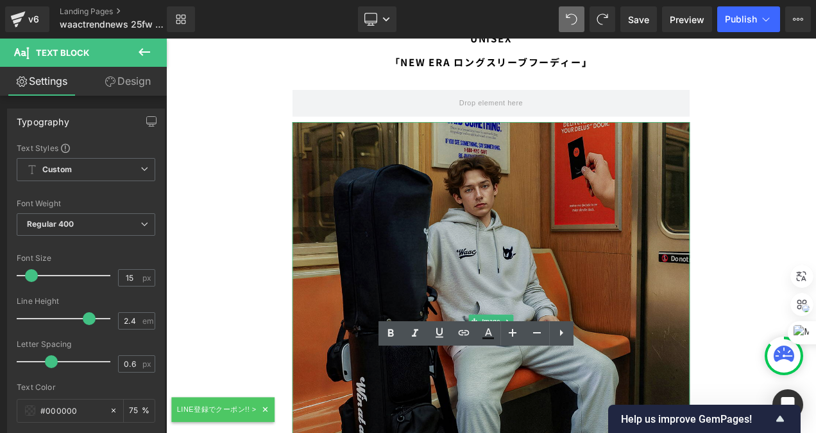
copy div "WAAC X NEWERAのコラボウェア。 NEW ERAオリジナルのシルエットを採用し、こだわりのゆったりとした着心地に仕上げたスウェットセットアップ。 上…"
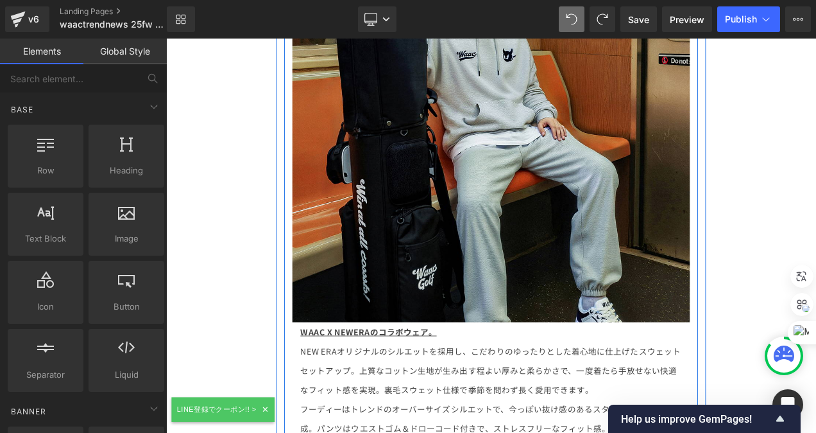
scroll to position [11495, 0]
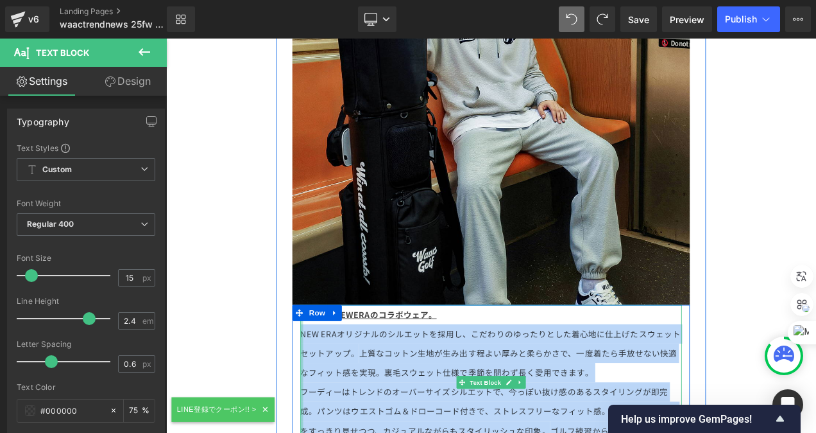
drag, startPoint x: 742, startPoint y: 330, endPoint x: 321, endPoint y: 194, distance: 442.5
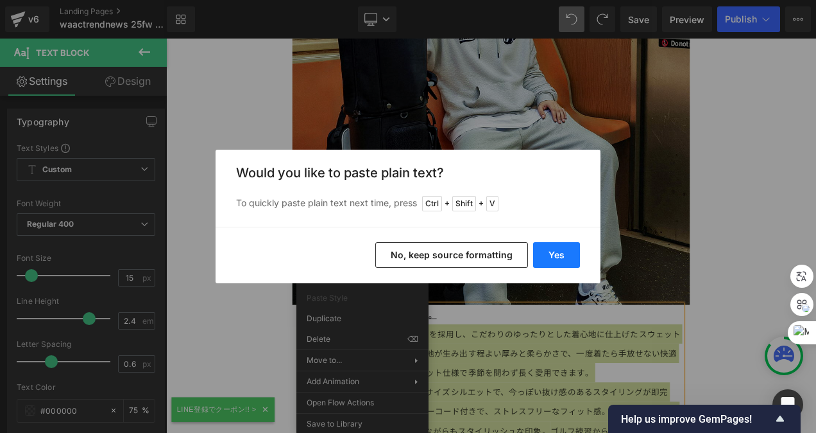
click at [551, 252] on button "Yes" at bounding box center [556, 255] width 47 height 26
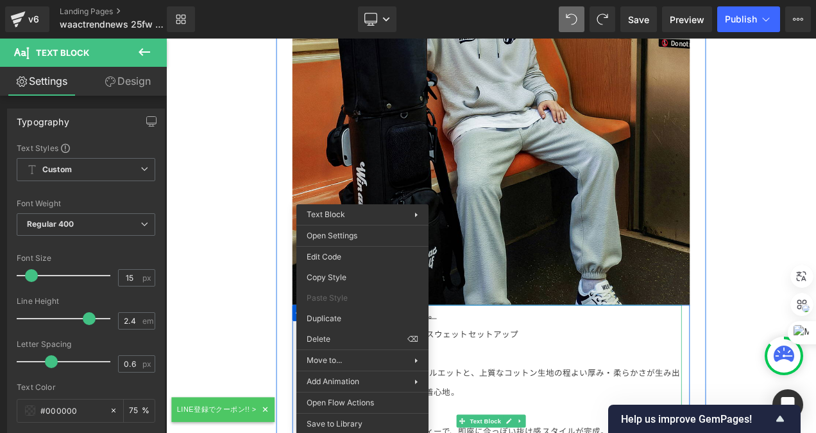
click at [528, 402] on p at bounding box center [555, 413] width 456 height 23
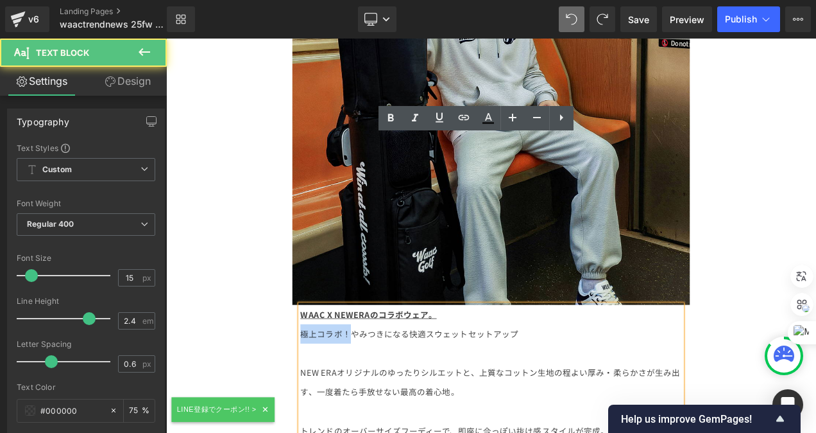
drag, startPoint x: 378, startPoint y: 191, endPoint x: 301, endPoint y: 198, distance: 77.3
click at [301, 197] on div "Row 【STAFF RECOMMEND NO.2】 UNISEX 「NEW ERA ロングスリーブフーディー 」 Heading Row Image WAA…" at bounding box center [555, 281] width 514 height 1199
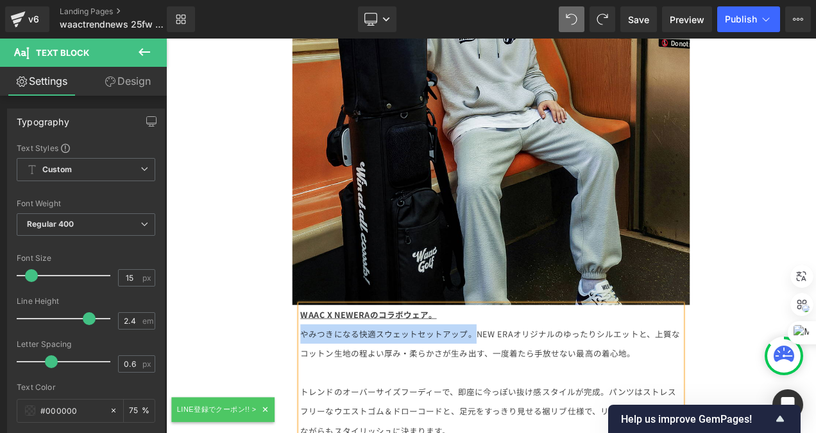
drag, startPoint x: 529, startPoint y: 194, endPoint x: 315, endPoint y: 189, distance: 213.8
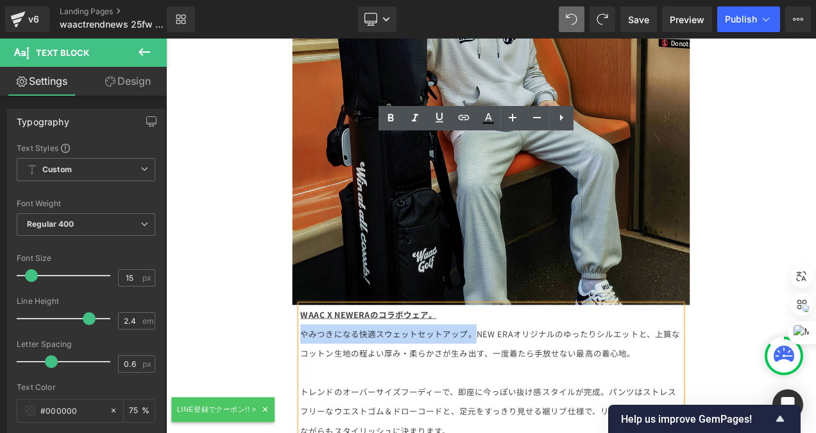
copy span "やみつきになる快適スウェットセットアップ。"
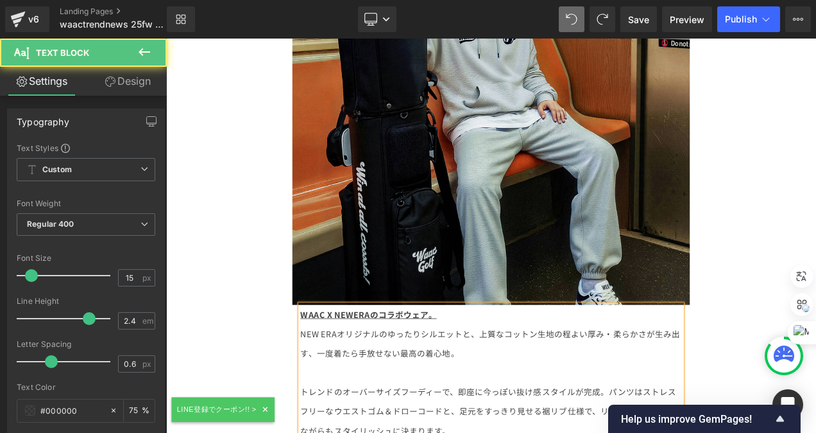
click at [514, 356] on p "WAAC X NEWERAのコラボウェア。 NEW ERAオリジナルのゆったりシルエットと、上質なコットン生地の程よい厚み・柔らかさが生み出す、一度着たら手放…" at bounding box center [555, 390] width 456 height 69
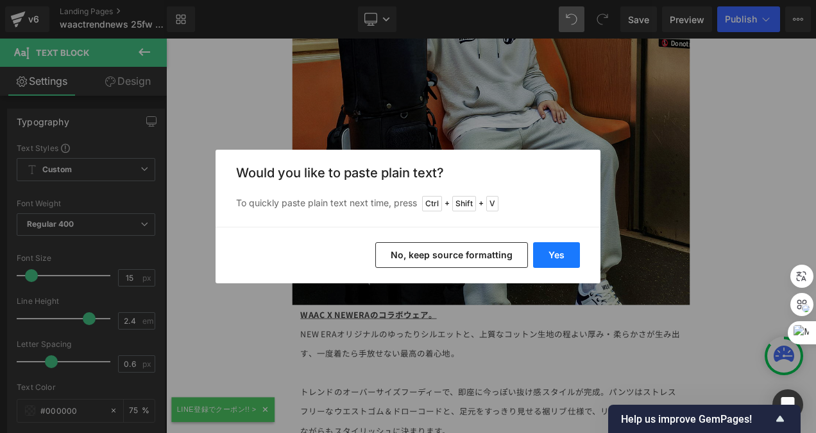
click at [547, 249] on button "Yes" at bounding box center [556, 255] width 47 height 26
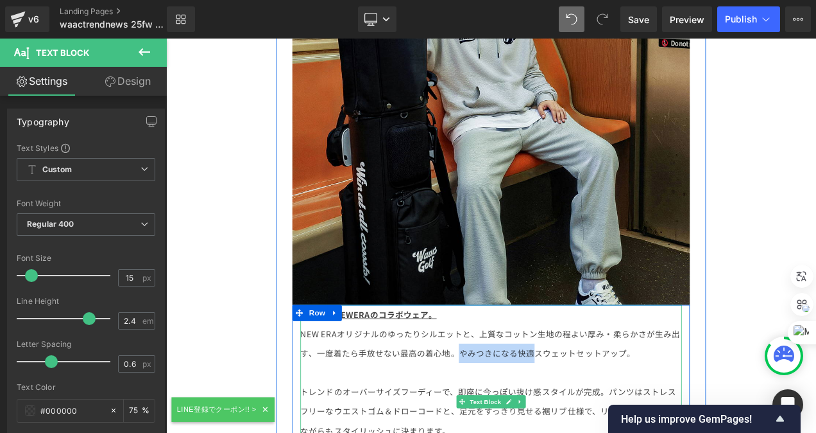
drag, startPoint x: 509, startPoint y: 212, endPoint x: 599, endPoint y: 216, distance: 90.0
click at [600, 384] on span "NEW ERAオリジナルのゆったりシルエットと、上質なコットン生地の程よい厚み・柔らかさが生み出す、一度着たら手放せない最高の着心地。やみつきになる快適スウェ…" at bounding box center [554, 402] width 454 height 37
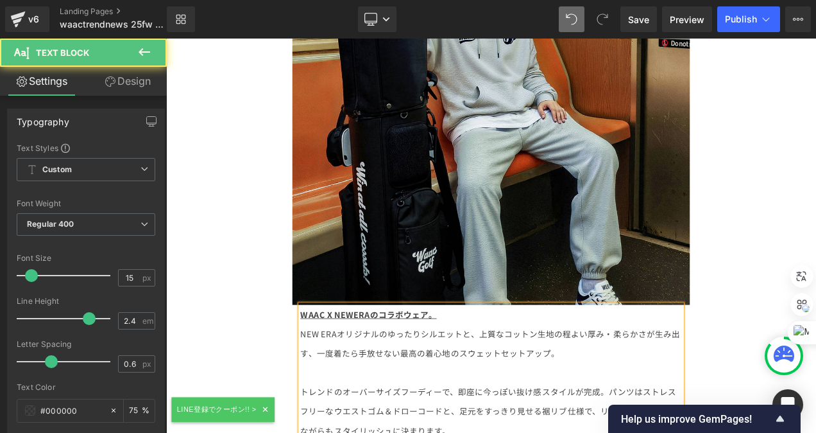
click at [626, 384] on span "NEW ERAオリジナルのゆったりシルエットと、上質なコットン生地の程よい厚み・柔らかさが生み出す、一度着たら手放せない最高の着心地のスウェットセットアップ。" at bounding box center [554, 402] width 454 height 37
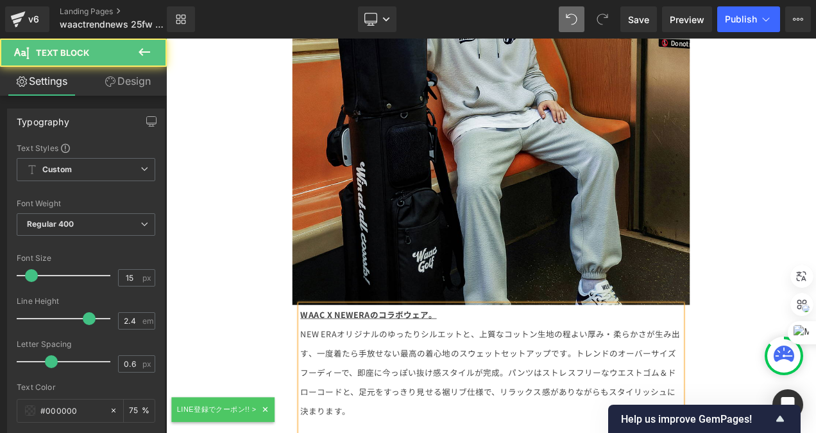
drag, startPoint x: 402, startPoint y: 307, endPoint x: 313, endPoint y: 308, distance: 89.2
drag, startPoint x: 420, startPoint y: 307, endPoint x: 325, endPoint y: 302, distance: 94.5
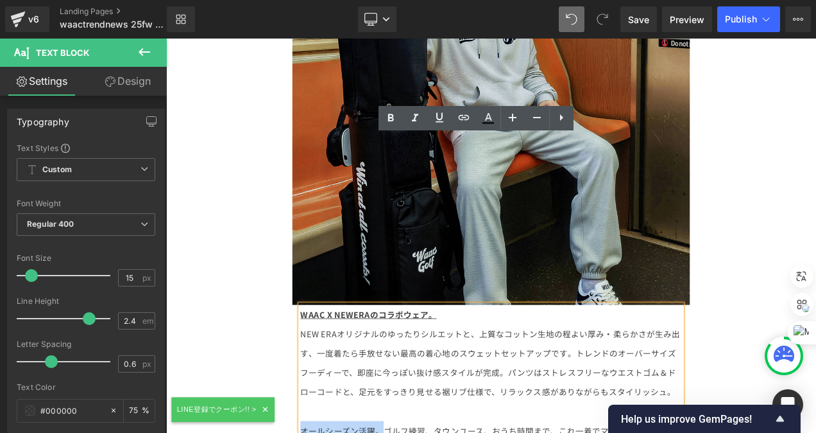
copy span "オールシーズン活躍。"
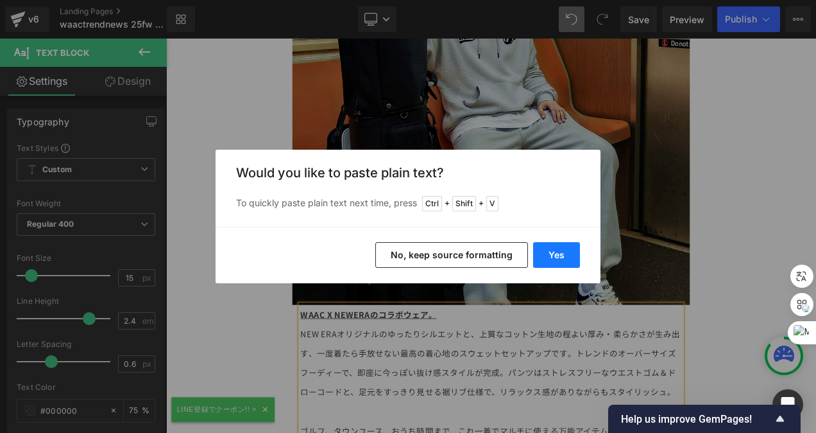
click at [559, 250] on button "Yes" at bounding box center [556, 255] width 47 height 26
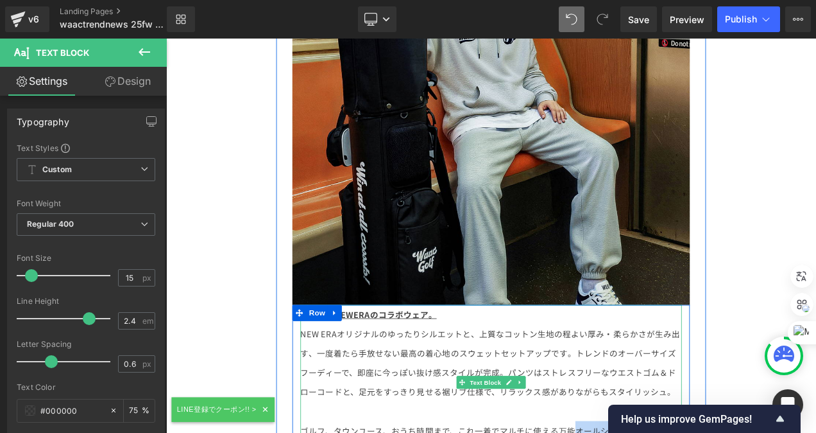
drag, startPoint x: 652, startPoint y: 304, endPoint x: 721, endPoint y: 304, distance: 70.0
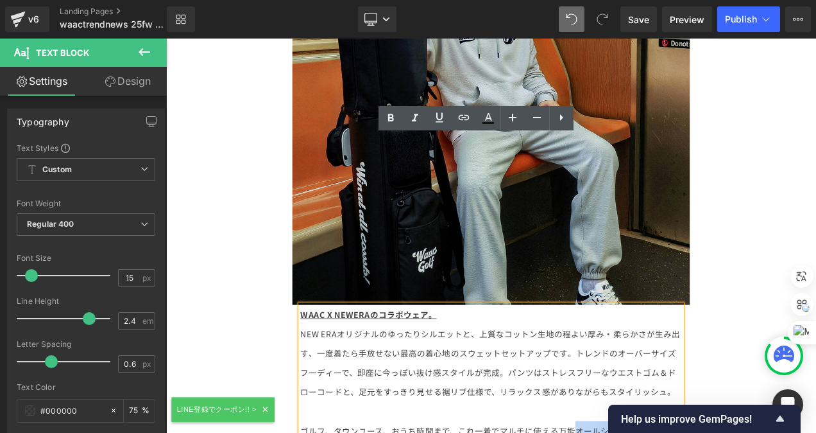
copy span "オールシーズン"
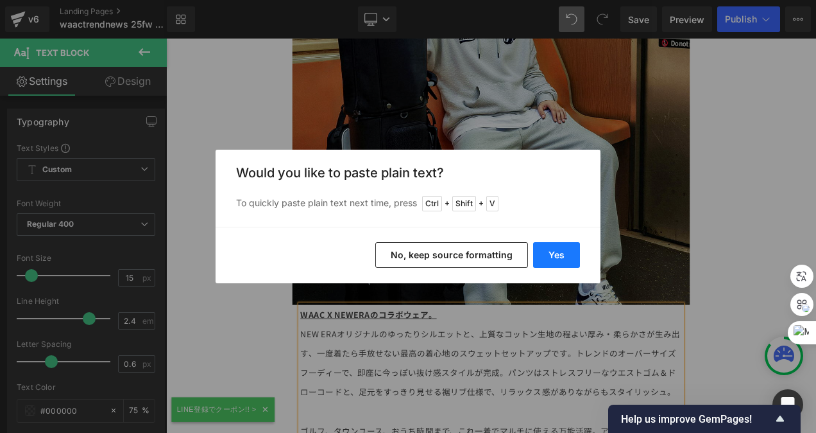
click at [558, 262] on button "Yes" at bounding box center [556, 255] width 47 height 26
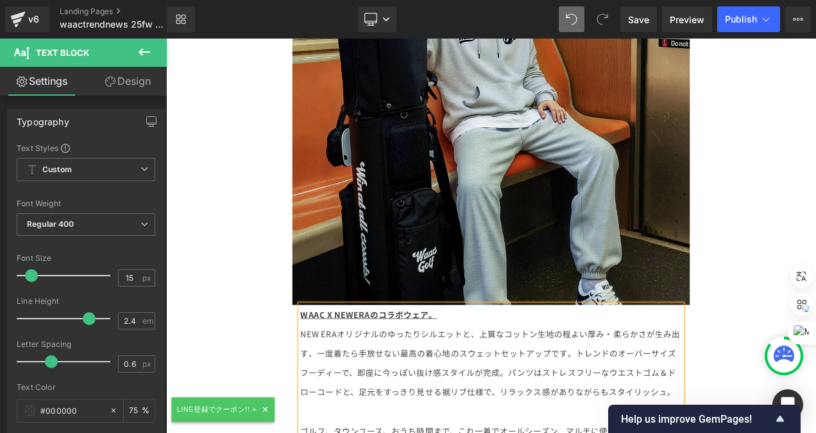
drag, startPoint x: 712, startPoint y: 304, endPoint x: 757, endPoint y: 304, distance: 44.9
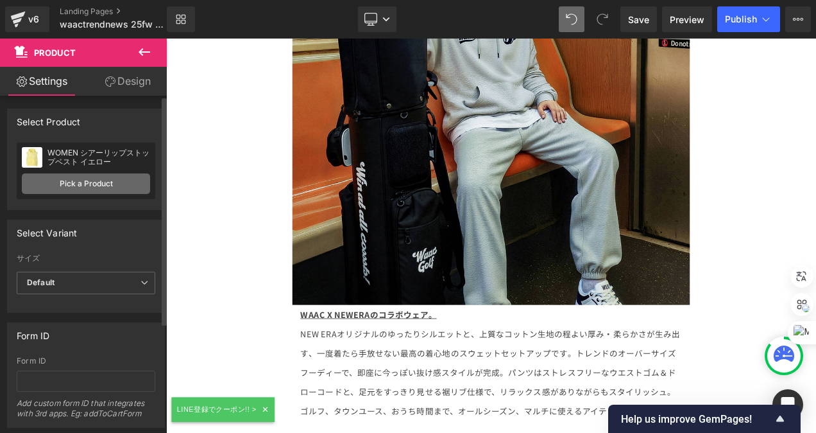
click at [76, 182] on link "Pick a Product" at bounding box center [86, 183] width 128 height 21
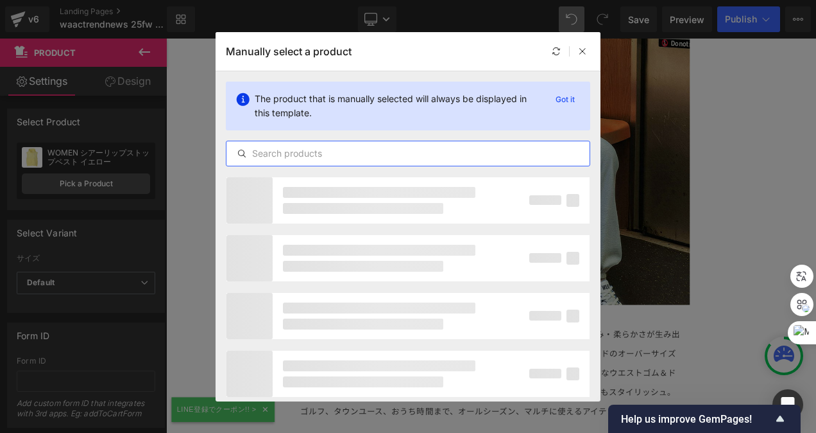
click at [343, 150] on input "text" at bounding box center [408, 153] width 363 height 15
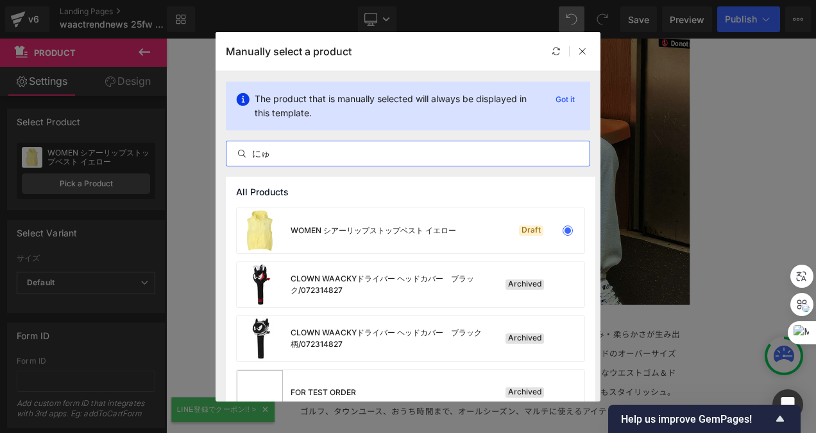
type input "に"
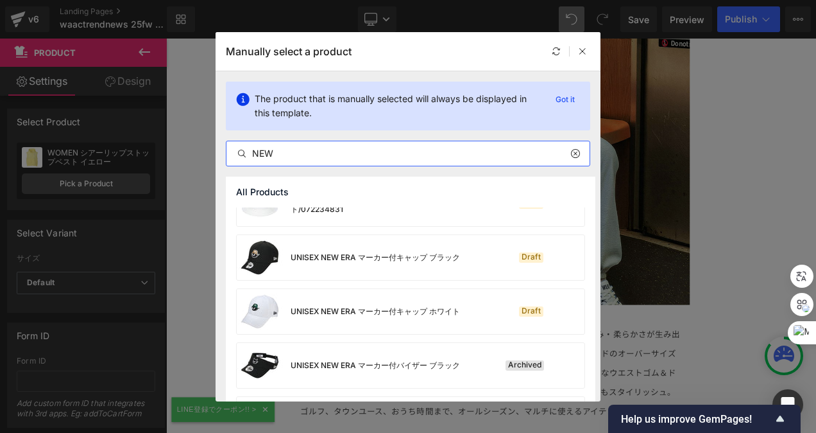
scroll to position [1904, 0]
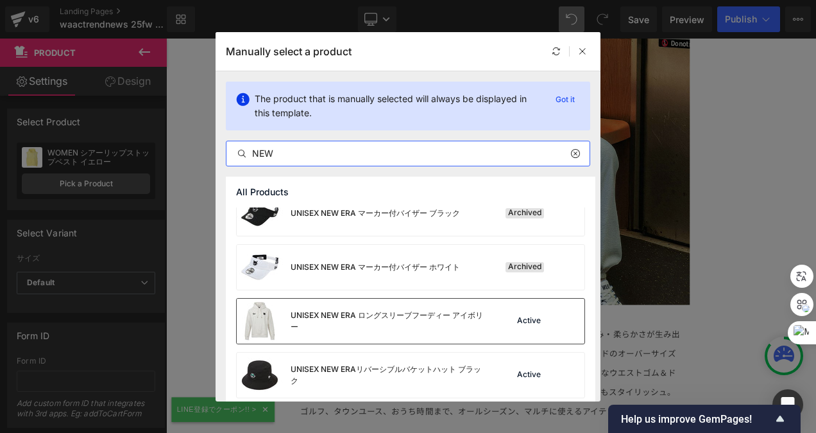
type input "NEW"
click at [467, 318] on div "UNISEX NEW ERA ロングスリーブフーディー アイボリー" at bounding box center [387, 320] width 193 height 23
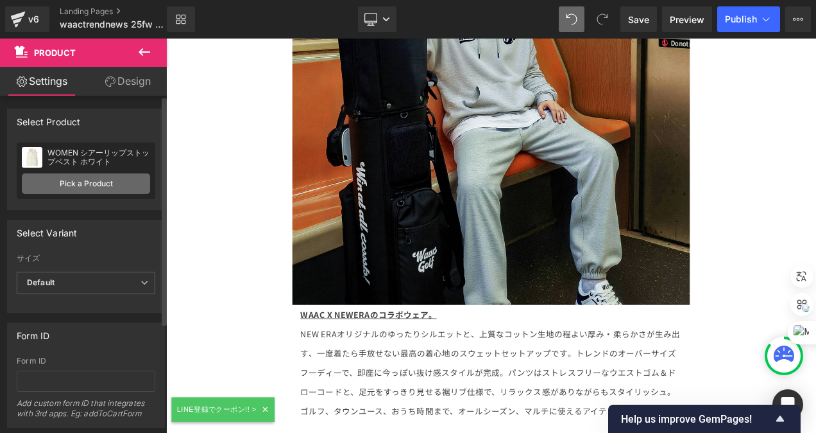
click at [67, 183] on link "Pick a Product" at bounding box center [86, 183] width 128 height 21
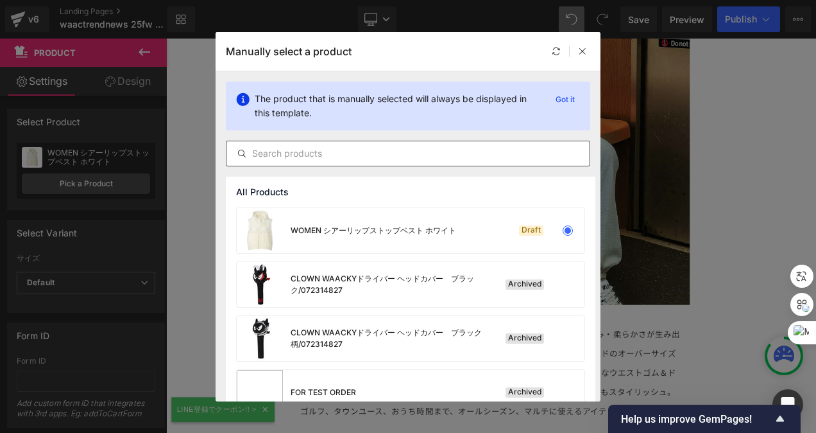
click at [261, 152] on input "text" at bounding box center [408, 153] width 363 height 15
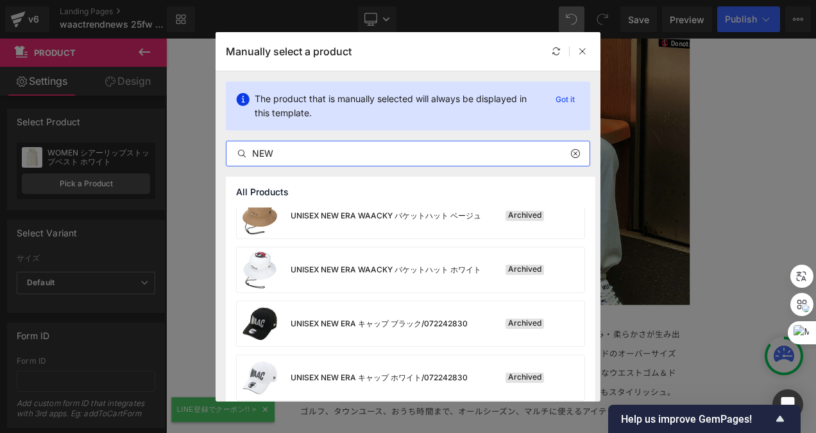
scroll to position [1545, 0]
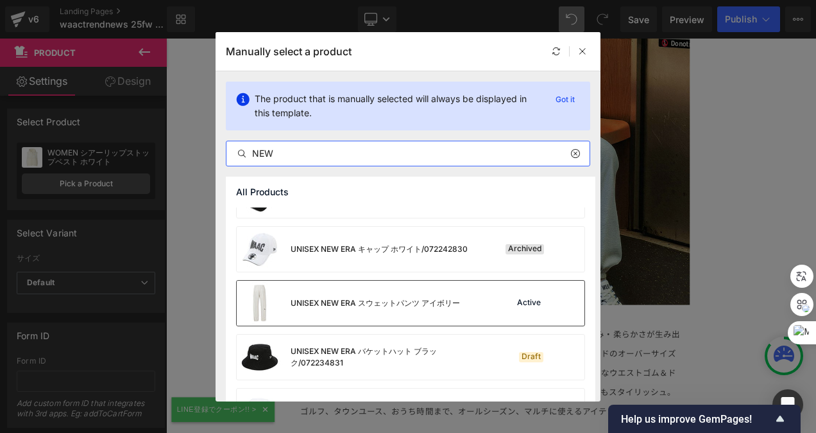
type input "NEW"
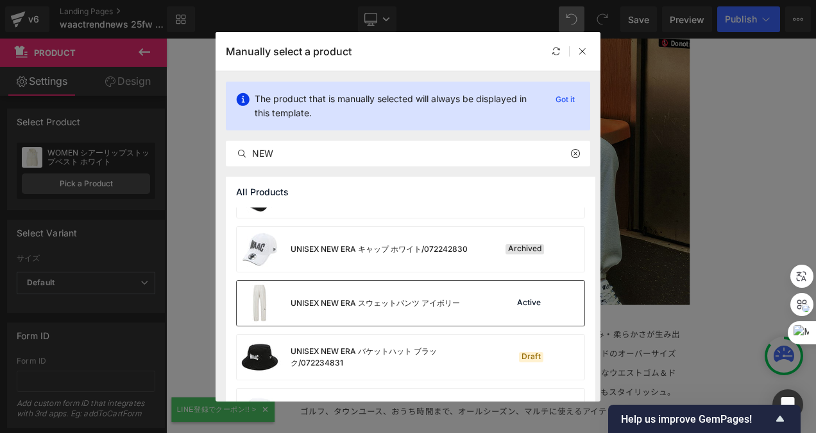
click at [416, 300] on div "UNISEX NEW ERA スウェットパンツ アイボリー" at bounding box center [375, 303] width 169 height 12
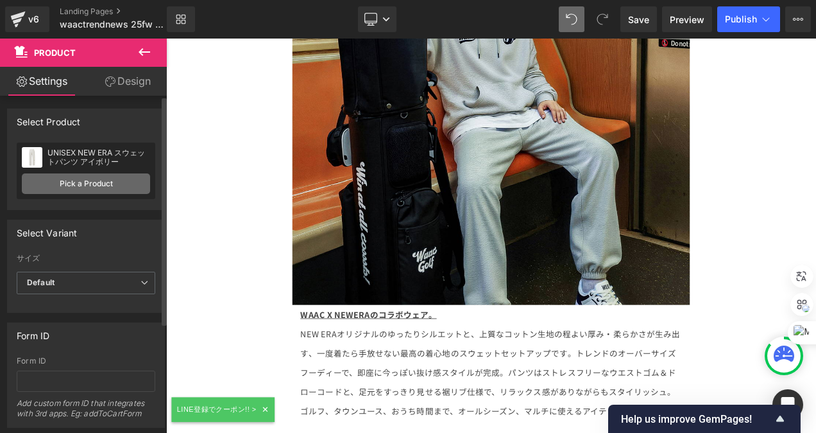
click at [78, 178] on link "Pick a Product" at bounding box center [86, 183] width 128 height 21
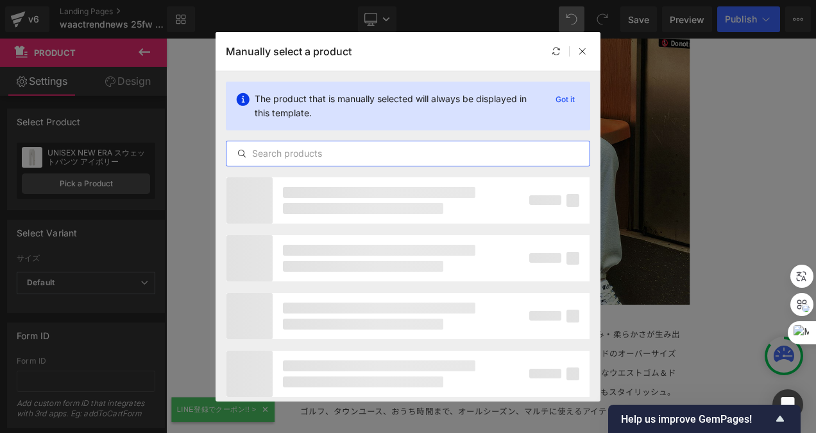
click at [366, 157] on input "text" at bounding box center [408, 153] width 363 height 15
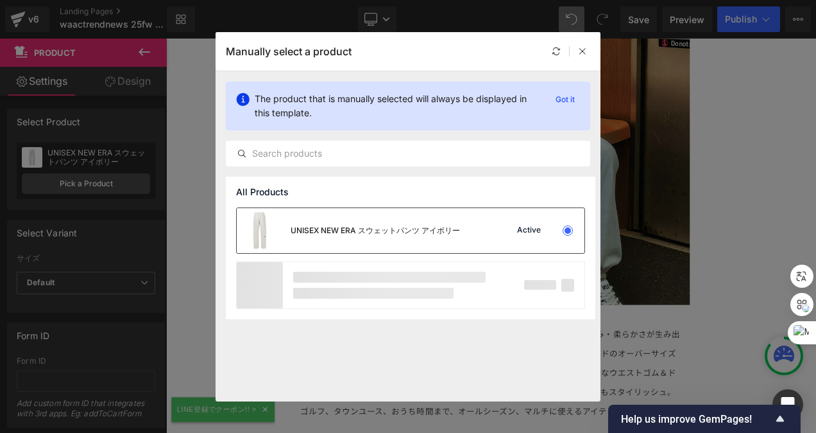
click at [359, 222] on div "UNISEX NEW ERA スウェットパンツ アイボリー" at bounding box center [348, 230] width 223 height 45
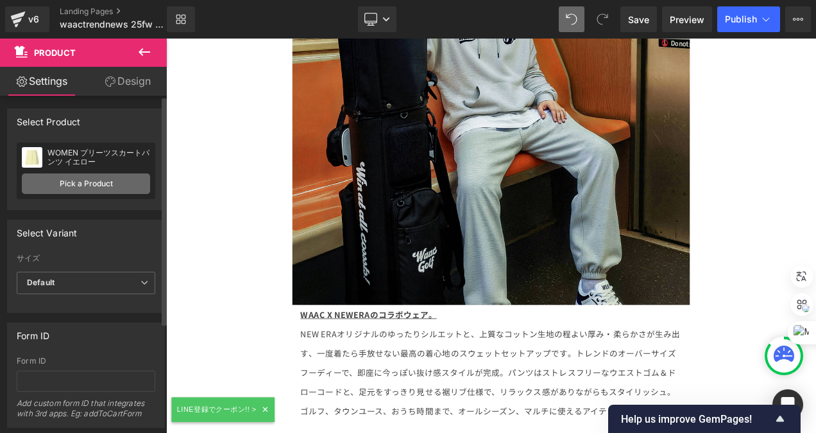
click at [58, 178] on link "Pick a Product" at bounding box center [86, 183] width 128 height 21
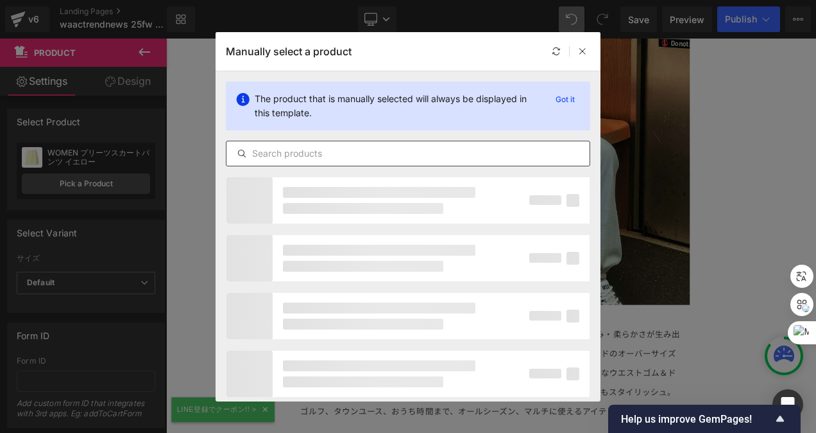
click at [272, 155] on input "text" at bounding box center [408, 153] width 363 height 15
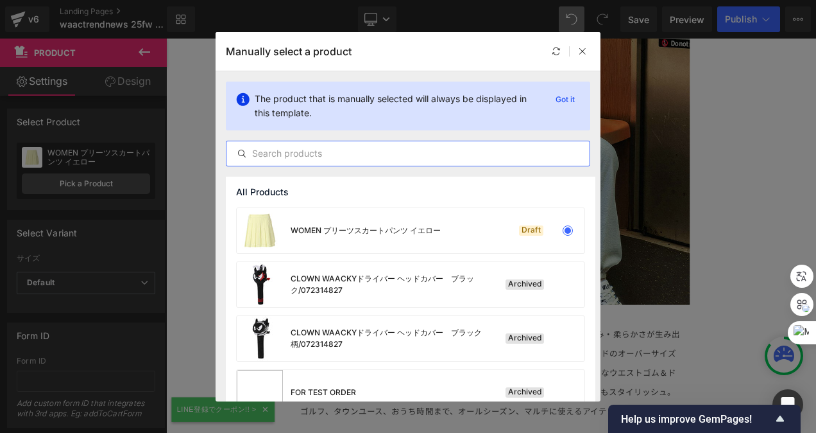
paste input "UNISEX WAACKYクルーネックTシャツ"
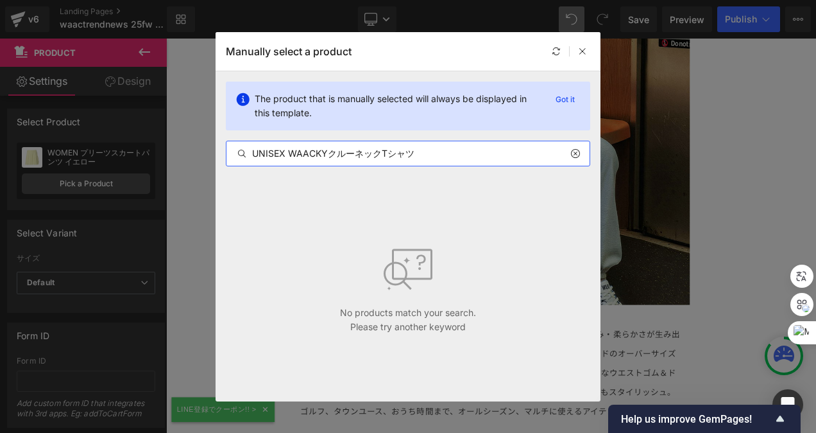
drag, startPoint x: 288, startPoint y: 151, endPoint x: 144, endPoint y: 141, distance: 144.1
click at [148, 143] on div "Manually select a product The product that is manually selected will always be …" at bounding box center [408, 216] width 816 height 433
drag, startPoint x: 345, startPoint y: 151, endPoint x: 496, endPoint y: 150, distance: 150.8
click at [496, 150] on input "WAACKYクルーネックTシャツ" at bounding box center [408, 153] width 363 height 15
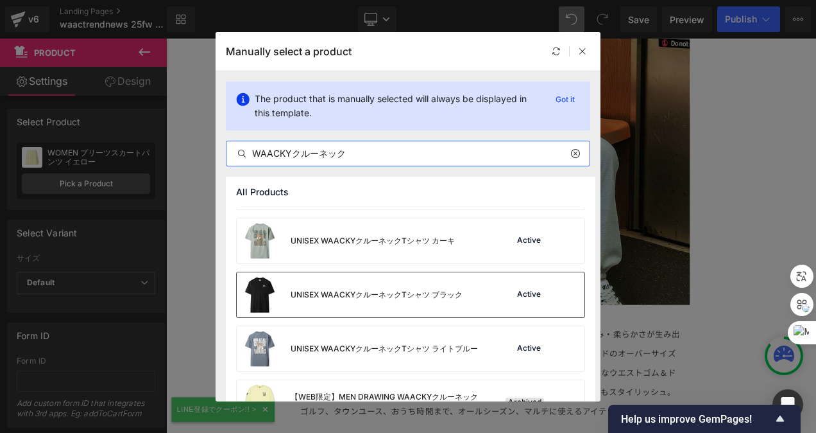
scroll to position [64, 0]
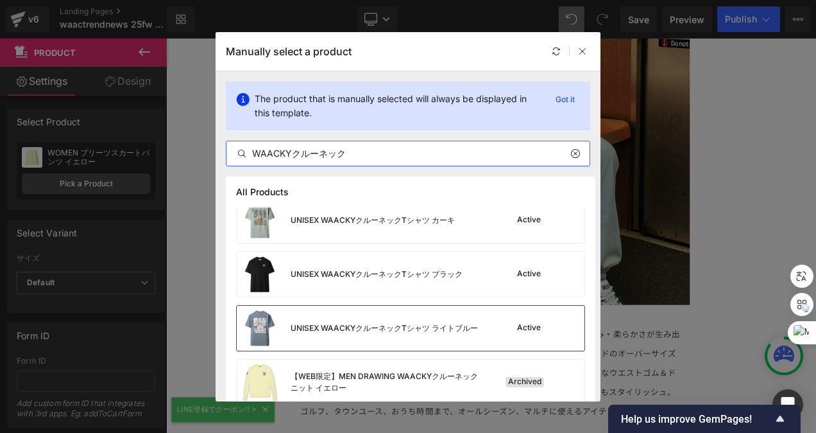
type input "WAACKYクルーネック"
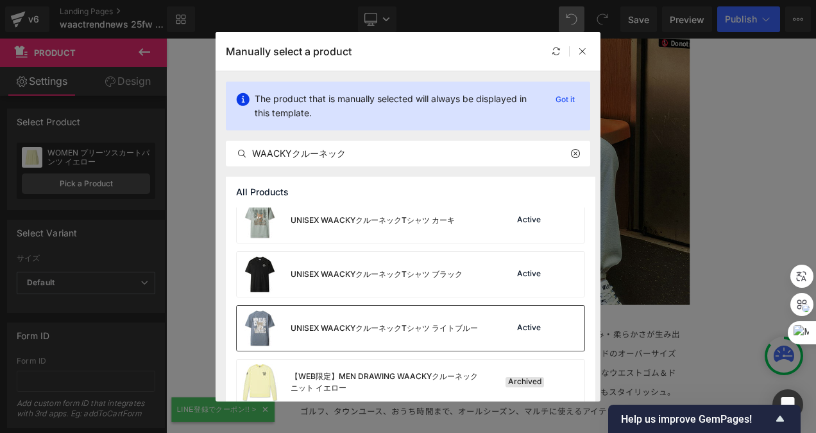
click at [488, 325] on div "UNISEX WAACKYクルーネックTシャツ ライトブルー Active" at bounding box center [411, 328] width 348 height 45
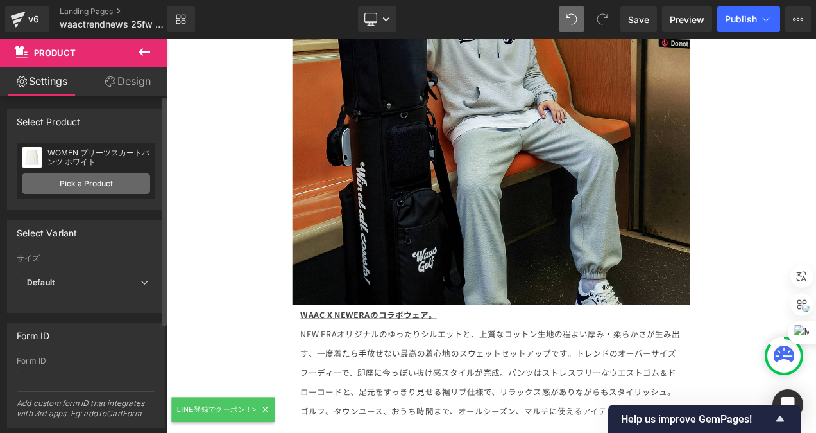
click at [54, 184] on link "Pick a Product" at bounding box center [86, 183] width 128 height 21
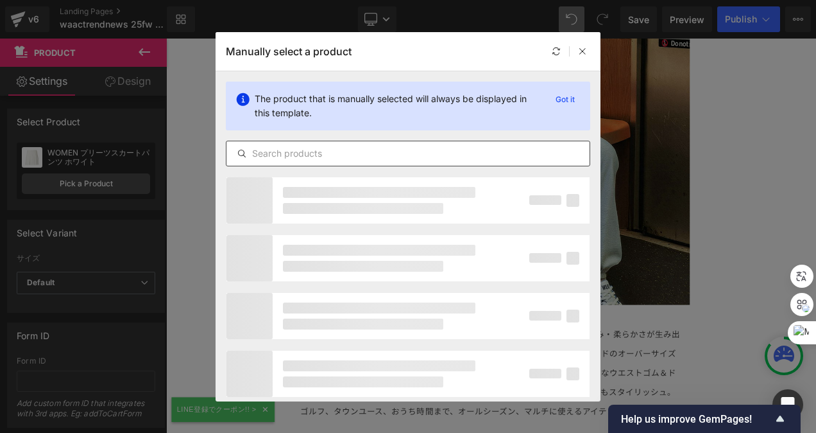
click at [312, 151] on input "text" at bounding box center [408, 153] width 363 height 15
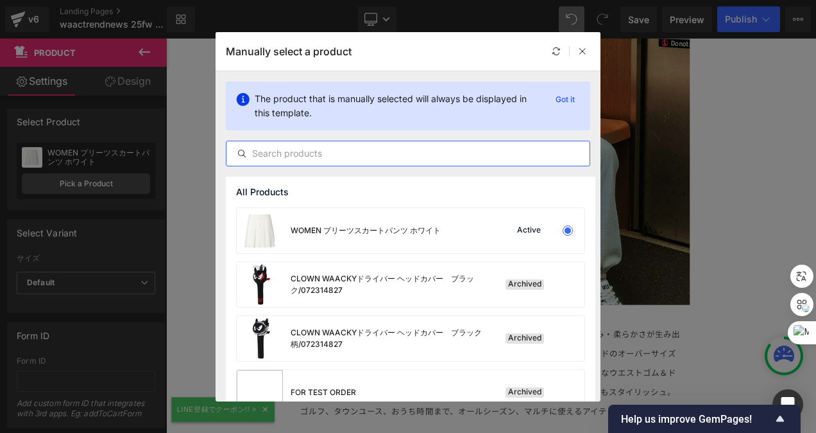
paste input "UNISEX WAACKYクルーネックTシャツ"
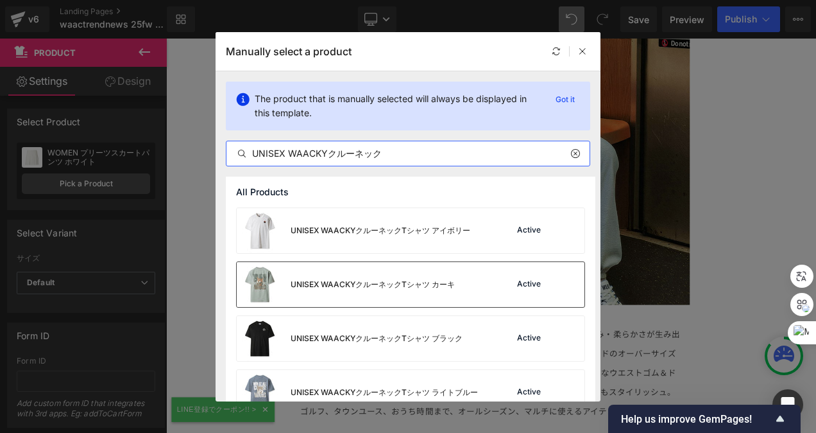
type input "UNISEX WAACKYクルーネック"
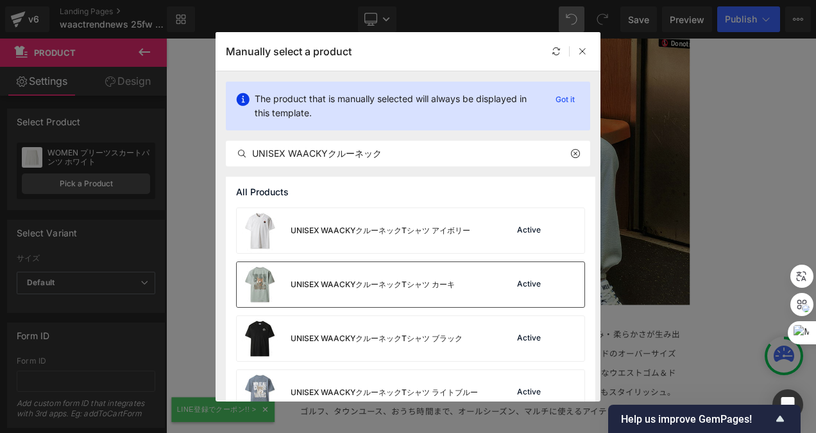
click at [413, 279] on div "UNISEX WAACKYクルーネックTシャツ カーキ" at bounding box center [373, 285] width 164 height 12
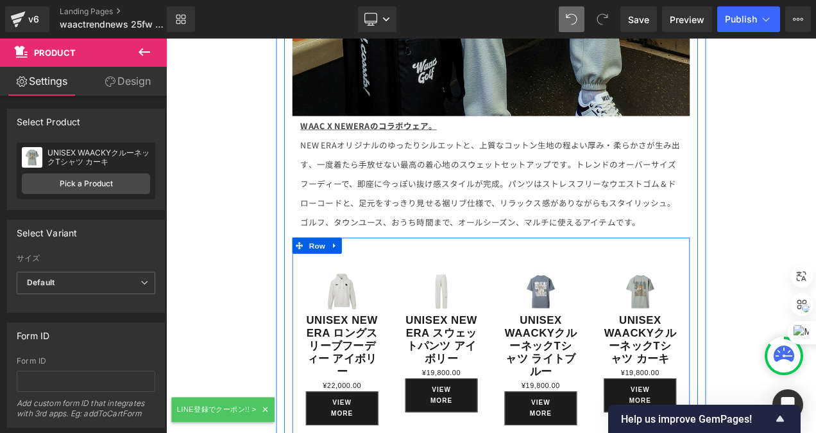
scroll to position [11752, 0]
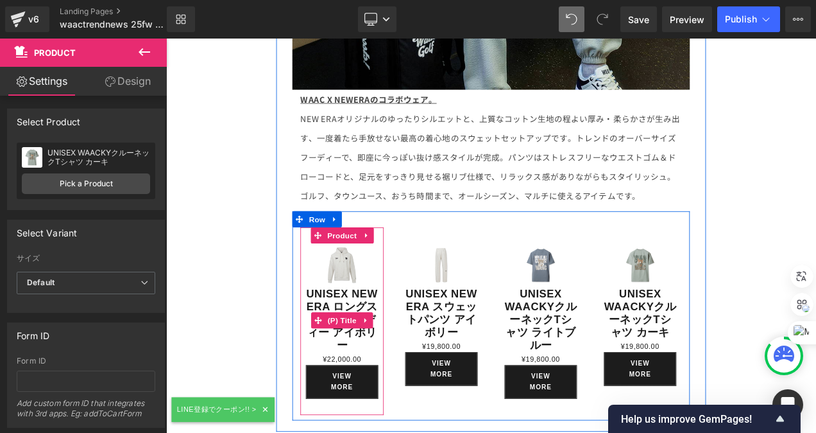
click at [386, 335] on link "UNISEX NEW ERA ロングスリーブフーディー アイボリー" at bounding box center [376, 373] width 87 height 77
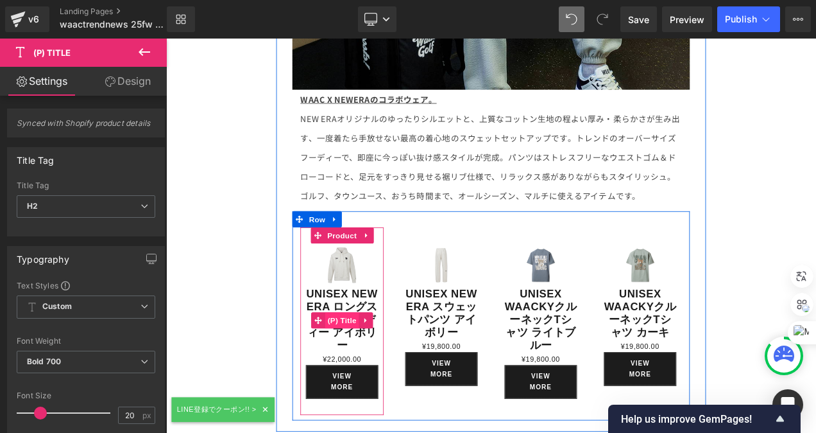
click at [377, 365] on span "(P) Title" at bounding box center [376, 374] width 41 height 19
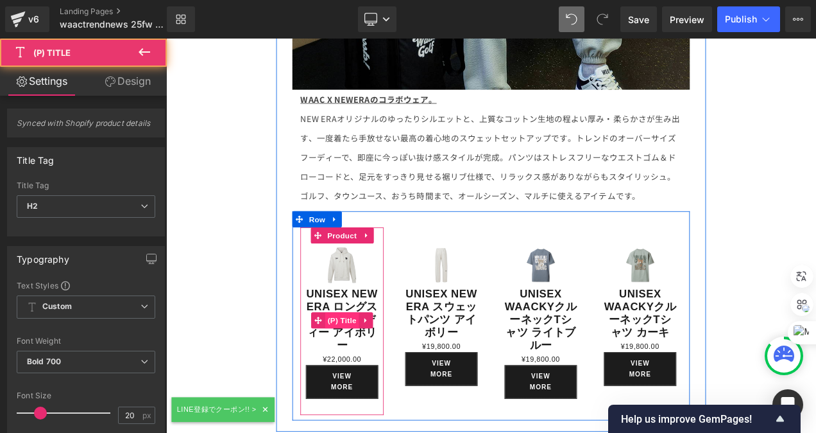
click at [377, 365] on span "(P) Title" at bounding box center [376, 374] width 41 height 19
click at [377, 366] on span "(P) Title" at bounding box center [376, 375] width 41 height 19
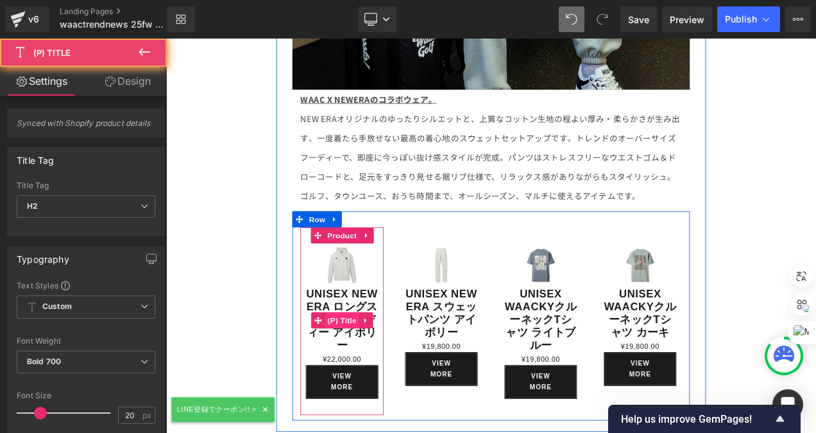
click at [377, 365] on span "(P) Title" at bounding box center [376, 374] width 41 height 19
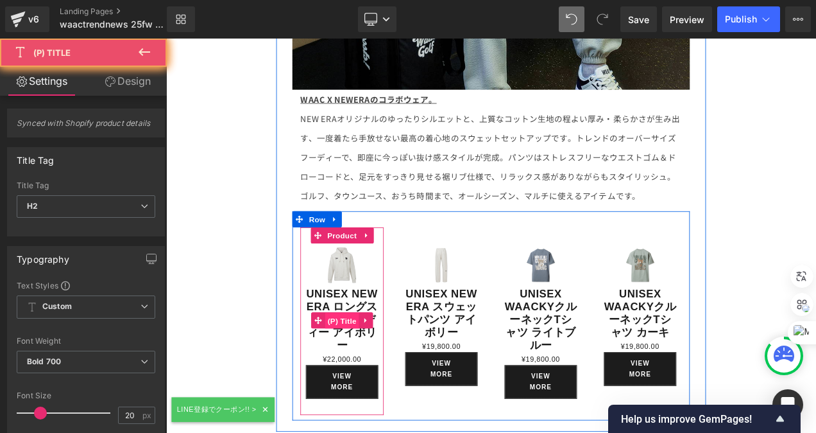
click at [377, 366] on span "(P) Title" at bounding box center [376, 375] width 41 height 19
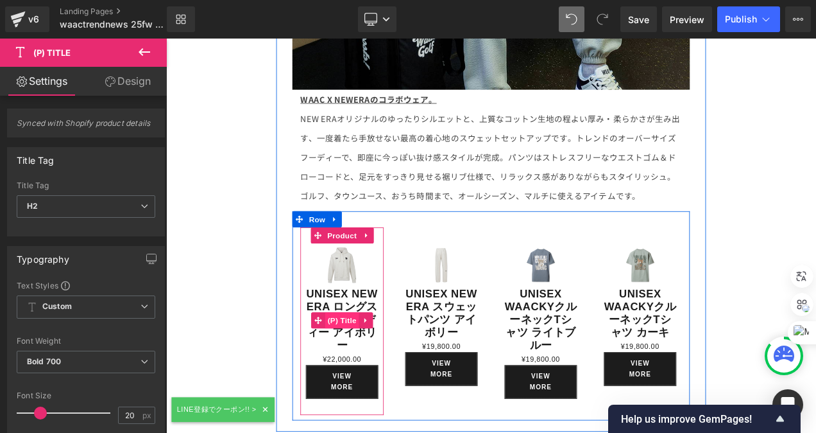
click at [377, 365] on span "(P) Title" at bounding box center [376, 374] width 41 height 19
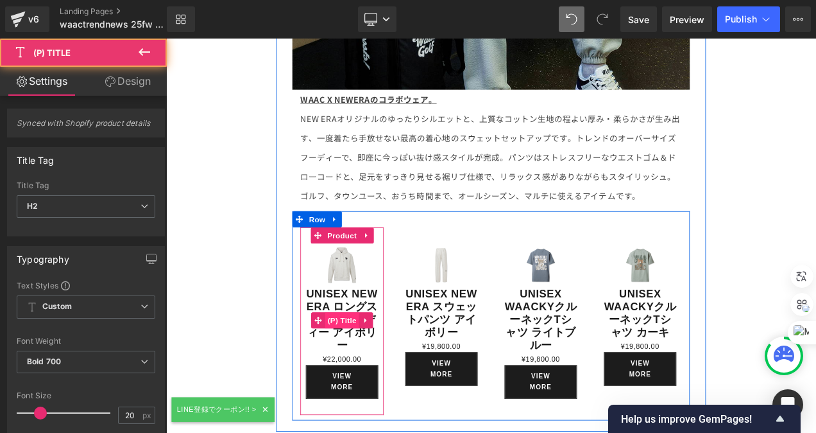
click at [377, 365] on span "(P) Title" at bounding box center [376, 374] width 41 height 19
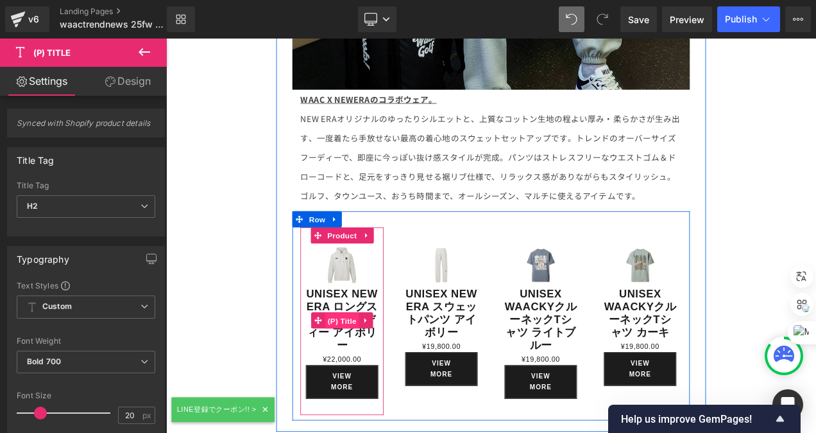
click at [377, 366] on span "(P) Title" at bounding box center [376, 375] width 41 height 19
click at [378, 366] on span "(P) Title" at bounding box center [376, 375] width 41 height 19
click at [378, 365] on span "(P) Title" at bounding box center [376, 374] width 41 height 19
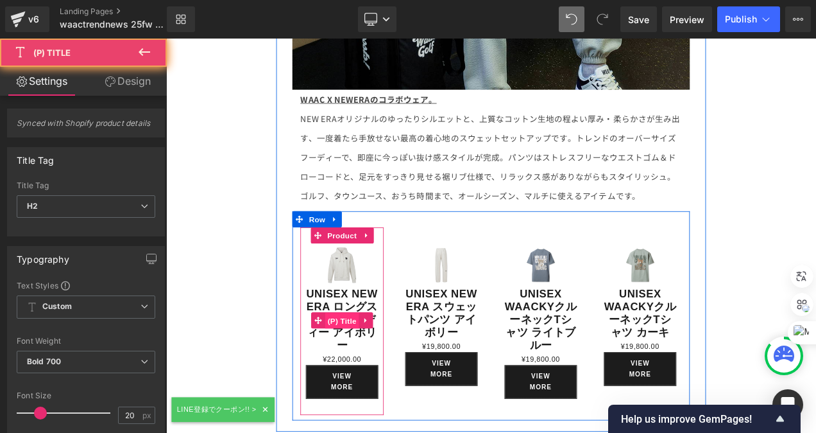
click at [378, 366] on span "(P) Title" at bounding box center [376, 375] width 41 height 19
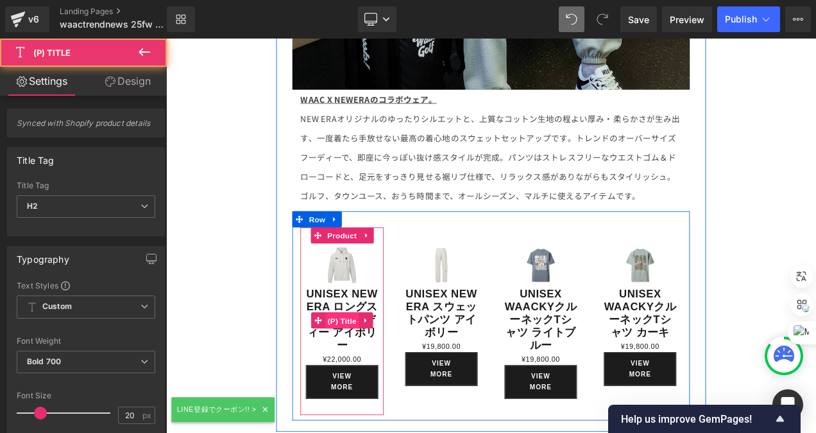
click at [380, 366] on span "(P) Title" at bounding box center [376, 375] width 41 height 19
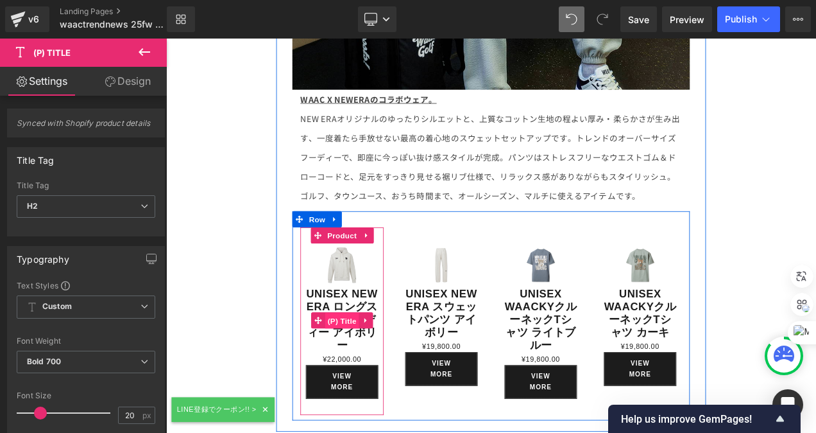
click at [380, 366] on span "(P) Title" at bounding box center [376, 375] width 41 height 19
click at [380, 365] on span "(P) Title" at bounding box center [376, 374] width 41 height 19
click at [402, 370] on icon at bounding box center [405, 375] width 9 height 10
click at [387, 335] on link "UNISEX NEW ERA ロングスリーブフーディー アイボリー" at bounding box center [376, 373] width 87 height 77
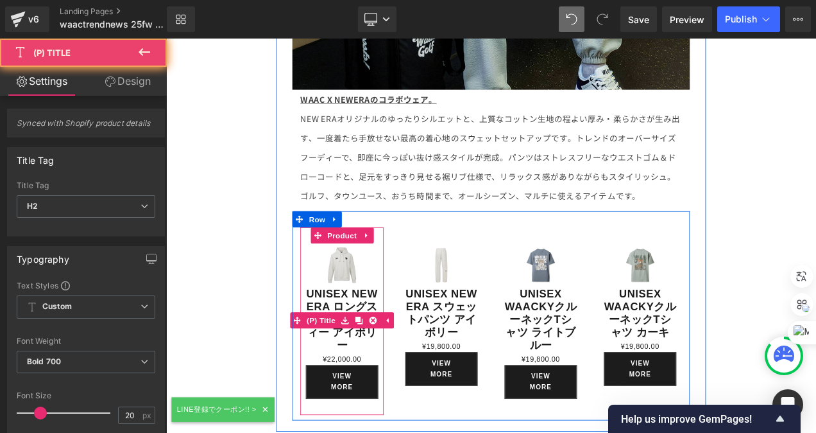
click at [381, 335] on link "UNISEX NEW ERA ロングスリーブフーディー アイボリー" at bounding box center [376, 373] width 87 height 77
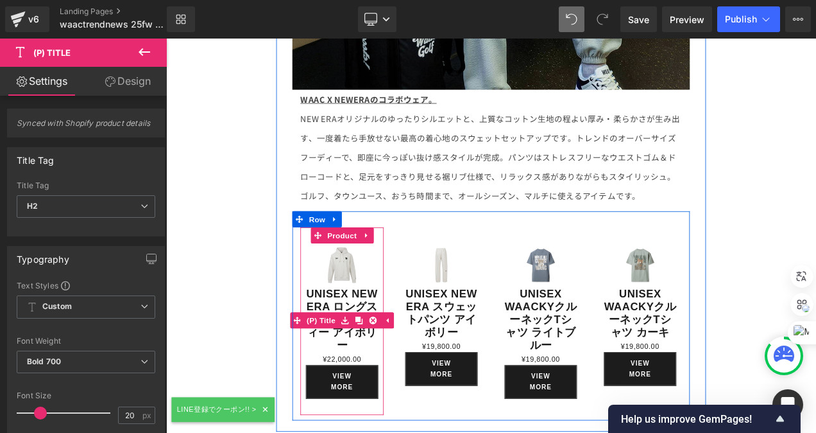
click at [381, 335] on link "UNISEX NEW ERA ロングスリーブフーディー アイボリー" at bounding box center [376, 373] width 87 height 77
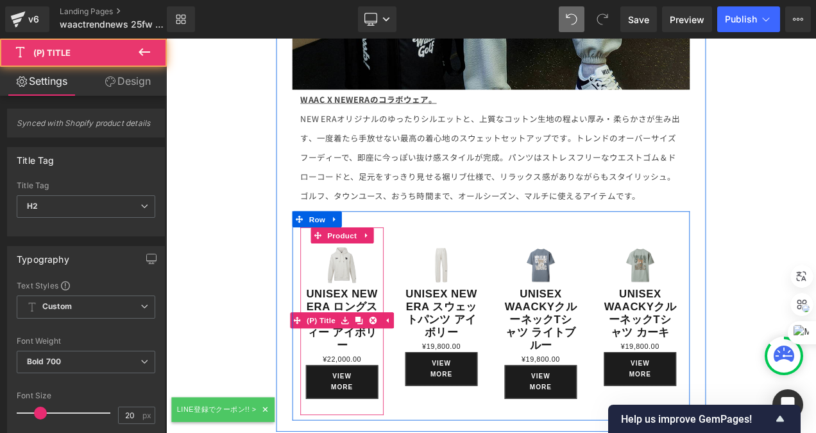
click at [381, 335] on link "UNISEX NEW ERA ロングスリーブフーディー アイボリー" at bounding box center [376, 373] width 87 height 77
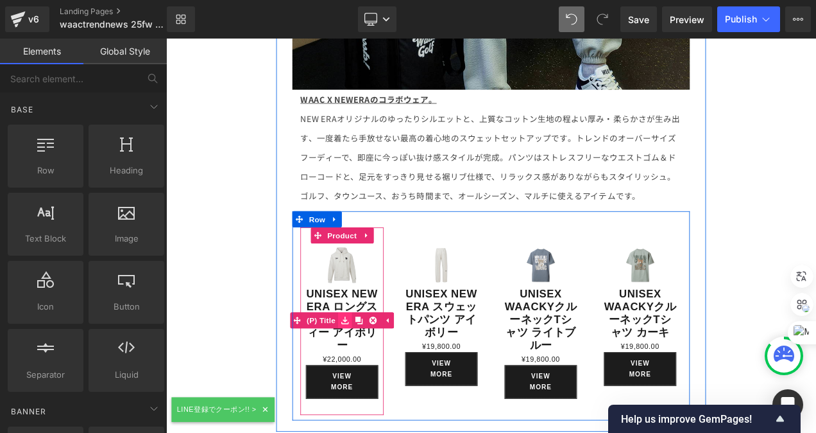
click at [374, 365] on link at bounding box center [380, 374] width 17 height 19
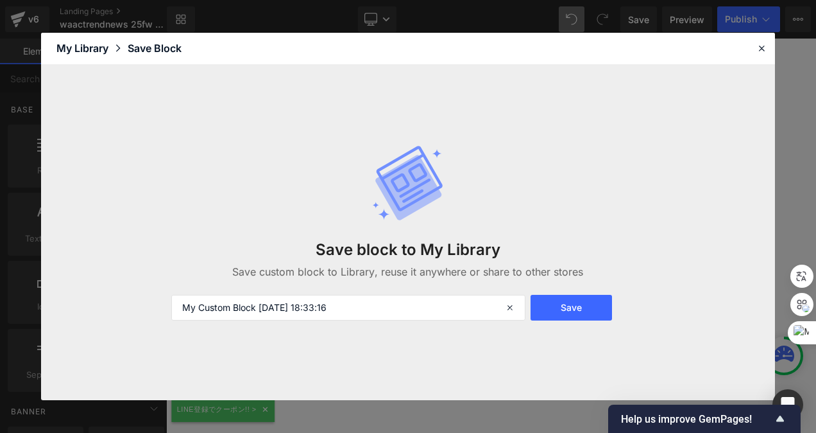
drag, startPoint x: 203, startPoint y: 148, endPoint x: 336, endPoint y: 163, distance: 133.7
click at [336, 163] on div "Save block to My Library Save custom block to Library, reuse it anywhere or sha…" at bounding box center [409, 232] width 490 height 227
click at [760, 44] on icon at bounding box center [762, 48] width 12 height 12
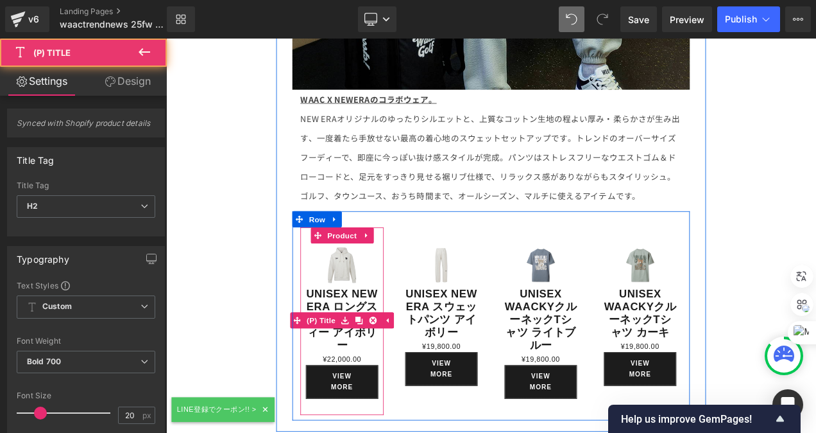
click at [368, 335] on link "UNISEX NEW ERA ロングスリーブフーディー アイボリー" at bounding box center [376, 373] width 87 height 77
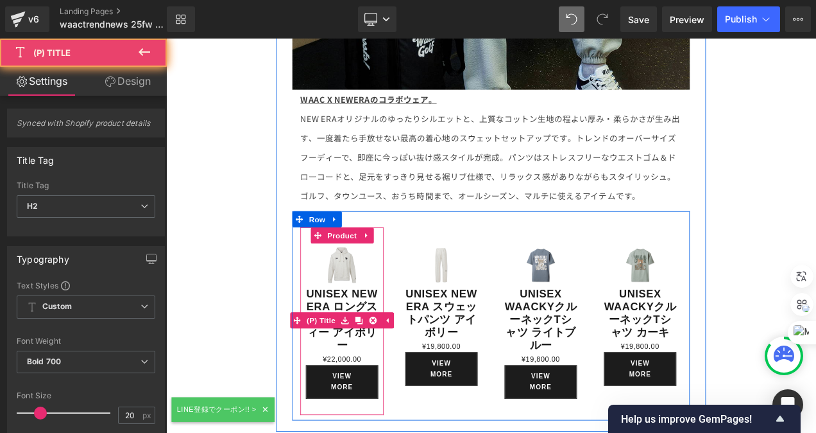
click at [368, 335] on link "UNISEX NEW ERA ロングスリーブフーディー アイボリー" at bounding box center [376, 373] width 87 height 77
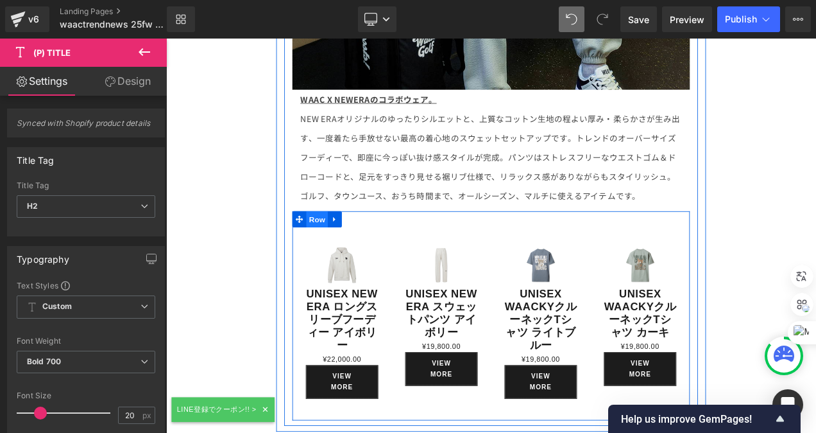
click at [340, 245] on span "Row" at bounding box center [347, 254] width 26 height 19
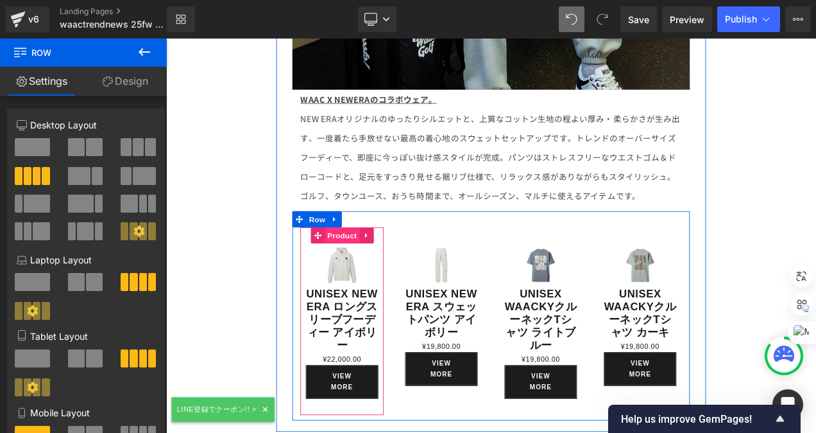
click at [370, 264] on span "Product" at bounding box center [377, 273] width 42 height 19
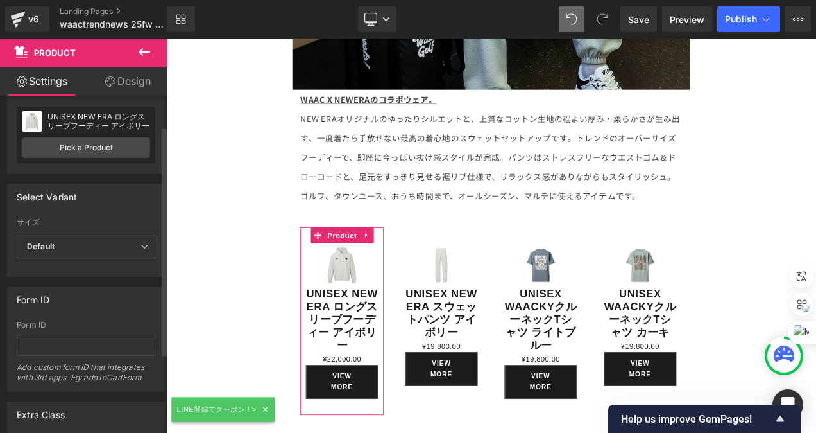
scroll to position [128, 0]
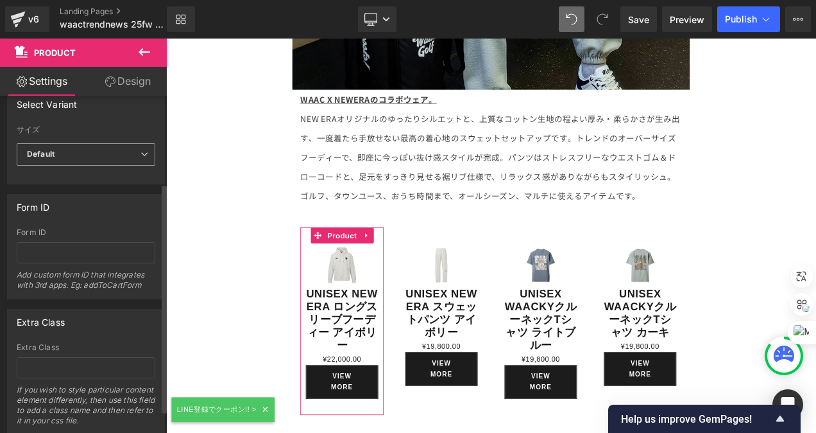
click at [141, 150] on icon at bounding box center [145, 154] width 8 height 8
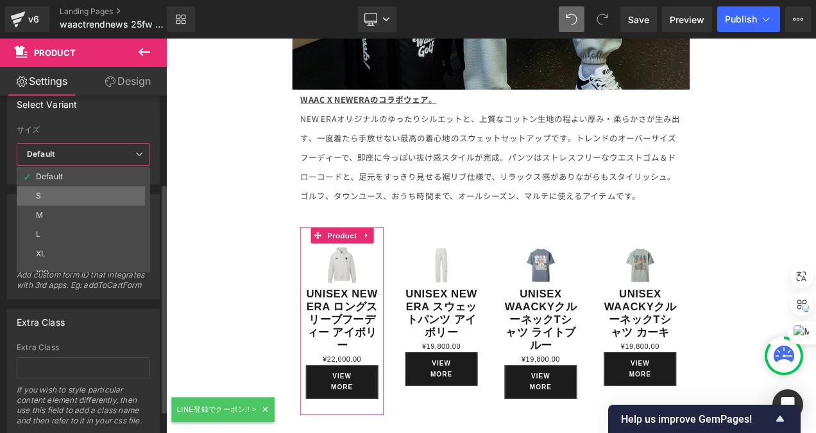
click at [91, 191] on li "S" at bounding box center [86, 195] width 139 height 19
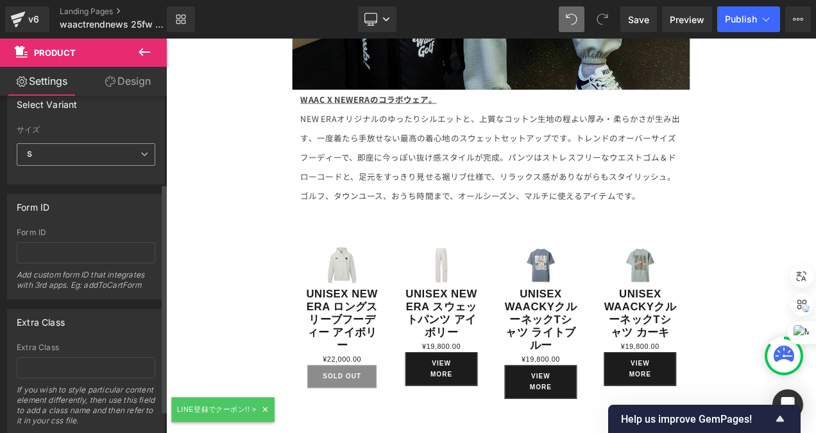
click at [141, 150] on icon at bounding box center [145, 154] width 8 height 8
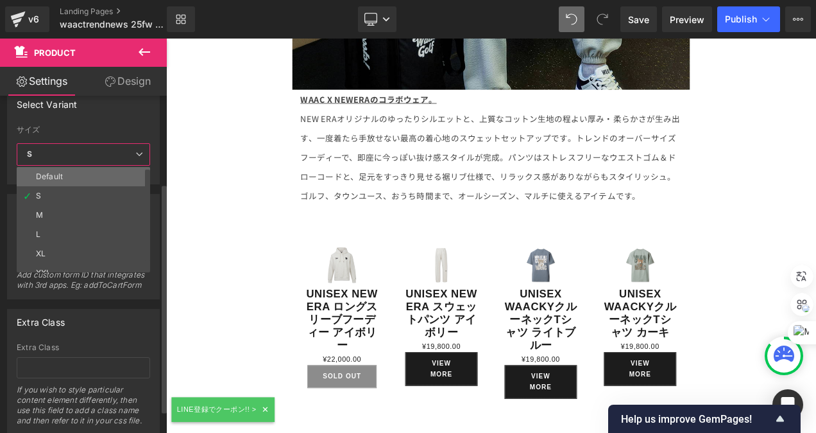
click at [70, 174] on li "Default" at bounding box center [86, 176] width 139 height 19
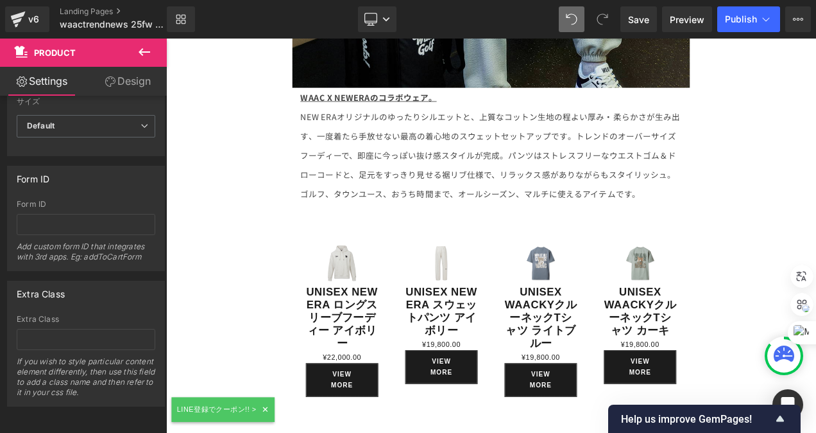
scroll to position [11881, 0]
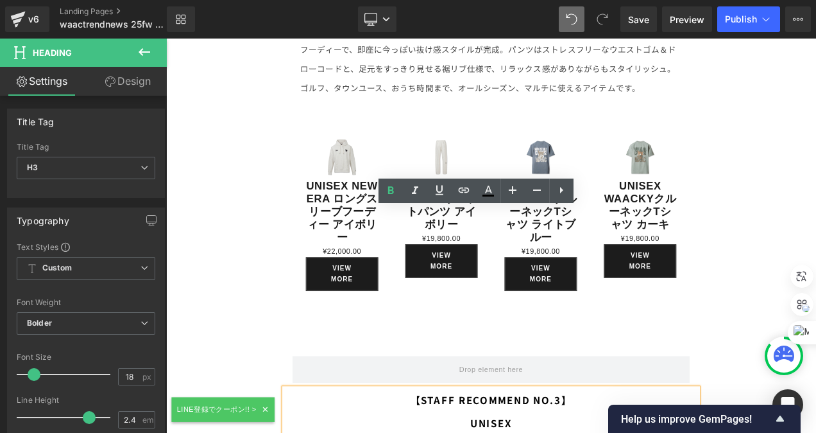
drag, startPoint x: 586, startPoint y: 313, endPoint x: 423, endPoint y: 314, distance: 163.0
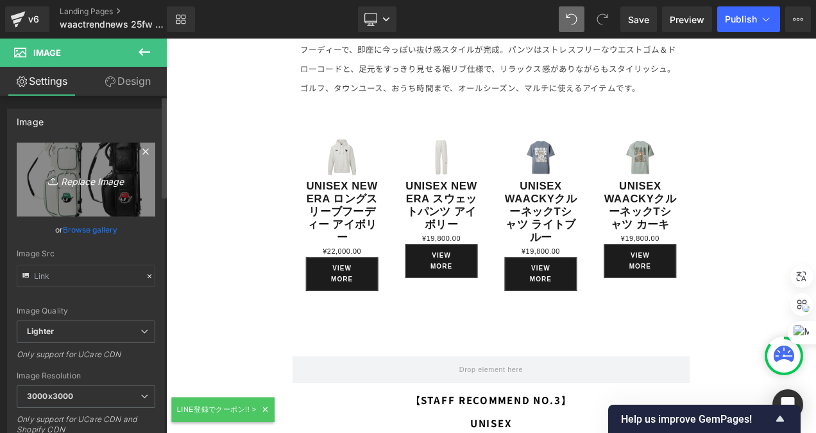
click at [26, 153] on link "Replace Image" at bounding box center [86, 179] width 139 height 74
type input "C:\fakepath\20250901_3_1X1.jpg"
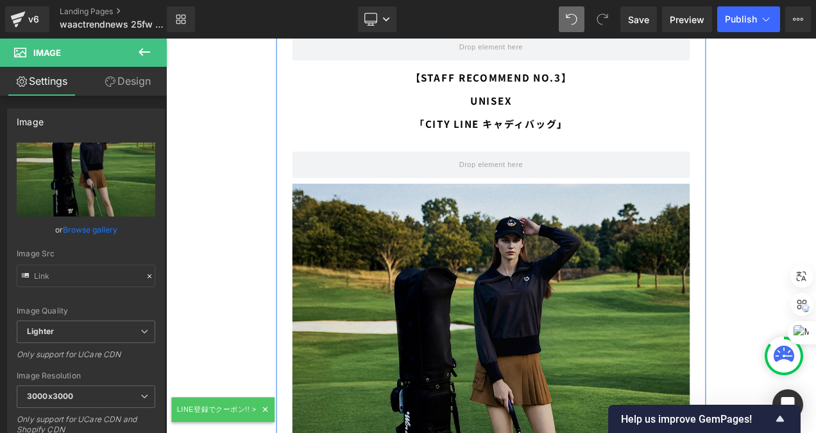
scroll to position [12587, 0]
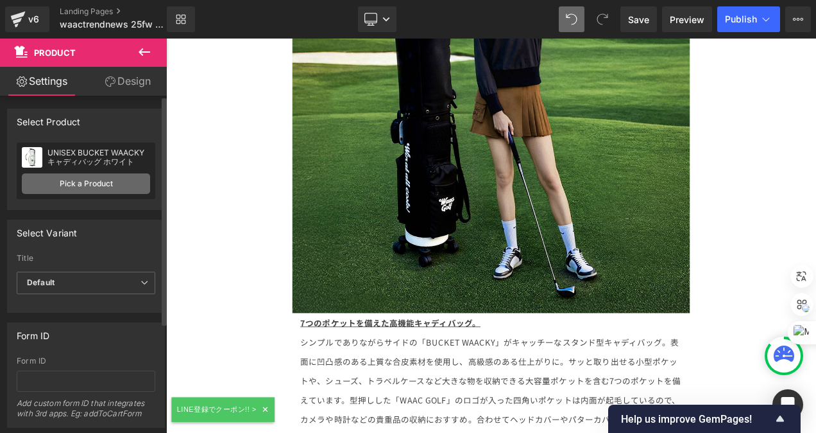
click at [89, 176] on link "Pick a Product" at bounding box center [86, 183] width 128 height 21
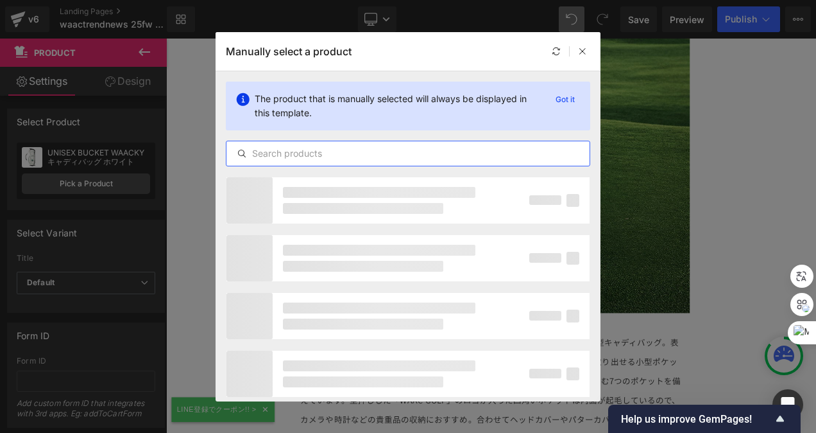
click at [320, 146] on input "text" at bounding box center [408, 153] width 363 height 15
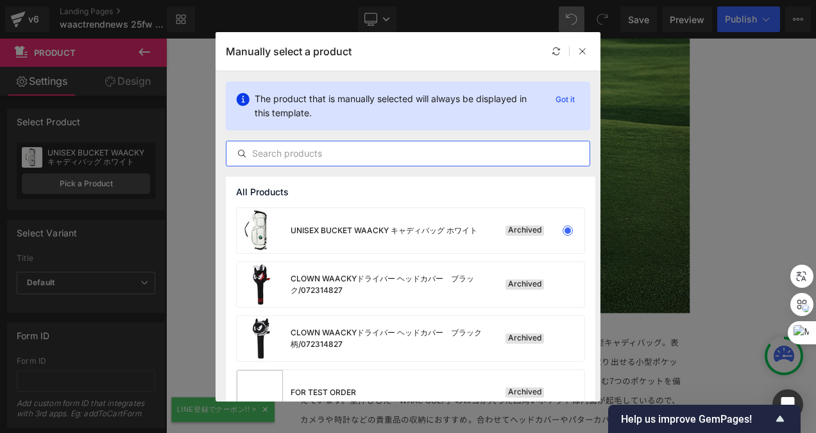
paste input "CITY LINE ホイールキャディ"
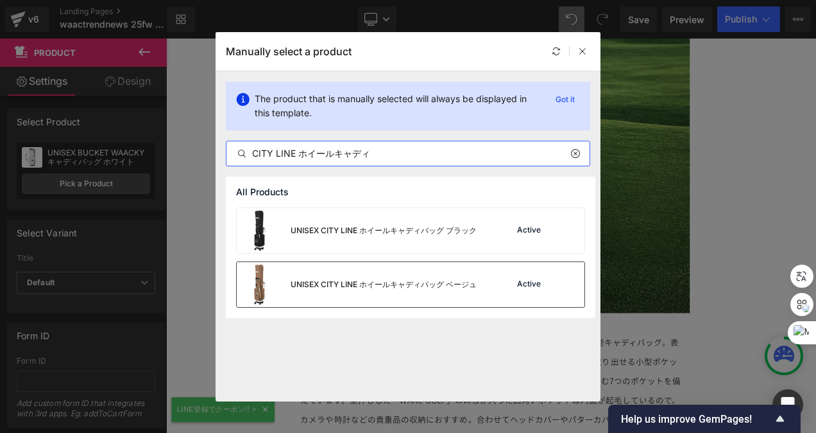
type input "CITY LINE ホイールキャディ"
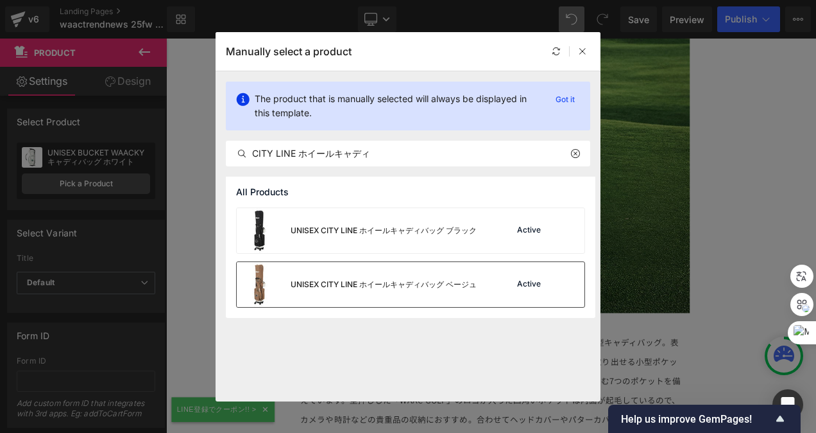
click at [469, 279] on div "UNISEX CITY LINE ホイールキャディバッグ ベージュ" at bounding box center [384, 285] width 186 height 12
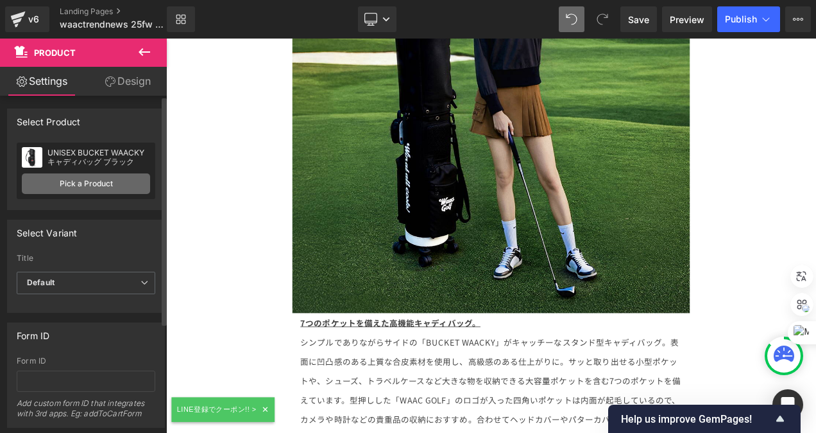
click at [87, 180] on link "Pick a Product" at bounding box center [86, 183] width 128 height 21
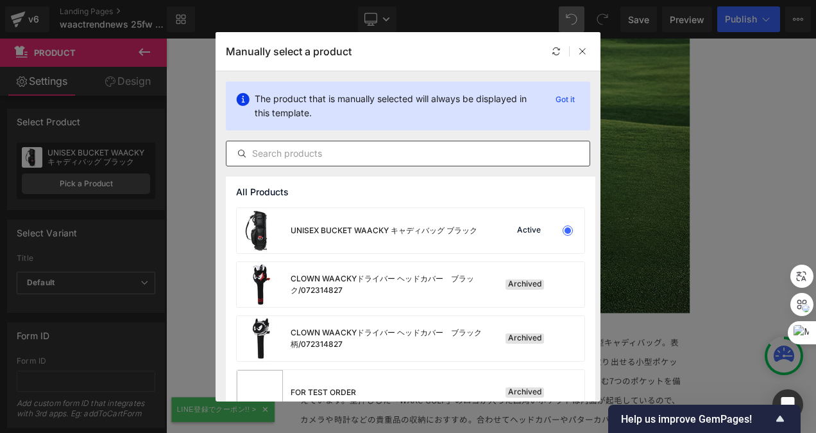
click at [337, 153] on input "text" at bounding box center [408, 153] width 363 height 15
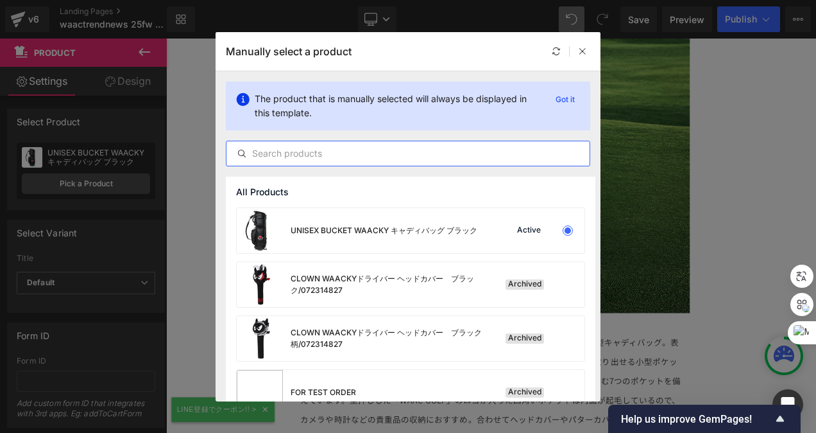
paste input "CITY LINE ホイールキャディ"
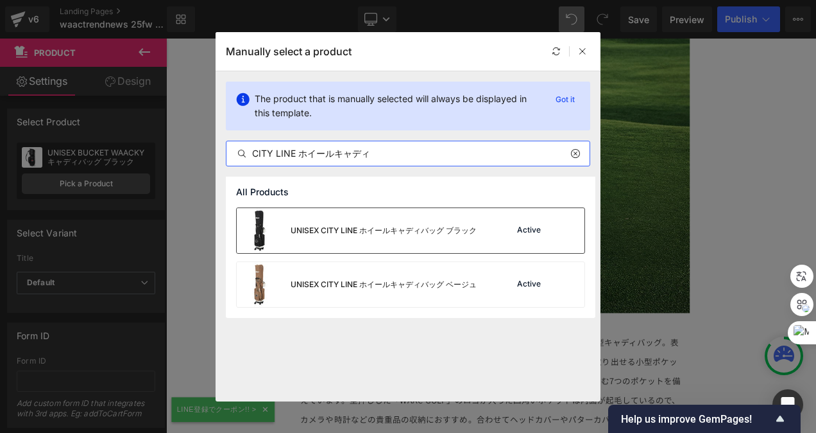
type input "CITY LINE ホイールキャディ"
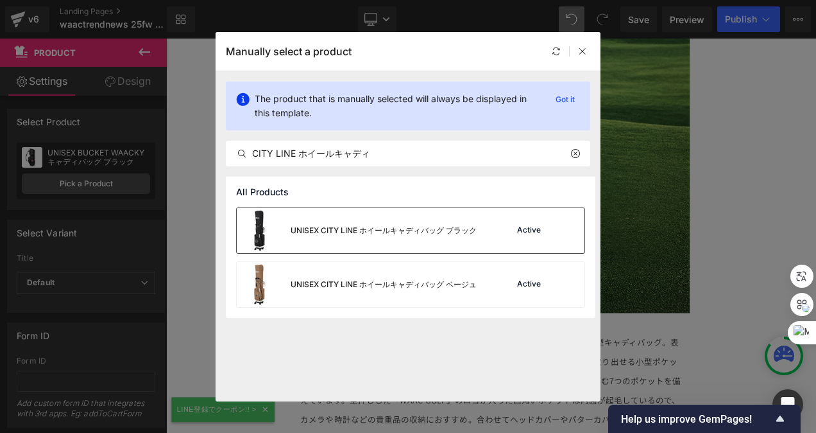
click at [361, 232] on div "UNISEX CITY LINE ホイールキャディバッグ ブラック" at bounding box center [384, 231] width 186 height 12
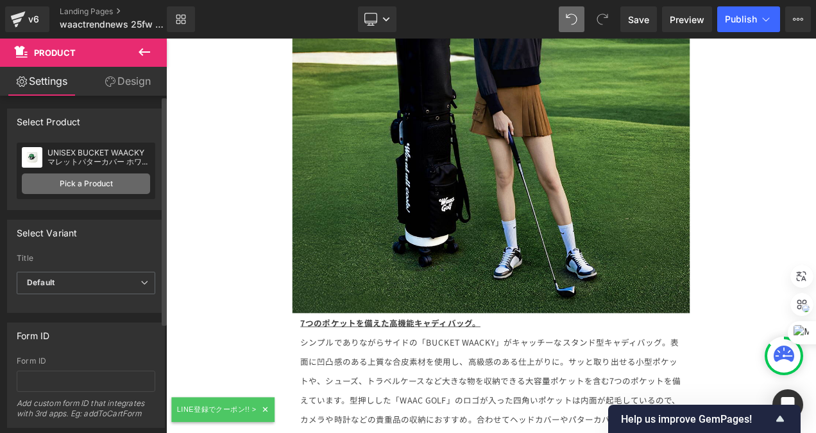
click at [86, 184] on link "Pick a Product" at bounding box center [86, 183] width 128 height 21
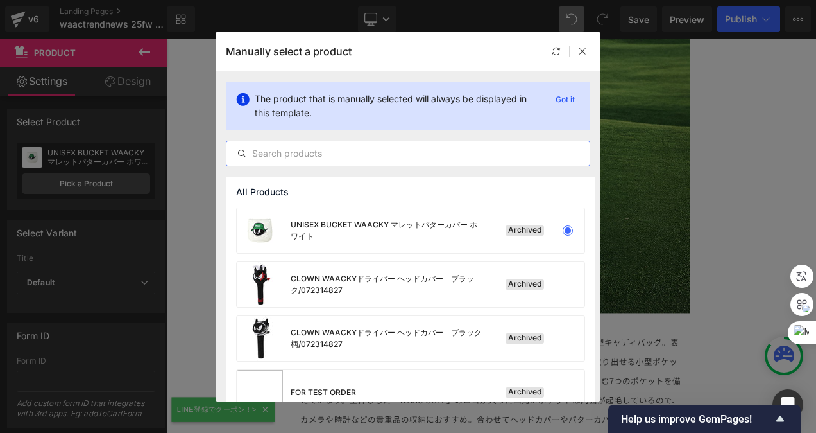
click at [315, 154] on input "text" at bounding box center [408, 153] width 363 height 15
paste input "CITY LINE アイアン"
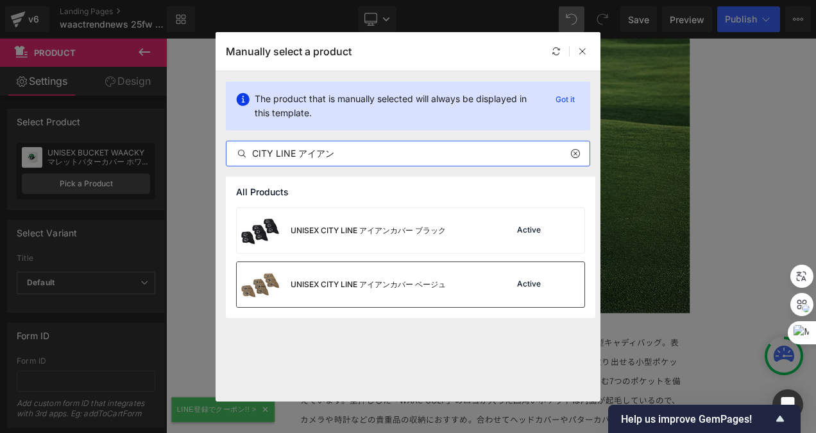
type input "CITY LINE アイアン"
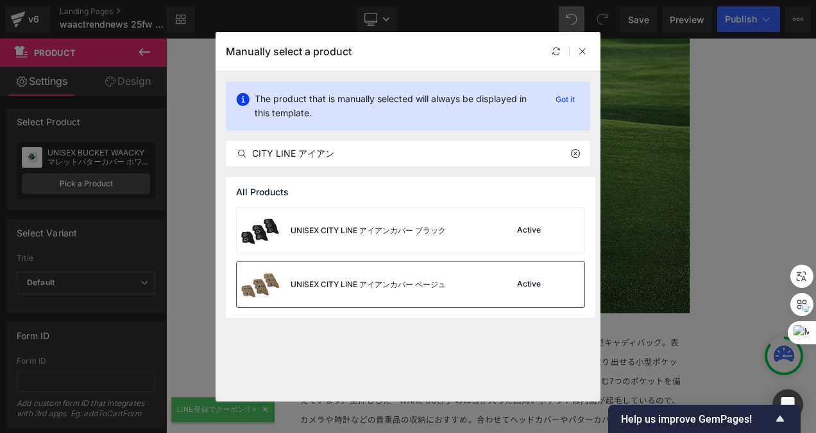
click at [433, 277] on div "UNISEX CITY LINE アイアンカバー ベージュ" at bounding box center [341, 284] width 209 height 45
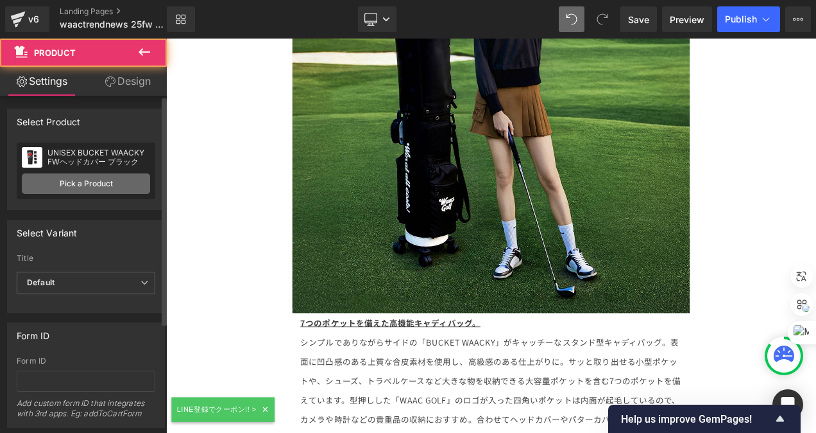
click at [67, 181] on link "Pick a Product" at bounding box center [86, 183] width 128 height 21
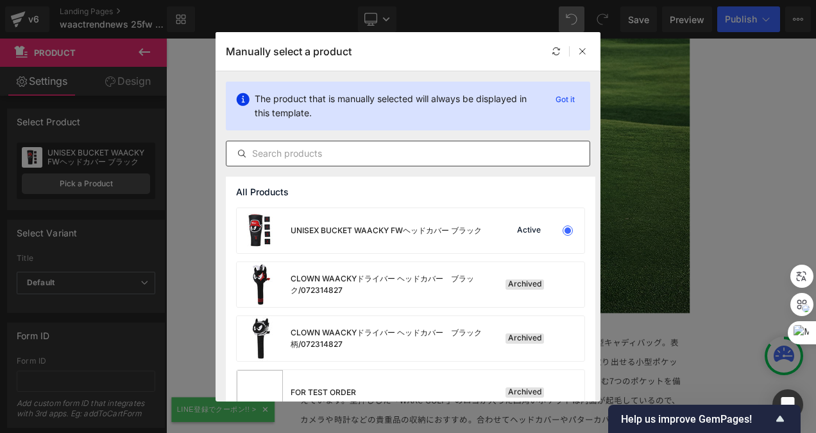
click at [325, 148] on input "text" at bounding box center [408, 153] width 363 height 15
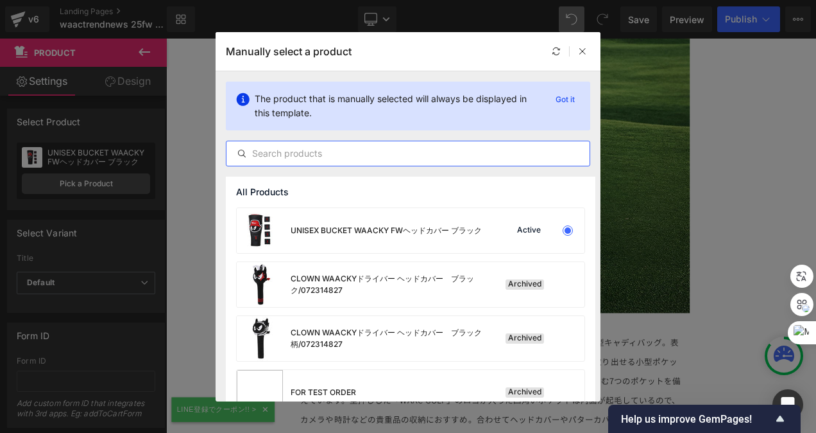
paste input "CITY LINE DRヘッド"
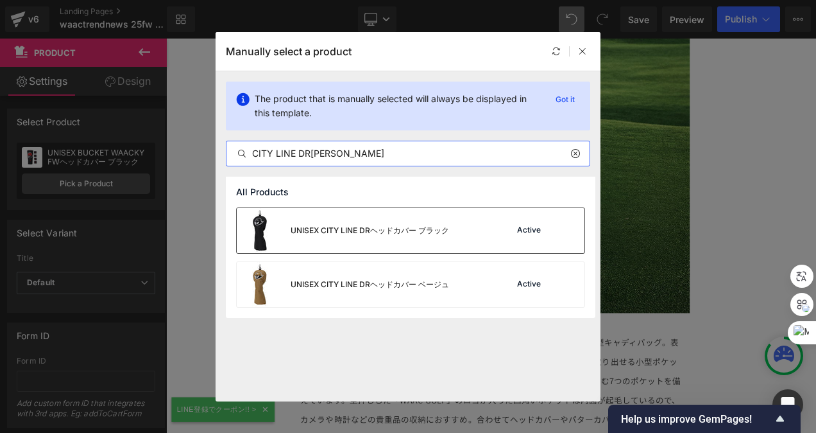
type input "CITY LINE DRヘッド"
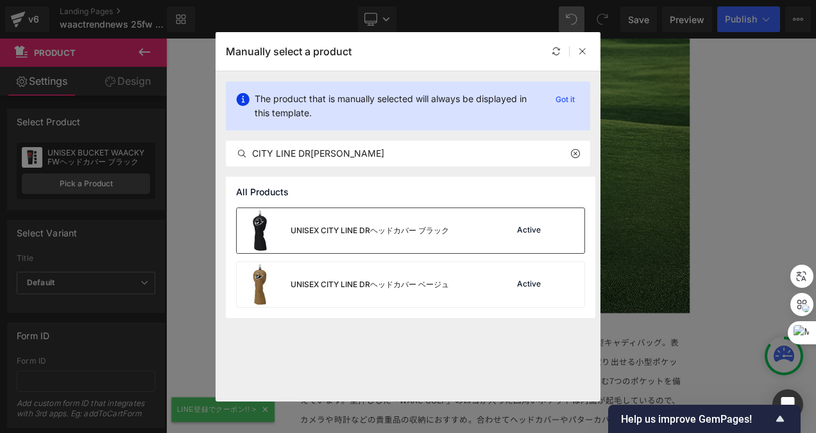
click at [419, 225] on div "UNISEX CITY LINE DRヘッドカバー ブラック" at bounding box center [370, 231] width 159 height 12
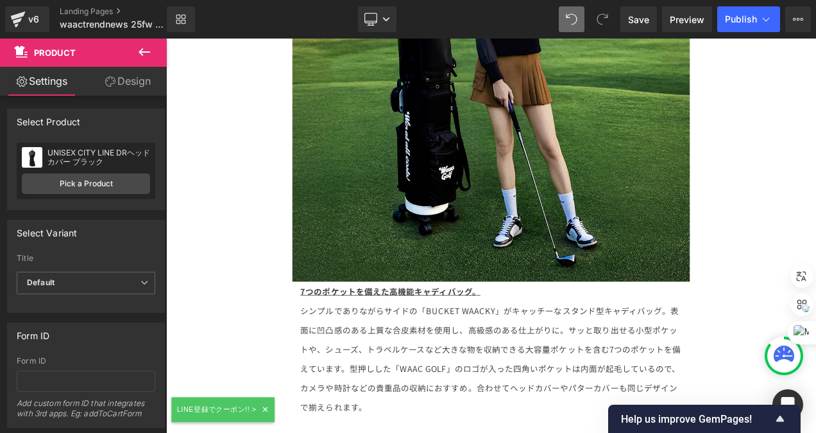
scroll to position [12651, 0]
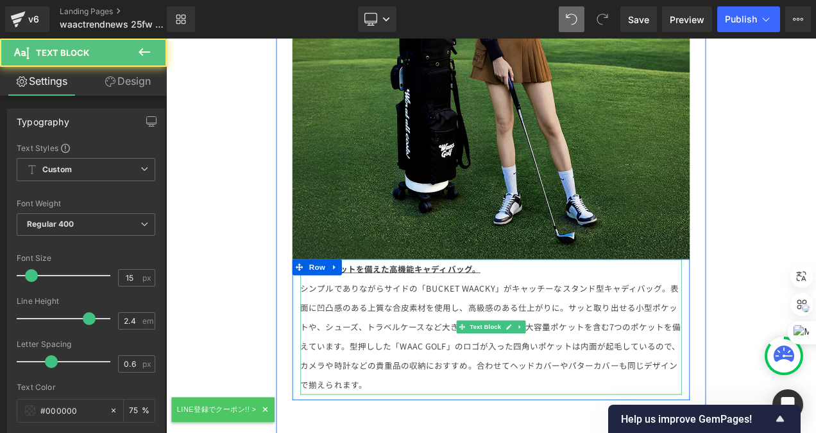
click at [533, 399] on span "型押しした「WAAC GOLF」のロゴが入った四角いポケットは内面が起毛しているので、カメラや時計などの貴重品の収納におすすめ。合わせてヘッドカバーやパターカ…" at bounding box center [554, 429] width 454 height 60
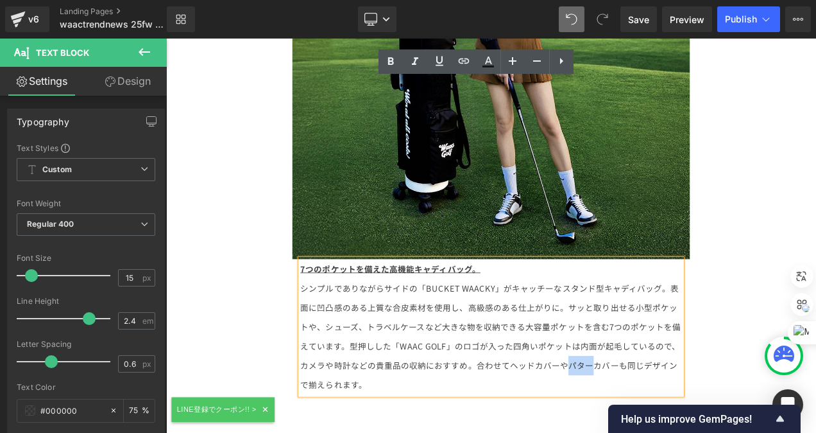
drag, startPoint x: 641, startPoint y: 213, endPoint x: 670, endPoint y: 229, distance: 33.0
click at [671, 399] on span "型押しした「WAAC GOLF」のロゴが入った四角いポケットは内面が起毛しているので、カメラや時計などの貴重品の収納におすすめ。合わせてヘッドカバーやパターカ…" at bounding box center [554, 429] width 454 height 60
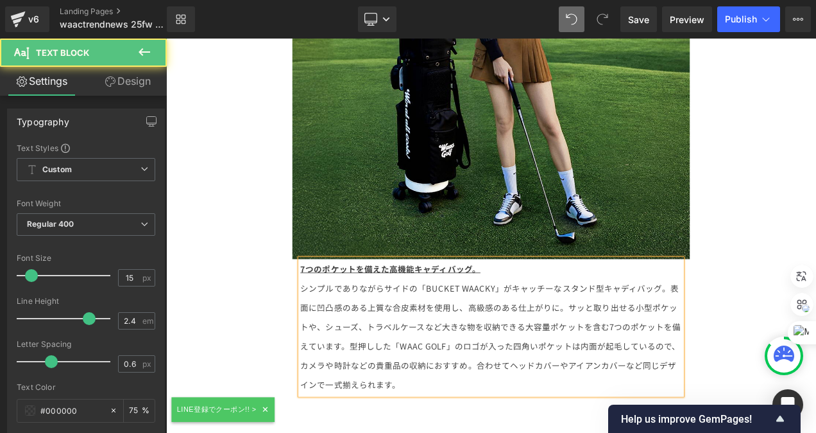
click at [458, 325] on p "シンプルでありながらサイドの「BUCKET WAACKY」がキャッチーなスタンド型キャディバッグ。 表面に凹凸感のある上質な合皮素材を使用し、高級感のある仕上…" at bounding box center [555, 394] width 456 height 139
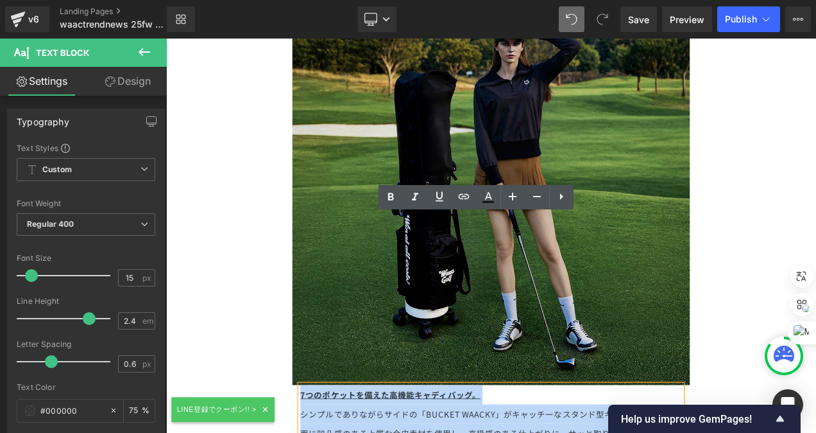
scroll to position [12471, 0]
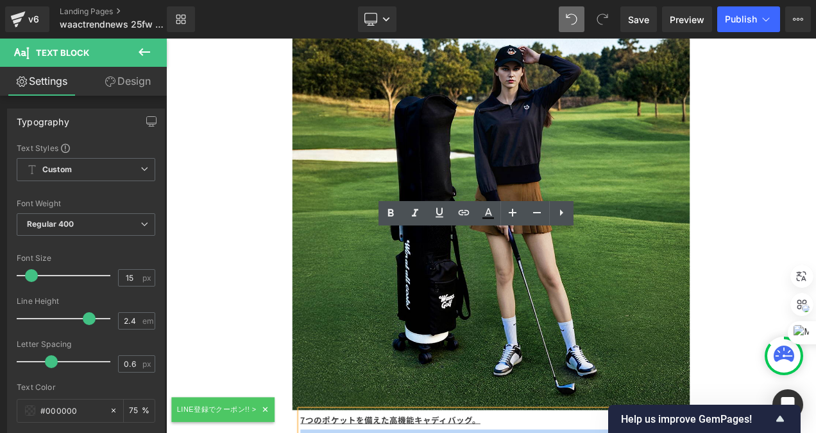
drag, startPoint x: 475, startPoint y: 243, endPoint x: 322, endPoint y: 300, distance: 163.7
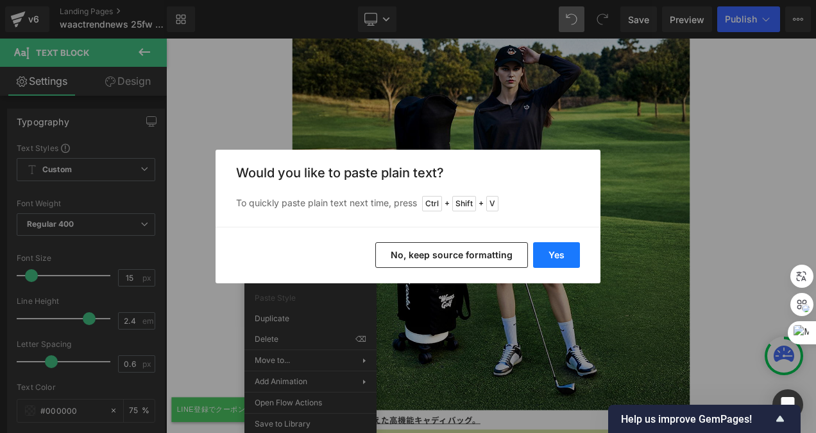
click at [562, 257] on button "Yes" at bounding box center [556, 255] width 47 height 26
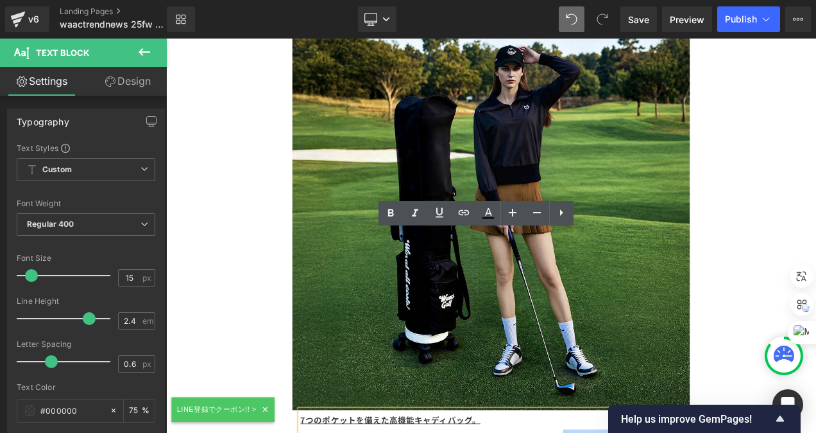
drag, startPoint x: 636, startPoint y: 304, endPoint x: 721, endPoint y: 306, distance: 84.7
copy p "4輪キャスター付き"
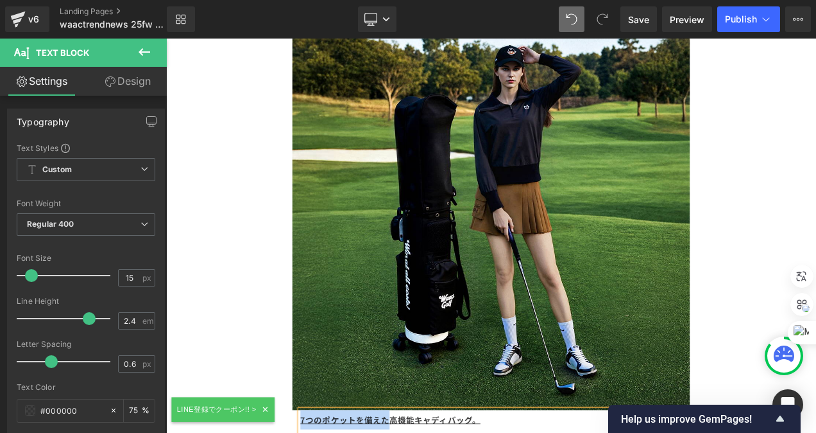
drag, startPoint x: 426, startPoint y: 281, endPoint x: 322, endPoint y: 279, distance: 104.0
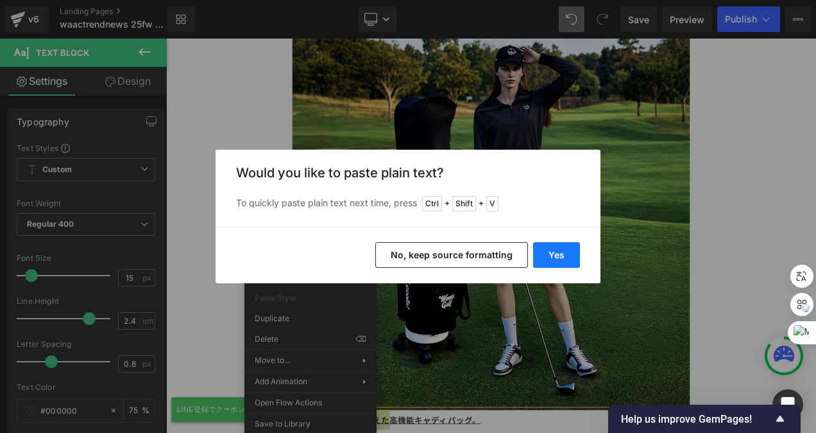
click at [561, 257] on button "Yes" at bounding box center [556, 255] width 47 height 26
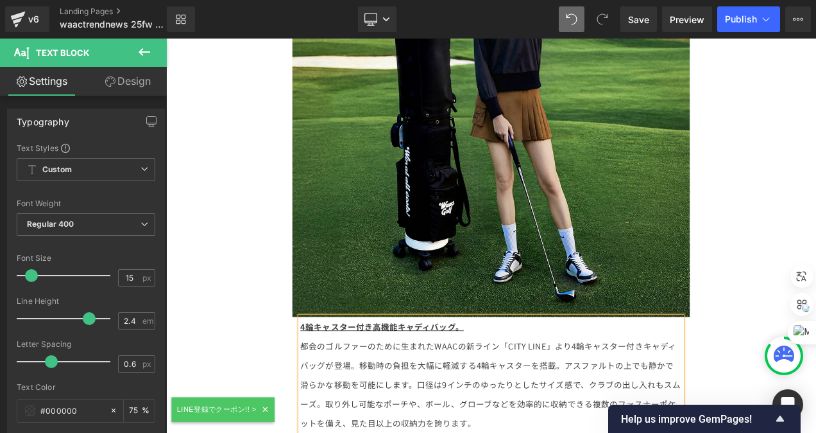
scroll to position [12599, 0]
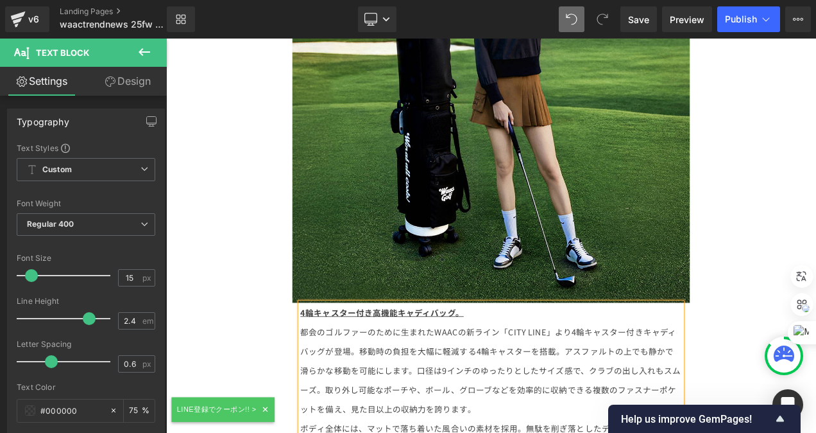
drag, startPoint x: 557, startPoint y: 383, endPoint x: 318, endPoint y: 294, distance: 255.5
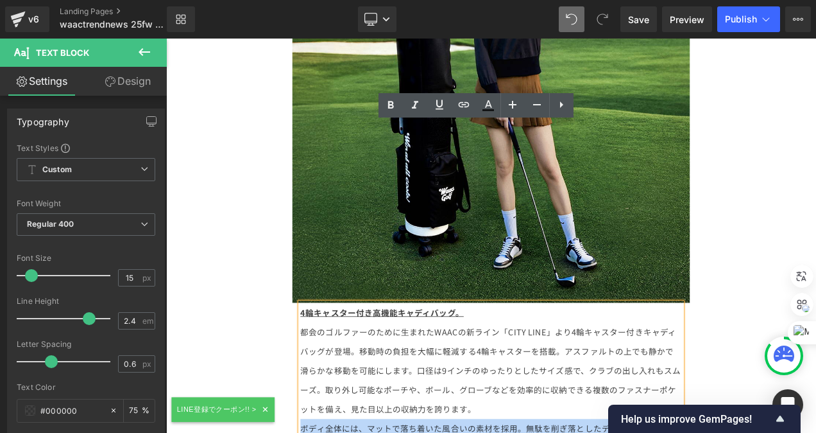
drag, startPoint x: 550, startPoint y: 386, endPoint x: 324, endPoint y: 294, distance: 243.9
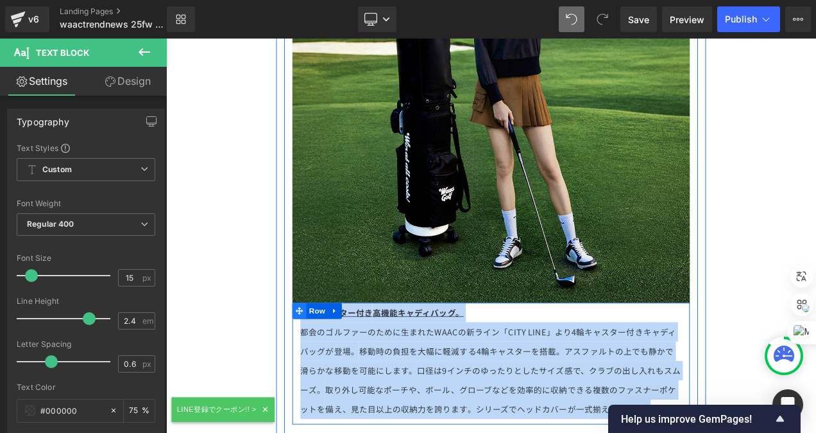
drag, startPoint x: 739, startPoint y: 270, endPoint x: 318, endPoint y: 156, distance: 436.3
click at [318, 354] on div "4輪キャスター付き 高機能キャディバッグ。 都会のゴルファーのために生まれたWAACの新ライン「CITY LINE」より4輪キャスター付きキャディバッグが登場…" at bounding box center [554, 426] width 475 height 145
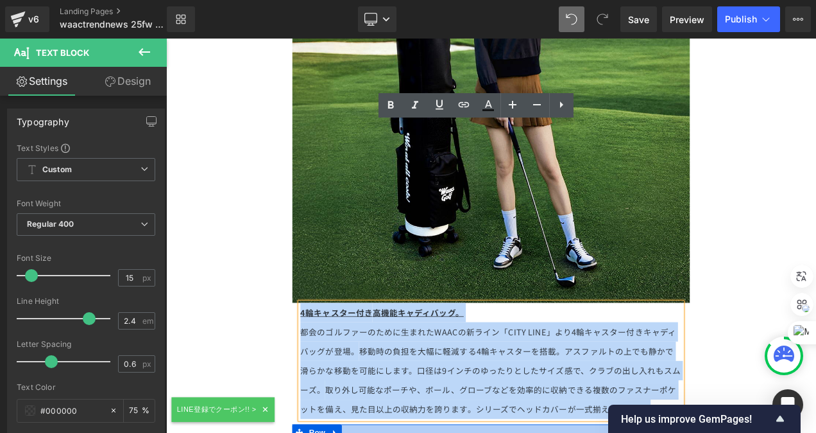
copy div "4輪キャスター付き 高機能キャディバッグ。 都会のゴルファーのために生まれたWAACの新ライン「CITY LINE」より4輪キャスター付きキャディバッグが登場…"
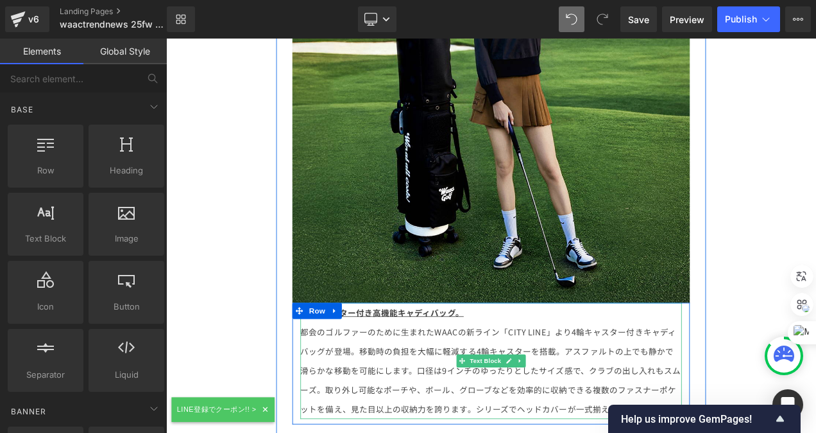
click at [496, 354] on p "4輪キャスター付き 高機能キャディバッグ。" at bounding box center [555, 365] width 456 height 23
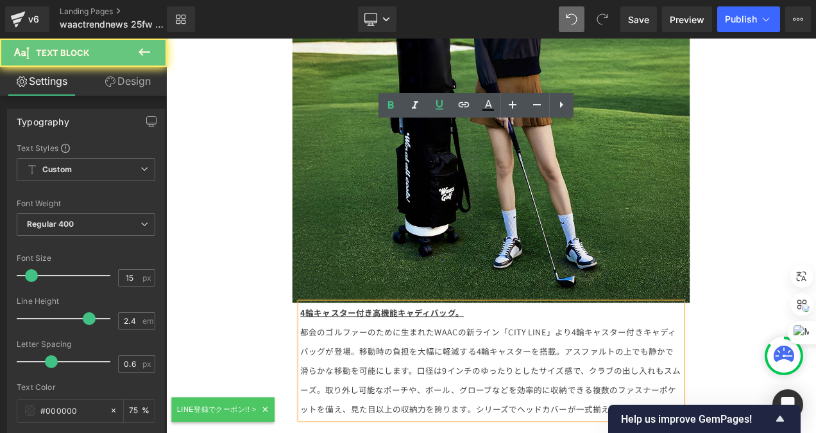
click at [516, 358] on u "高機能キャディバッグ。" at bounding box center [467, 364] width 109 height 13
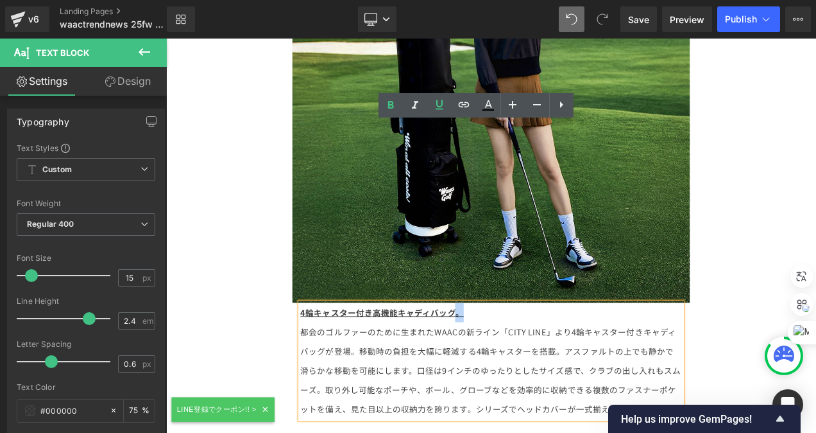
drag, startPoint x: 516, startPoint y: 153, endPoint x: 508, endPoint y: 152, distance: 8.4
click at [508, 358] on u "高機能キャディバッグ。" at bounding box center [467, 364] width 109 height 13
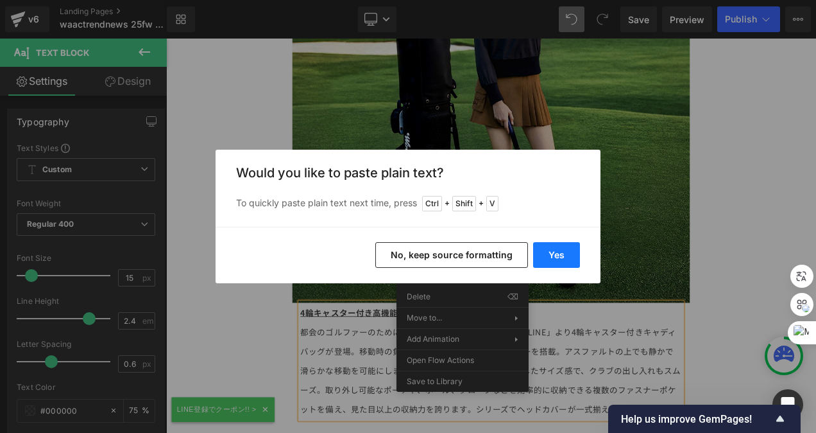
click at [549, 254] on button "Yes" at bounding box center [556, 255] width 47 height 26
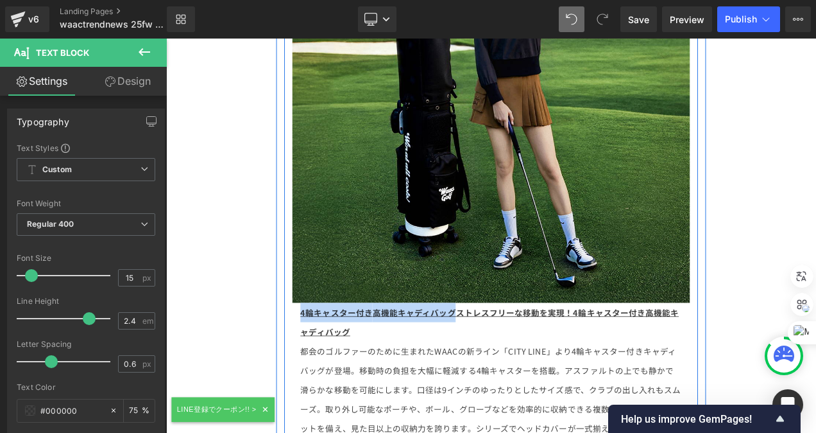
drag, startPoint x: 508, startPoint y: 151, endPoint x: 307, endPoint y: 145, distance: 201.0
click at [309, 145] on div "Image 4輪キャスター付き 高機能キャディバッグストレスフリーな移動を実現！4輪キャスター付き高機能キャディバッグ 都会のゴルファーのために生まれたWAA…" at bounding box center [554, 317] width 494 height 877
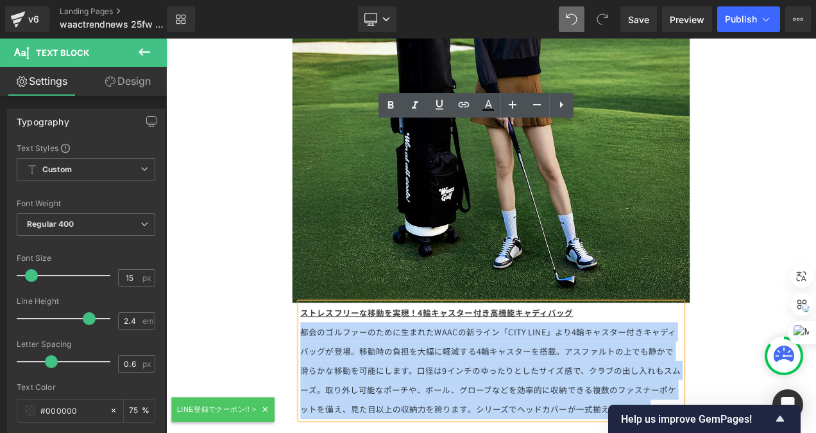
drag, startPoint x: 745, startPoint y: 269, endPoint x: 305, endPoint y: 180, distance: 448.7
click at [307, 180] on div "Image ストレスフリーな移動を実現！4輪キャスター付き高機能キャディバッグ 都会のゴルファーのために生まれたWAACの新ライン「CITY LINE」より4…" at bounding box center [554, 306] width 494 height 854
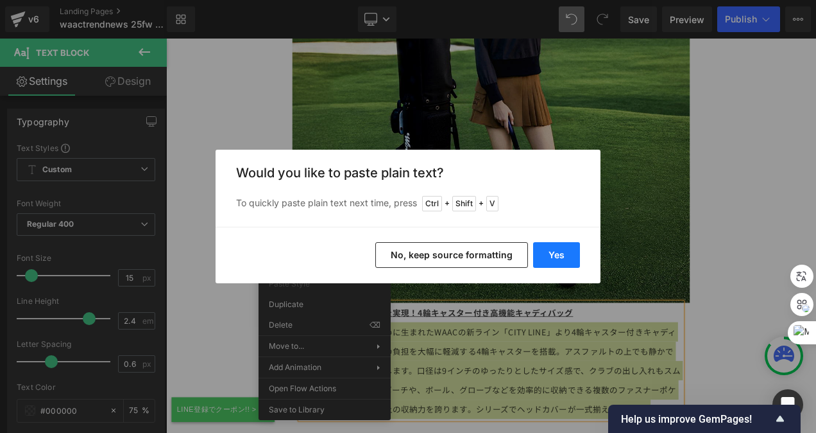
click at [569, 250] on button "Yes" at bounding box center [556, 255] width 47 height 26
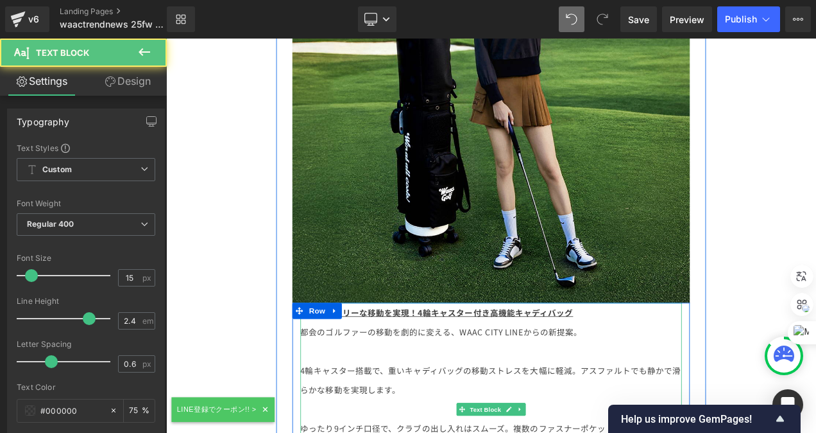
click at [506, 400] on p at bounding box center [555, 411] width 456 height 23
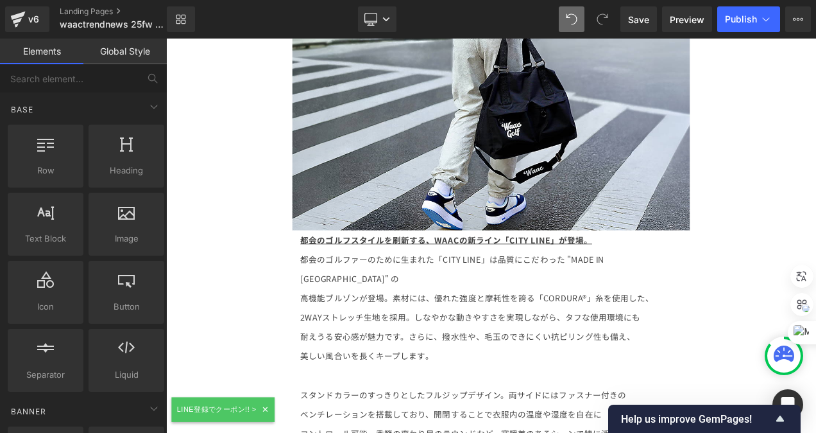
scroll to position [10288, 0]
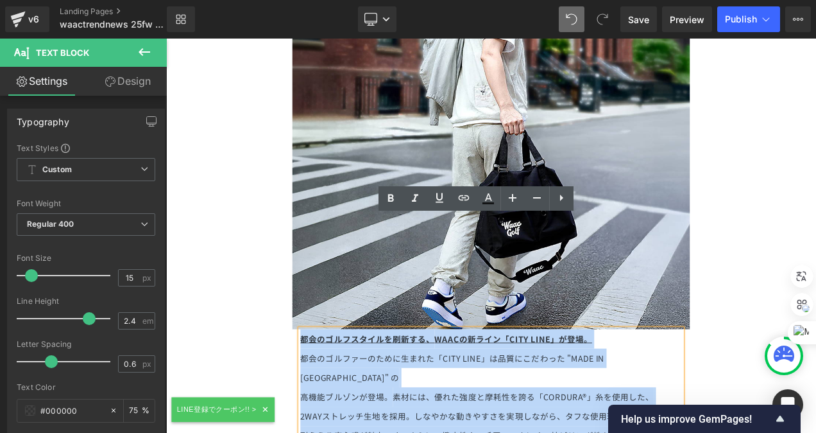
drag, startPoint x: 605, startPoint y: 418, endPoint x: 301, endPoint y: 132, distance: 416.9
click at [301, 132] on div "Row 【STAFF RECOMMEND NO.1】 MEN 「CITY LINE フルジップブルゾン」 Heading Row Image 都会のゴルフスタ…" at bounding box center [555, 347] width 514 height 1270
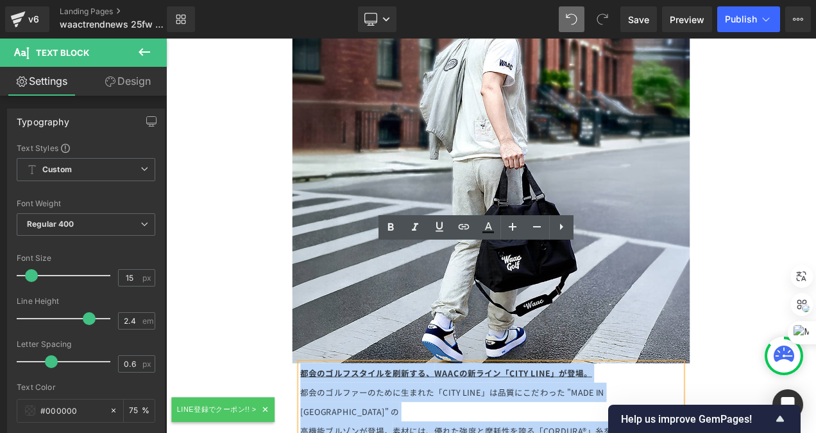
copy div "都会のゴルフスタイルを刷新する、 WAACの新ライン「CITY LINE」が登場。 都会のゴルファーのために生まれた「CITY LINE」は品質にこだわった …"
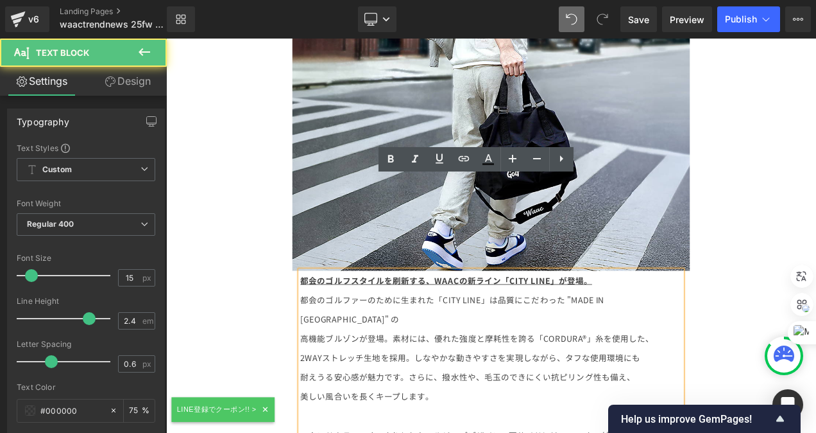
scroll to position [10257, 0]
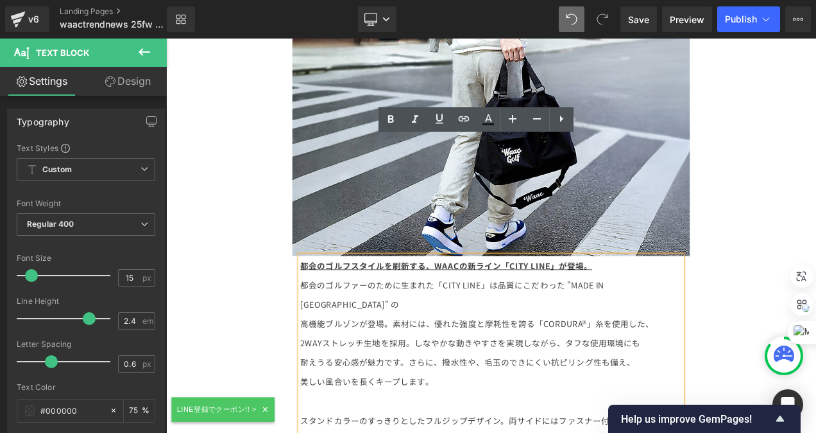
drag, startPoint x: 599, startPoint y: 448, endPoint x: 539, endPoint y: 435, distance: 61.7
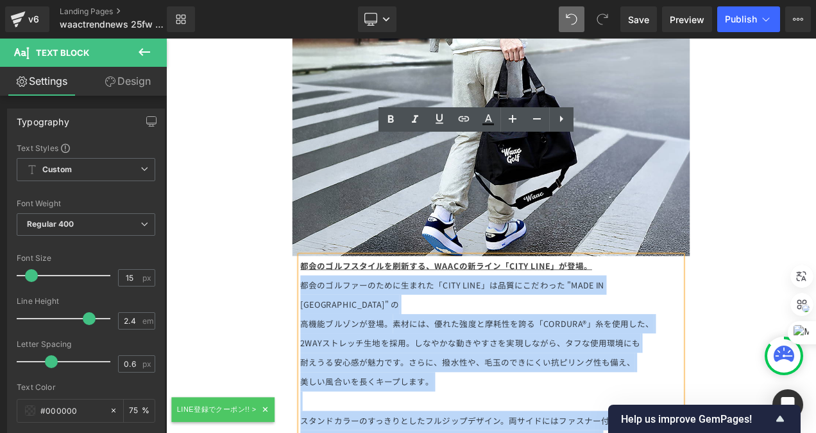
drag, startPoint x: 747, startPoint y: 376, endPoint x: 243, endPoint y: 189, distance: 537.0
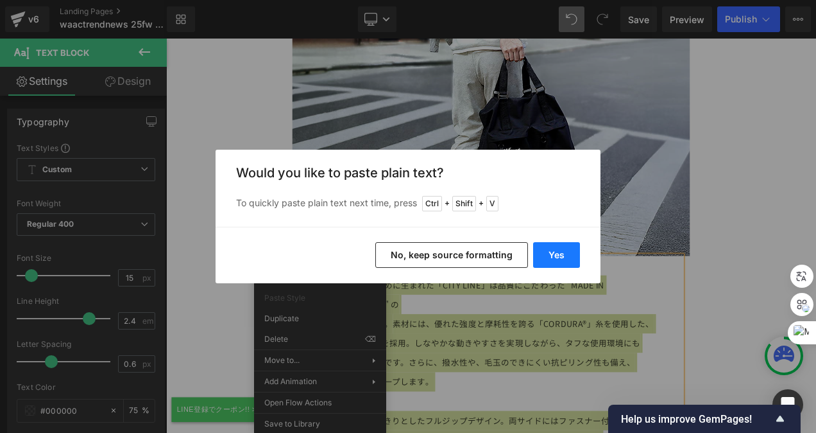
click at [555, 254] on button "Yes" at bounding box center [556, 255] width 47 height 26
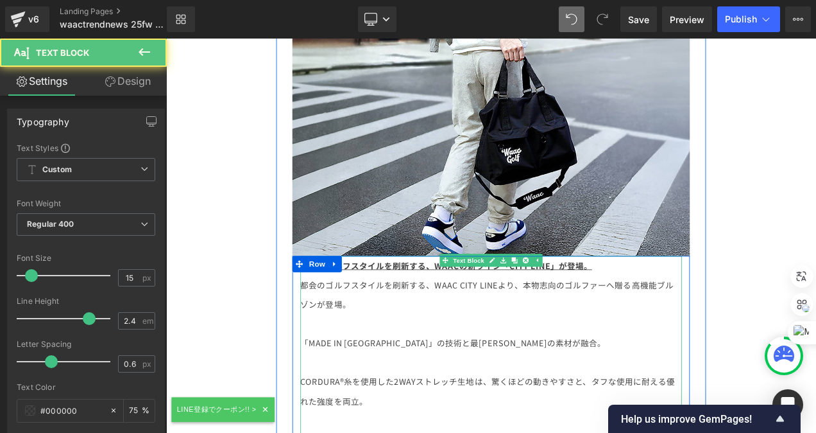
click at [594, 367] on p at bounding box center [555, 378] width 456 height 23
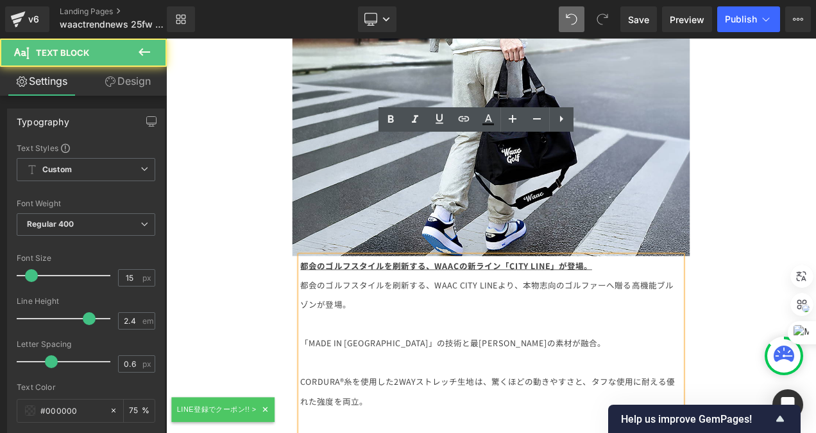
click at [327, 390] on p "「MADE IN [GEOGRAPHIC_DATA]」の技術と最[PERSON_NAME]の素材が融合。" at bounding box center [555, 401] width 456 height 23
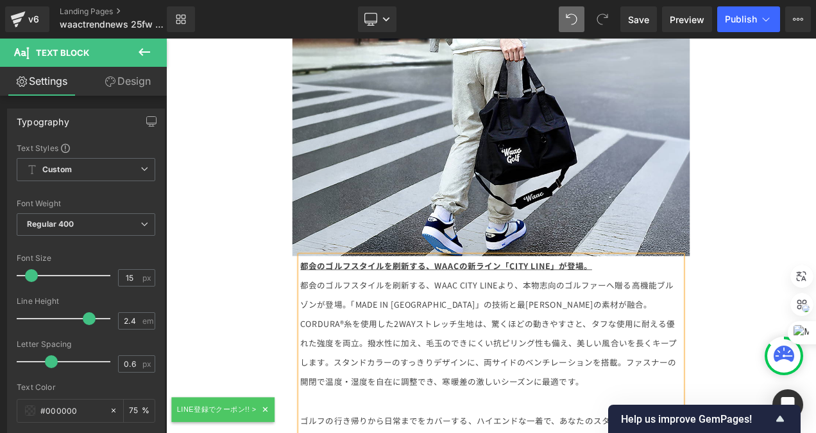
drag, startPoint x: 373, startPoint y: 379, endPoint x: 617, endPoint y: 446, distance: 252.9
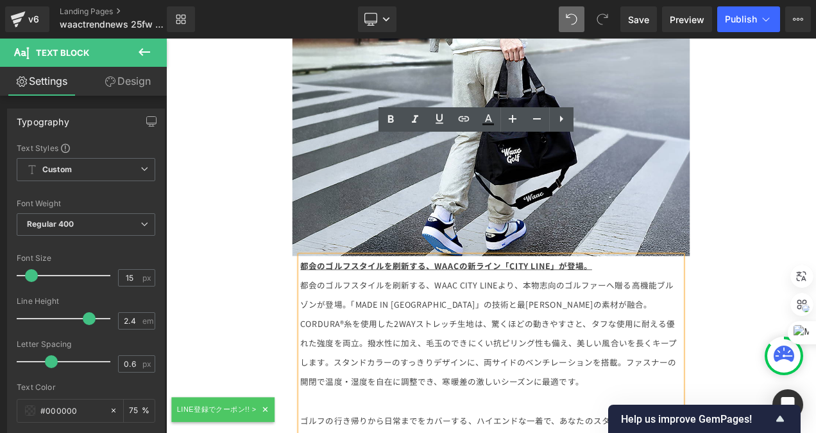
click at [505, 418] on span "スタンドカラーのすっきりデザインに、両サイドのベンチレーションを搭載。ファスナーの開閉で温度・湿度を自在に調整でき、寒暖差の激しいシーズンに最適です。" at bounding box center [551, 436] width 449 height 37
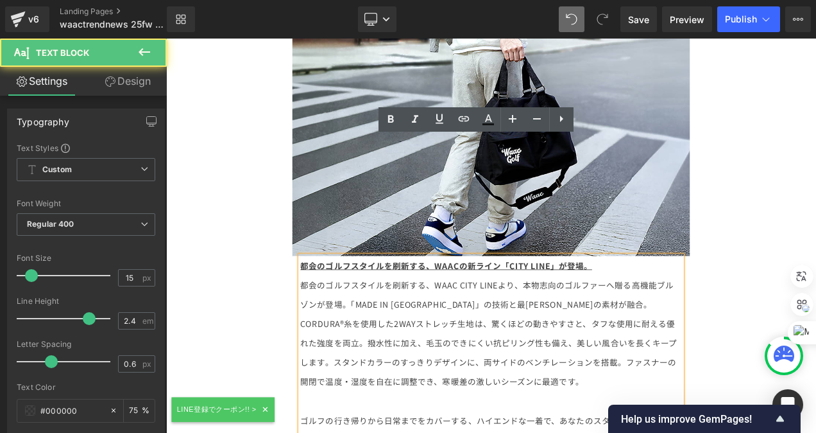
click at [679, 298] on p "都会のゴルフスタイルを刷新する、 WAACの新ライン「CITY LINE」が登場。" at bounding box center [555, 309] width 456 height 23
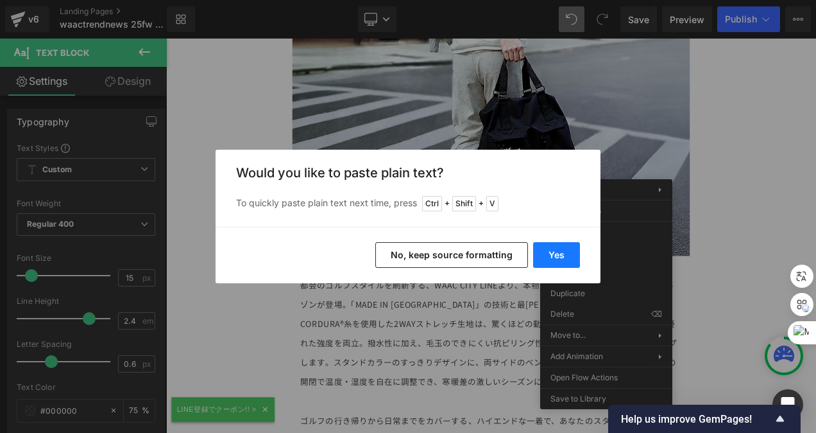
click at [560, 249] on button "Yes" at bounding box center [556, 255] width 47 height 26
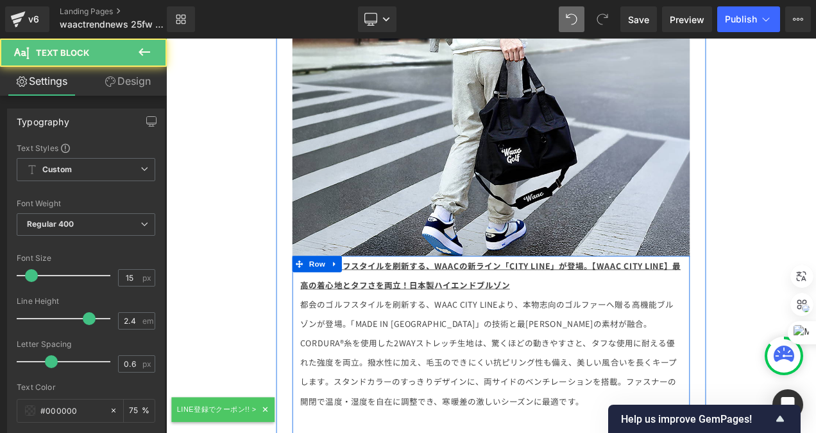
click at [607, 298] on p "都会のゴルフスタイルを刷新する、 WAACの新ライン「CITY LINE」が登場。【WAAC CITY LINE】最高の着心地とタフさを両立！日本製ハイエンド…" at bounding box center [555, 321] width 456 height 46
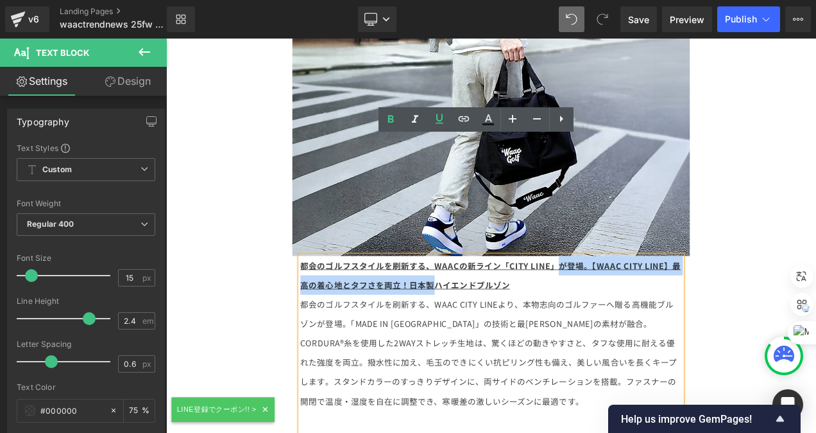
drag, startPoint x: 481, startPoint y: 193, endPoint x: 626, endPoint y: 164, distance: 147.9
click at [626, 302] on u "WAACの新ライン「CITY LINE」が登場。【WAAC CITY LINE】最高の着心地とタフさを両立！日本製ハイエンドブルゾン" at bounding box center [554, 320] width 454 height 37
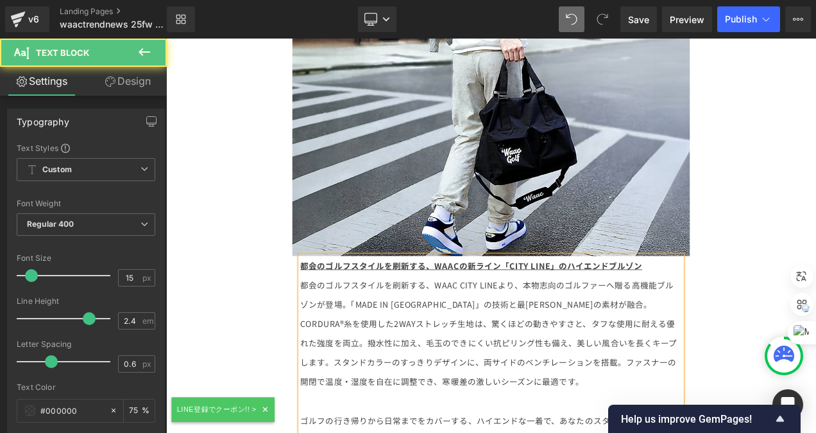
click at [490, 321] on p "都会のゴルフスタイルを刷新する、WAAC CITY LINEより、本物志向のゴルファーへ贈る高機能ブルゾンが登場。 「MADE IN JAPAN」の技術と最高…" at bounding box center [555, 390] width 456 height 139
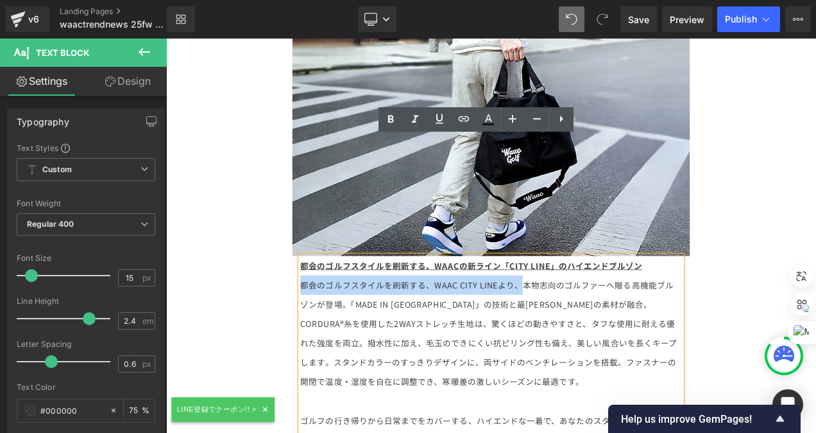
drag, startPoint x: 591, startPoint y: 194, endPoint x: 313, endPoint y: 194, distance: 278.6
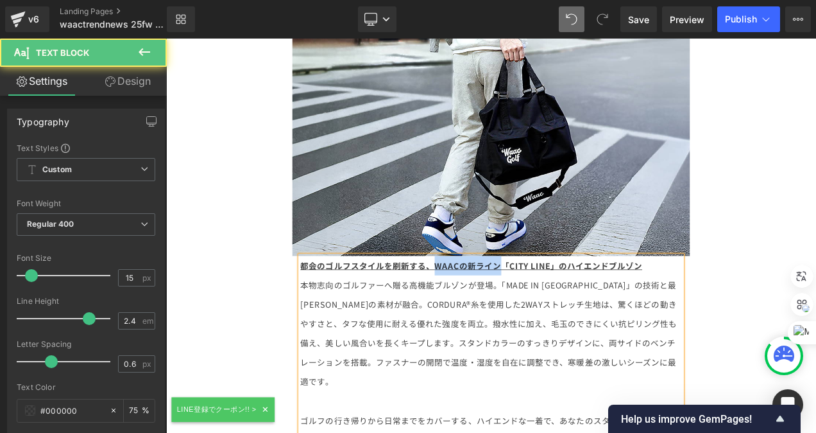
drag, startPoint x: 564, startPoint y: 169, endPoint x: 477, endPoint y: 174, distance: 87.4
click at [477, 298] on p "都会のゴルフスタイルを刷新する、 WAACの新ライン「CITY LINE」のハイエンドブルゾン" at bounding box center [555, 309] width 456 height 23
click at [666, 395] on span "スタンドカラーのすっきりデザインに、両サイドのベンチレーションを搭載。ファスナーの開閉で温度・湿度を自在に調整でき、寒暖差の激しいシーズンに最適です。" at bounding box center [551, 425] width 449 height 60
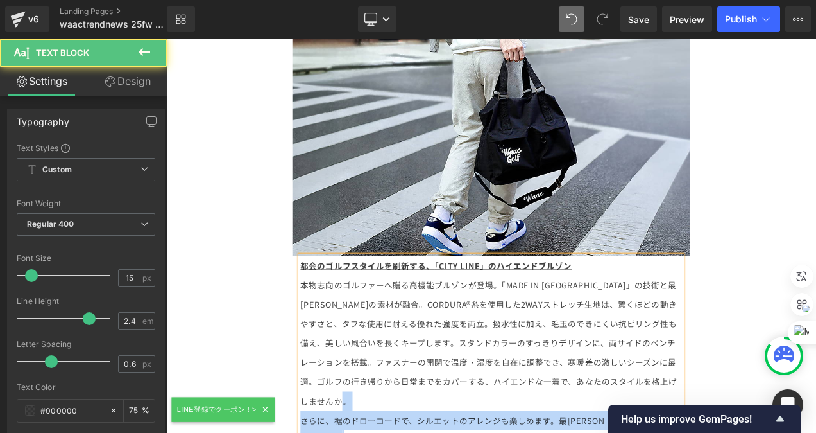
drag, startPoint x: 696, startPoint y: 307, endPoint x: 764, endPoint y: 381, distance: 100.4
click at [766, 384] on div "都会のゴルフスタイルを刷新する、 「CITY LINE」のハイエンドブルゾン 本物志向のゴルファーへ贈る高機能ブルゾンが登場。 「MADE IN JAPAN」…" at bounding box center [555, 436] width 456 height 277
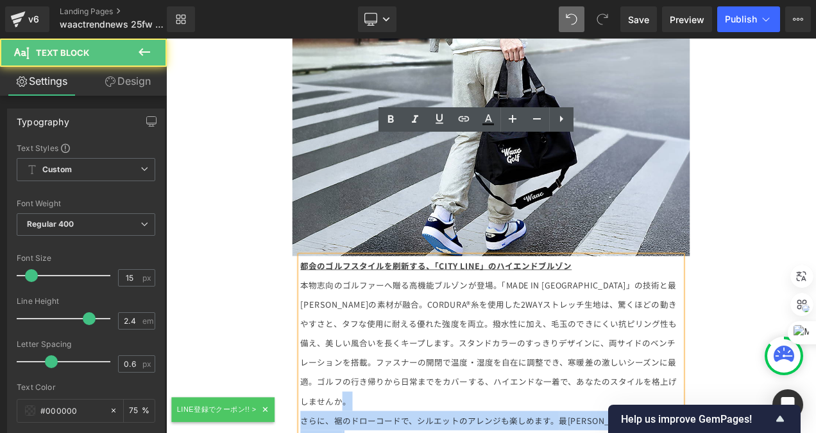
click at [712, 321] on p "本物志向のゴルファーへ贈る高機能ブルゾンが登場。 「MADE IN JAPAN」の技術と最高峰の素材が融合。 CORDURA®糸を使用した2WAYストレッチ生…" at bounding box center [555, 402] width 456 height 162
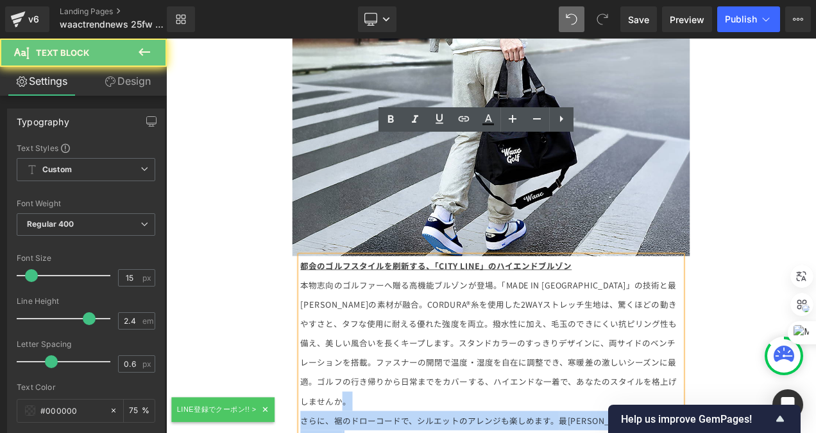
click at [704, 321] on p "本物志向のゴルファーへ贈る高機能ブルゾンが登場。 「MADE IN JAPAN」の技術と最高峰の素材が融合。 CORDURA®糸を使用した2WAYストレッチ生…" at bounding box center [555, 402] width 456 height 162
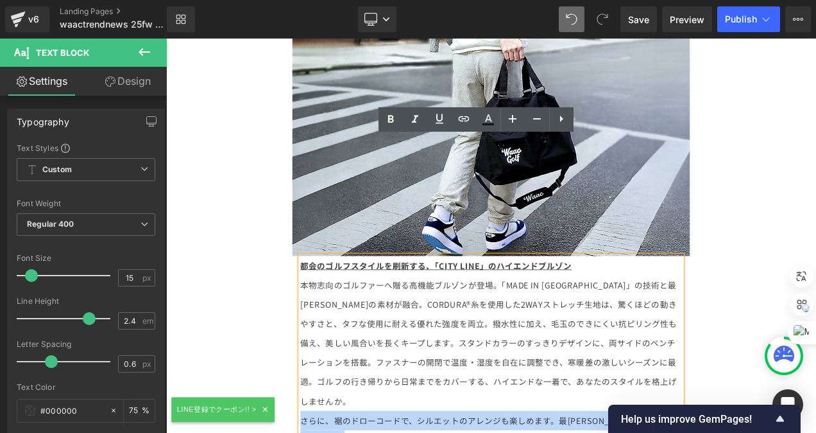
drag, startPoint x: 704, startPoint y: 307, endPoint x: 809, endPoint y: 385, distance: 130.8
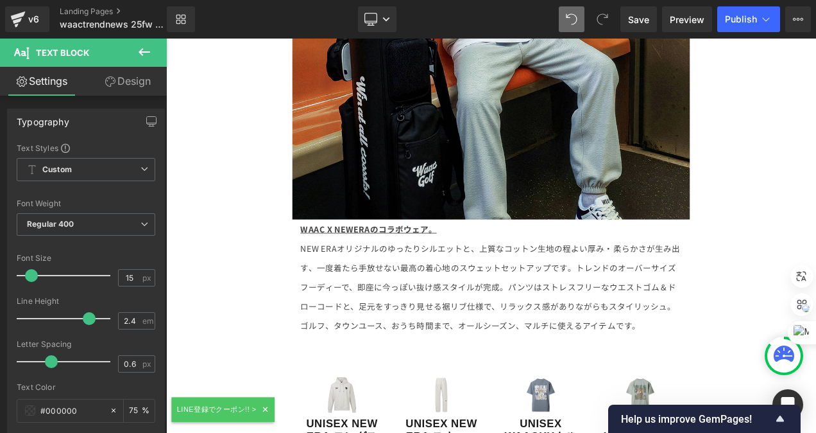
scroll to position [11541, 0]
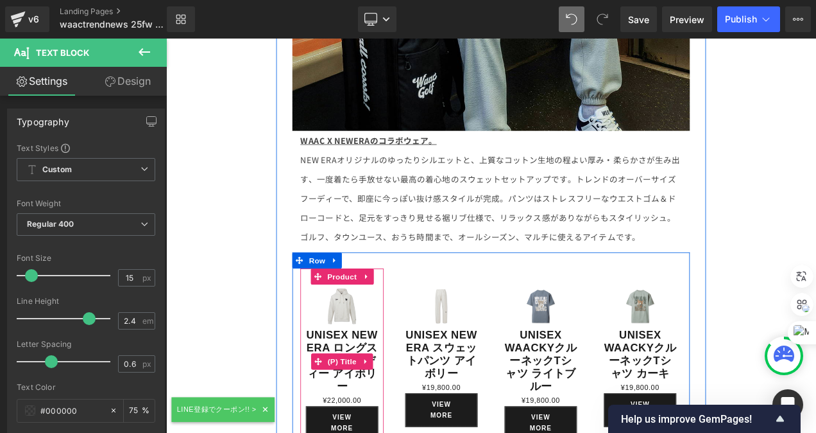
click at [383, 384] on link "UNISEX NEW ERA ロングスリーブフーディー アイボリー" at bounding box center [376, 422] width 87 height 77
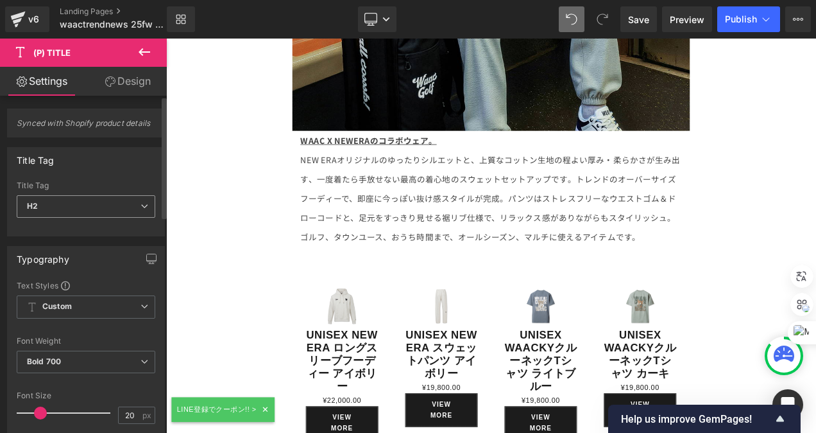
click at [143, 207] on icon at bounding box center [145, 206] width 8 height 8
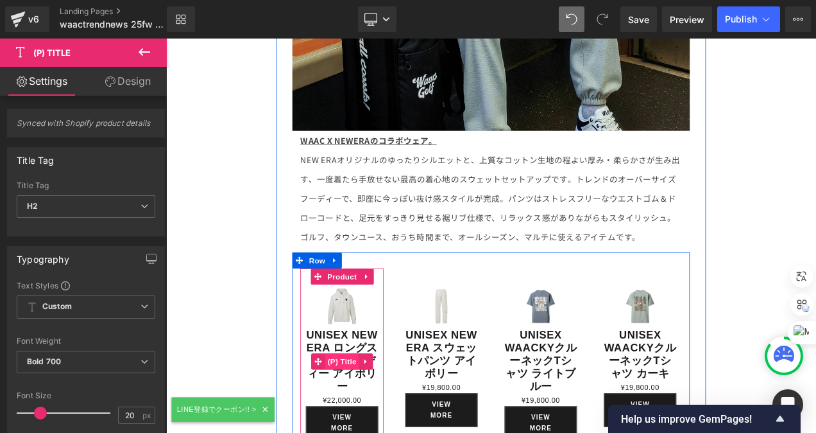
click at [365, 415] on span "(P) Title" at bounding box center [376, 424] width 41 height 19
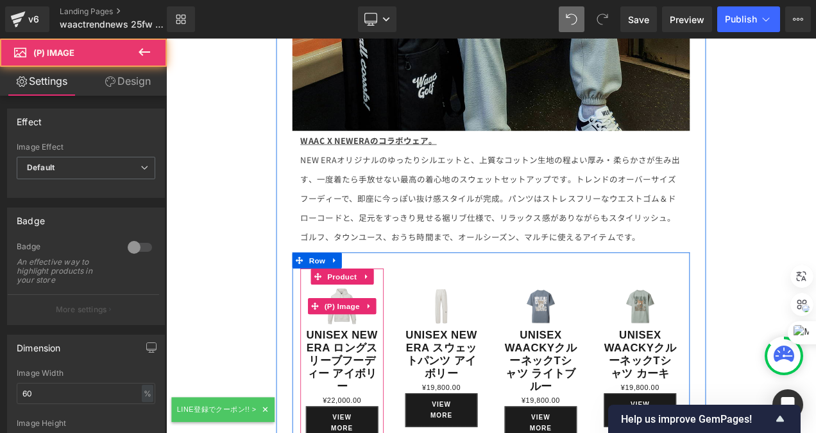
click at [375, 332] on img at bounding box center [376, 358] width 52 height 52
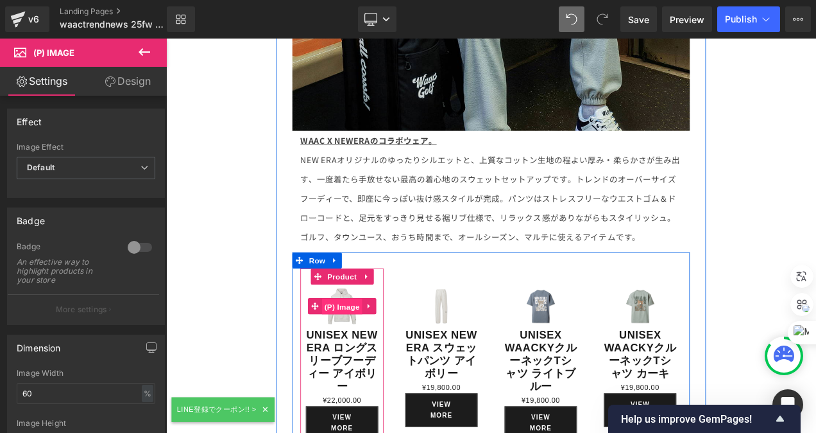
click at [375, 349] on span "(P) Image" at bounding box center [376, 358] width 49 height 19
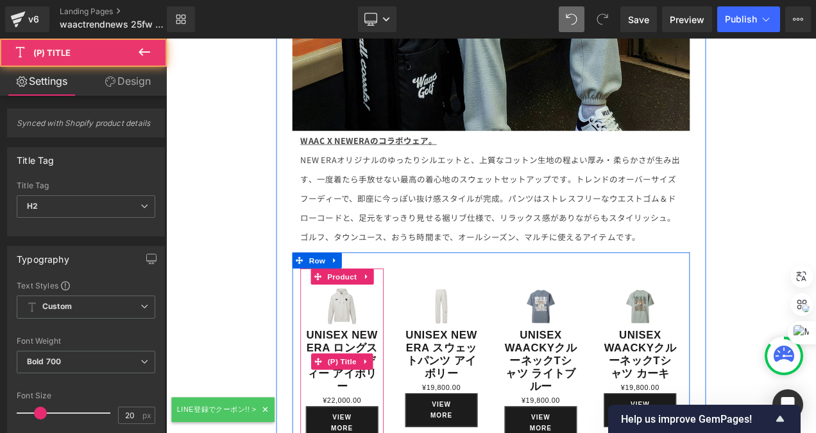
click at [375, 384] on link "UNISEX NEW ERA ロングスリーブフーディー アイボリー" at bounding box center [376, 422] width 87 height 77
click at [376, 384] on link "UNISEX NEW ERA ロングスリーブフーディー アイボリー" at bounding box center [376, 422] width 87 height 77
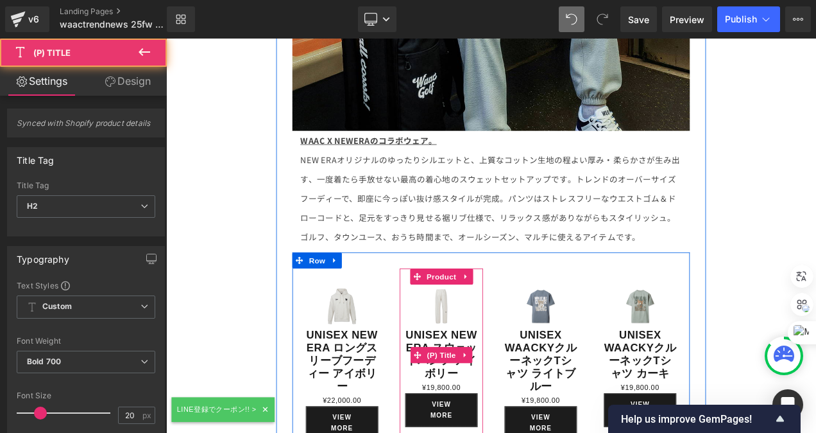
click at [494, 384] on link "UNISEX NEW ERA スウェットパンツ アイボリー" at bounding box center [495, 415] width 87 height 62
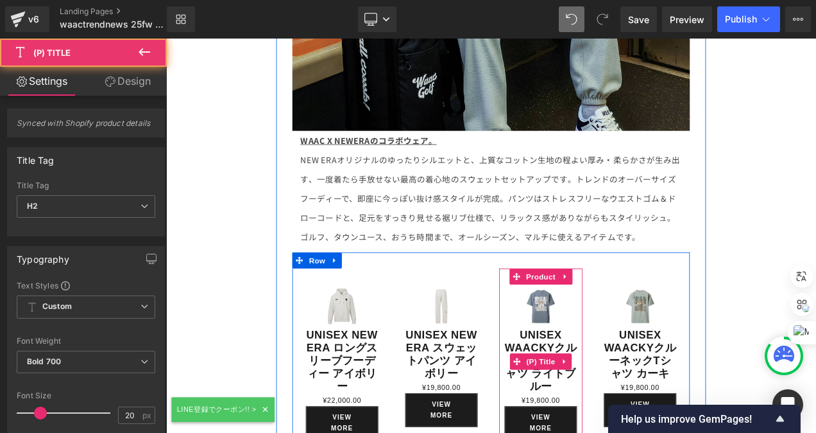
click at [611, 384] on link "UNISEX WAACKYクルーネックTシャツ ライトブルー" at bounding box center [614, 422] width 87 height 77
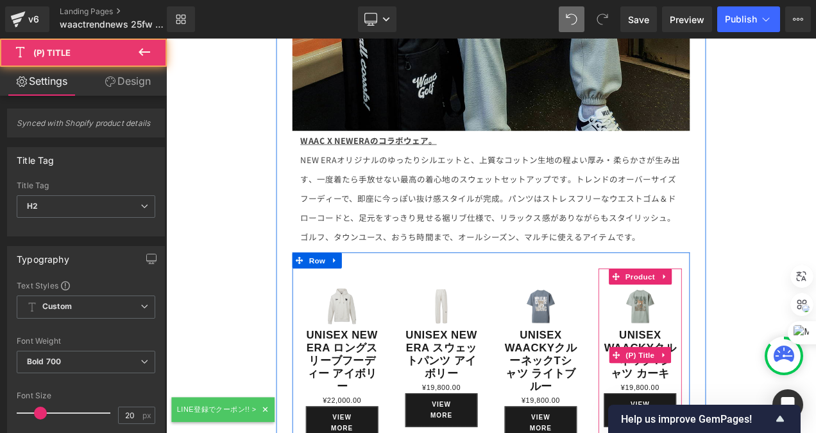
click at [732, 384] on link "UNISEX WAACKYクルーネックTシャツ カーキ" at bounding box center [732, 415] width 87 height 62
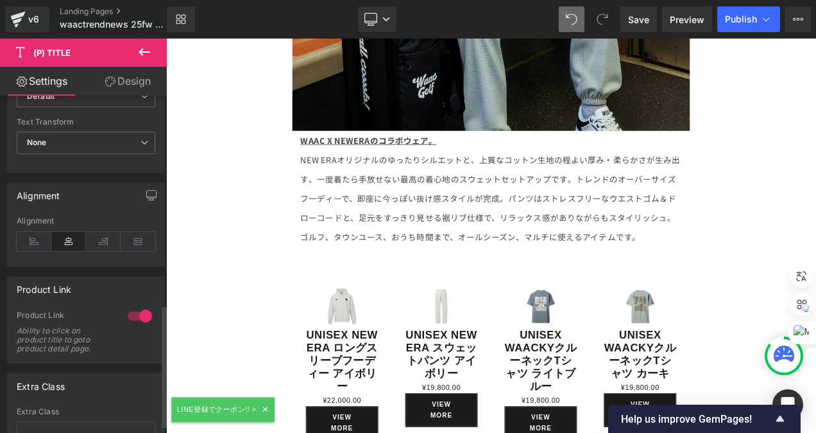
scroll to position [601, 0]
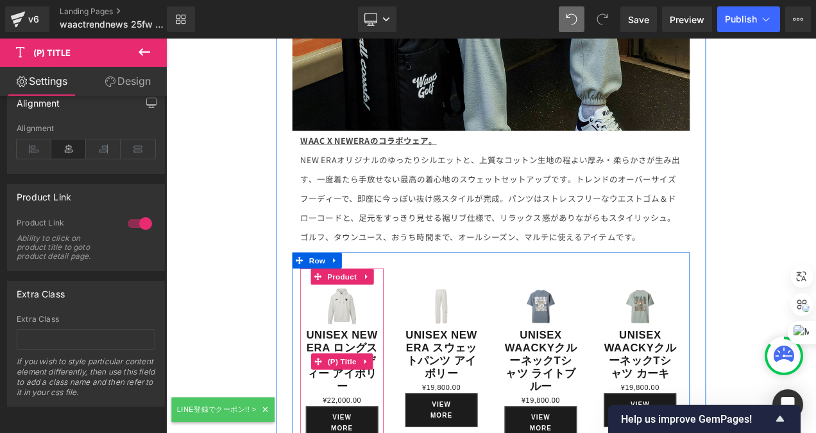
click at [373, 384] on link "UNISEX NEW ERA ロングスリーブフーディー アイボリー" at bounding box center [376, 422] width 87 height 77
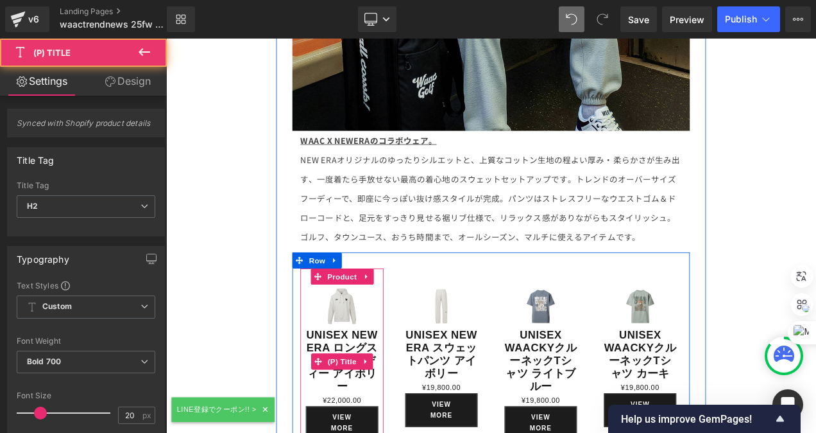
click at [372, 384] on link "UNISEX NEW ERA ロングスリーブフーディー アイボリー" at bounding box center [376, 422] width 87 height 77
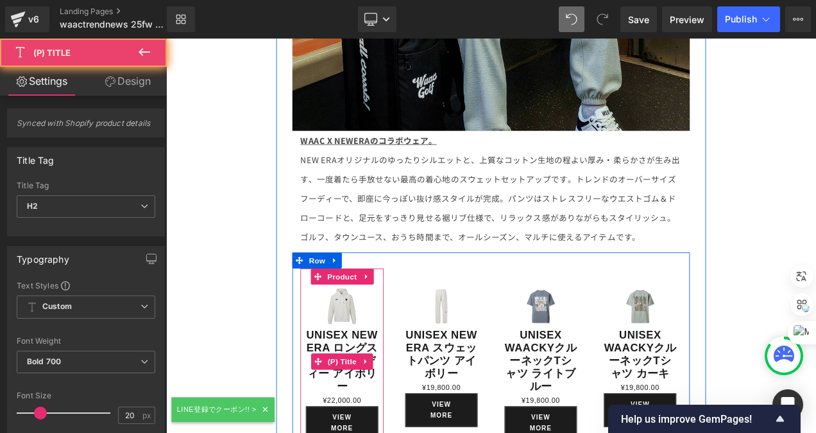
click at [372, 384] on link "UNISEX NEW ERA ロングスリーブフーディー アイボリー" at bounding box center [376, 422] width 87 height 77
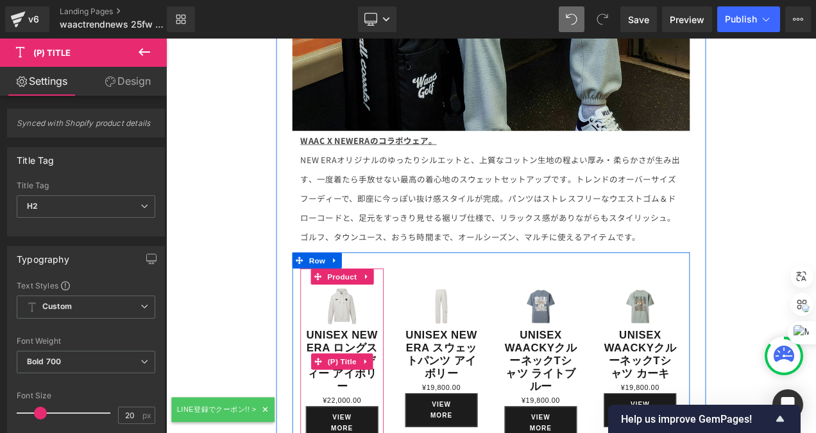
click at [372, 384] on link "UNISEX NEW ERA ロングスリーブフーディー アイボリー" at bounding box center [376, 422] width 87 height 77
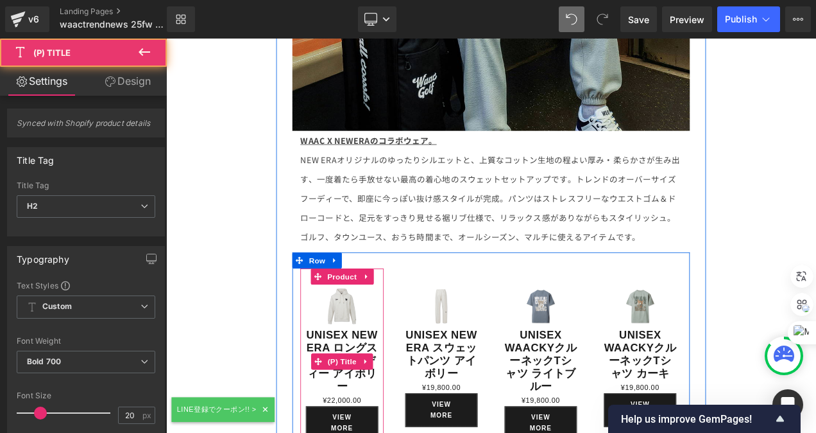
click at [374, 384] on link "UNISEX NEW ERA ロングスリーブフーディー アイボリー" at bounding box center [376, 422] width 87 height 77
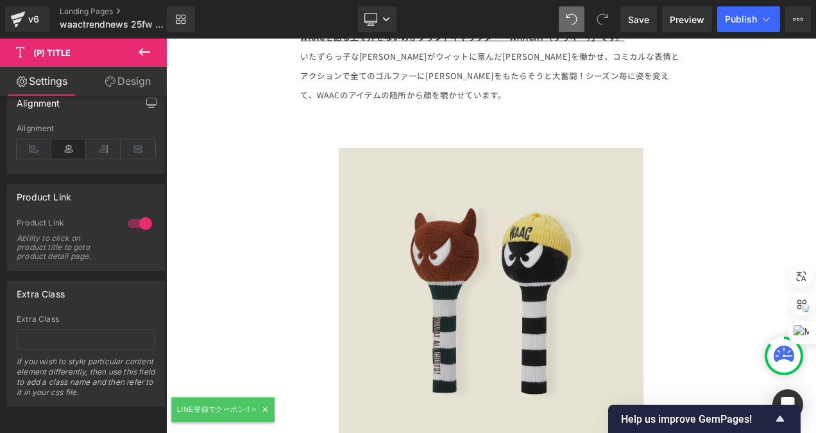
scroll to position [7428, 0]
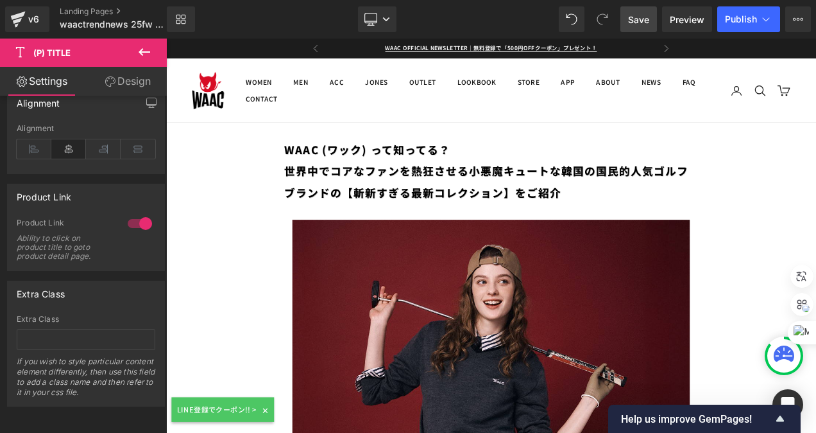
click at [640, 16] on span "Save" at bounding box center [638, 19] width 21 height 13
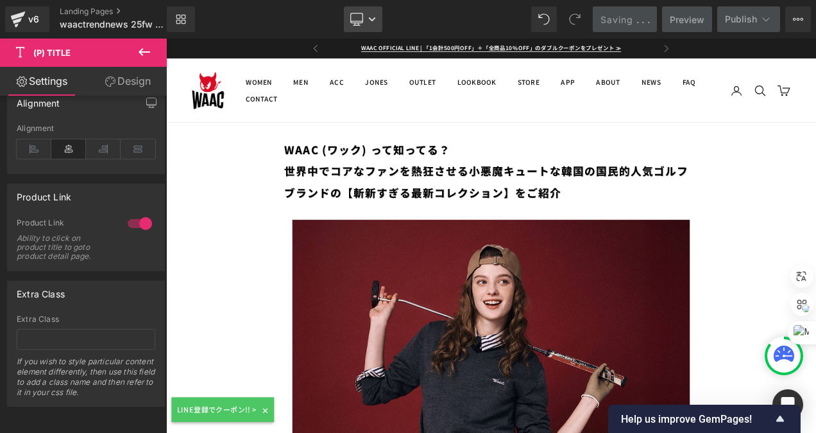
click at [377, 15] on link "Desktop" at bounding box center [363, 19] width 39 height 26
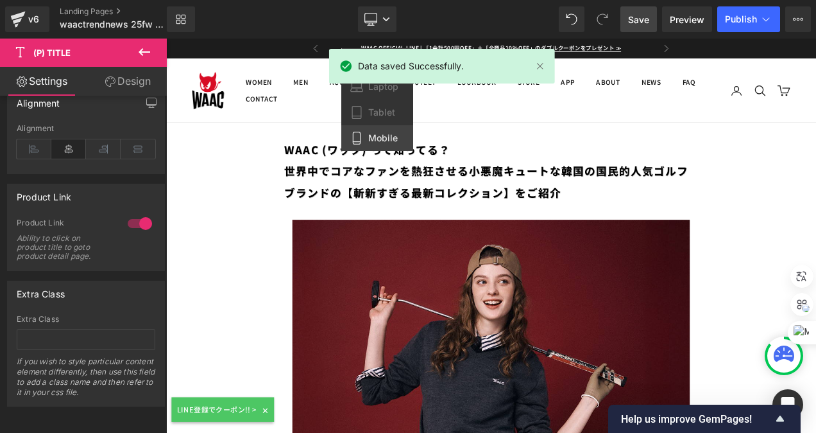
click at [368, 139] on link "Mobile" at bounding box center [377, 138] width 72 height 26
type input "100"
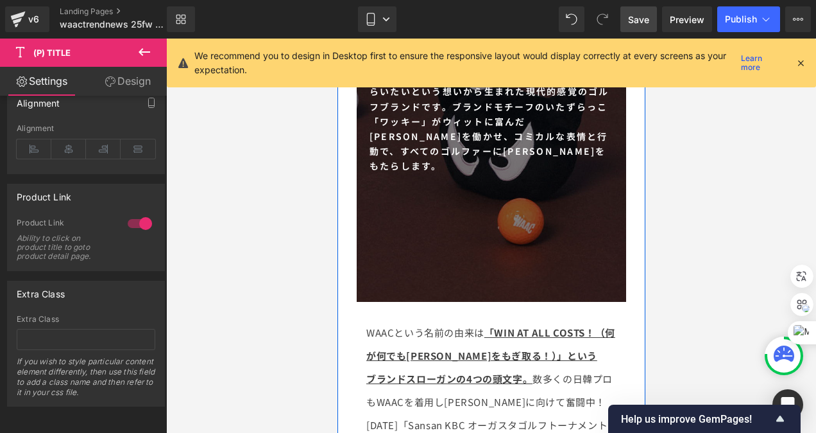
scroll to position [5007, 0]
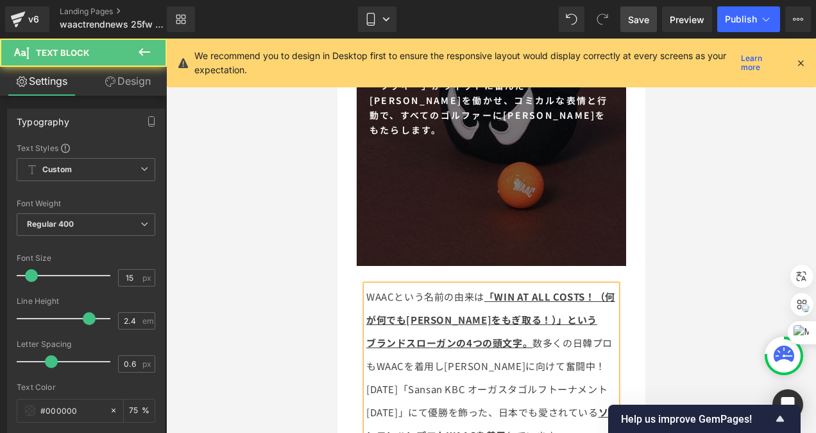
click at [570, 331] on p "ブランドスローガンの4つの頭文字。 数多くの日韓プロもWAACを着用し[PERSON_NAME]に向けて奮闘中！" at bounding box center [491, 354] width 250 height 46
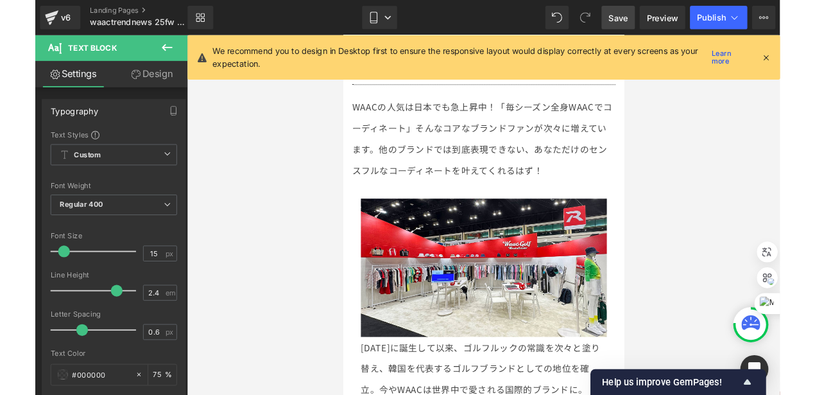
scroll to position [13030, 0]
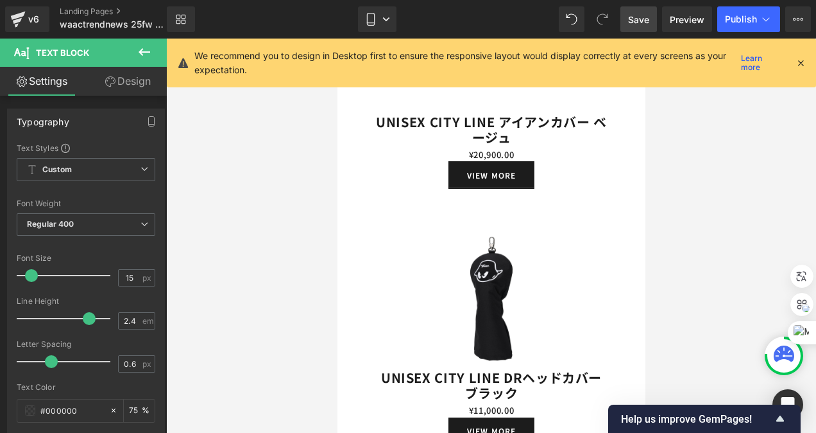
click at [638, 19] on span "Save" at bounding box center [638, 19] width 21 height 13
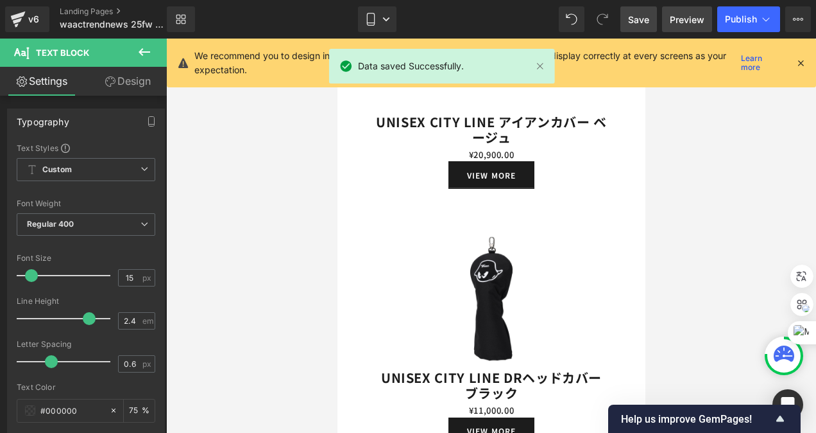
click at [693, 17] on span "Preview" at bounding box center [687, 19] width 35 height 13
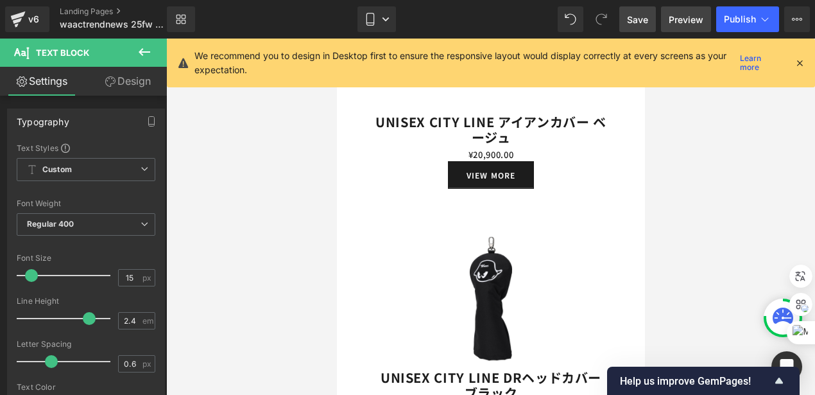
click at [682, 20] on span "Preview" at bounding box center [686, 19] width 35 height 13
